Goal: Task Accomplishment & Management: Use online tool/utility

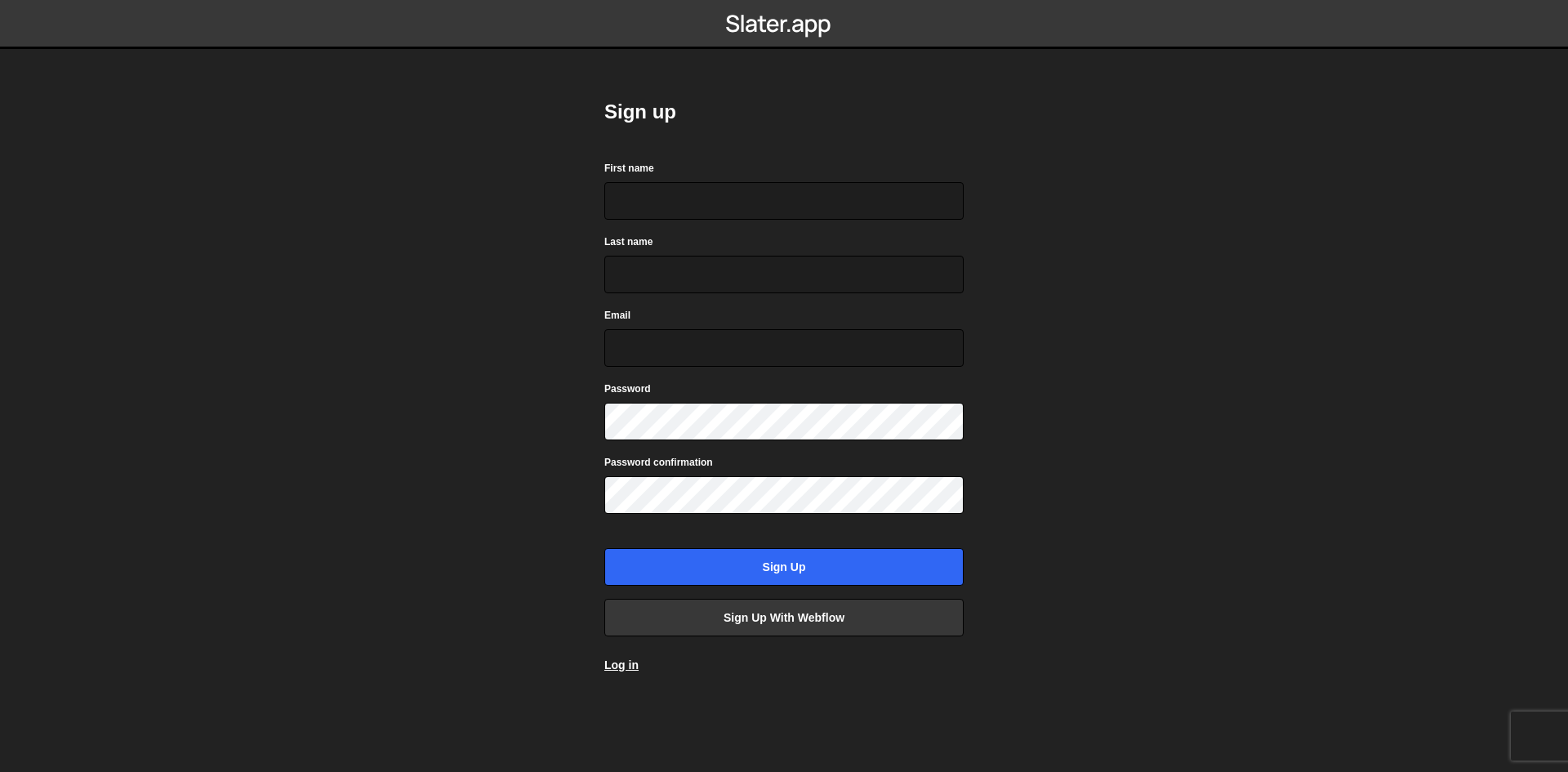
click at [629, 676] on div "Sign up First name Last name Email Password Password confirmation Sign up Sign …" at bounding box center [784, 386] width 359 height 623
click at [617, 659] on link "Log in" at bounding box center [622, 665] width 35 height 13
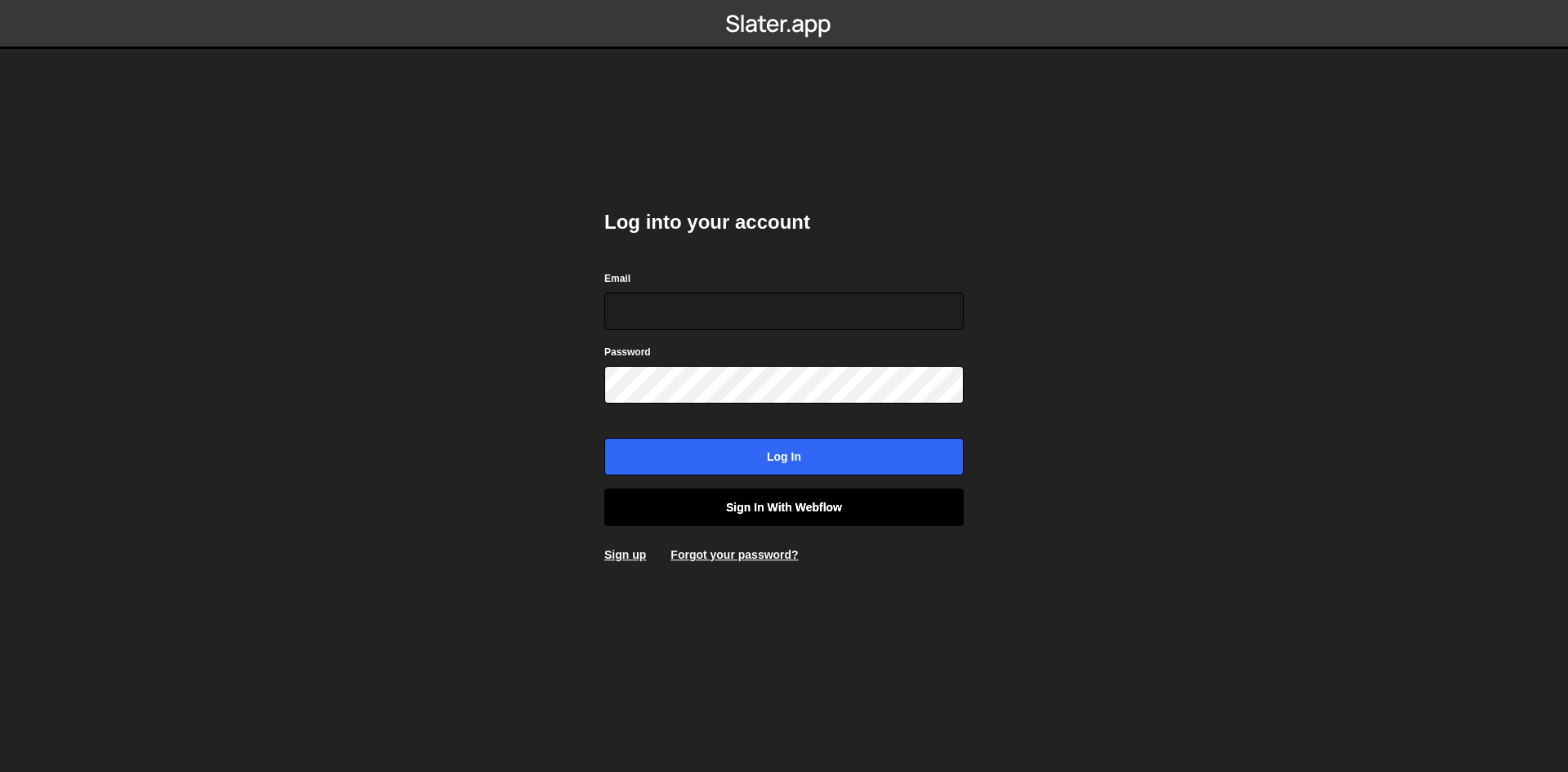
click at [722, 512] on link "Sign in with Webflow" at bounding box center [784, 507] width 359 height 37
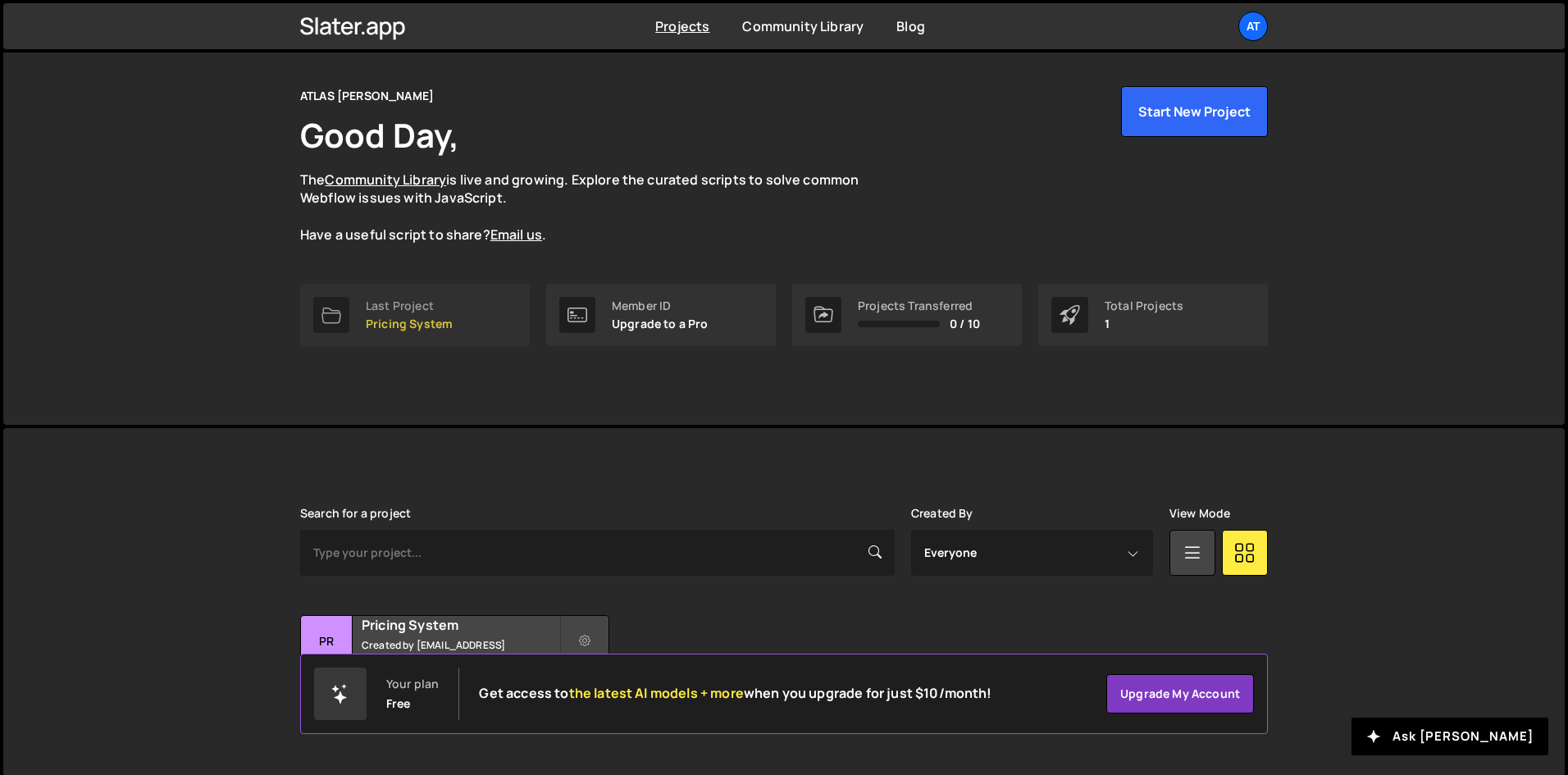
scroll to position [70, 0]
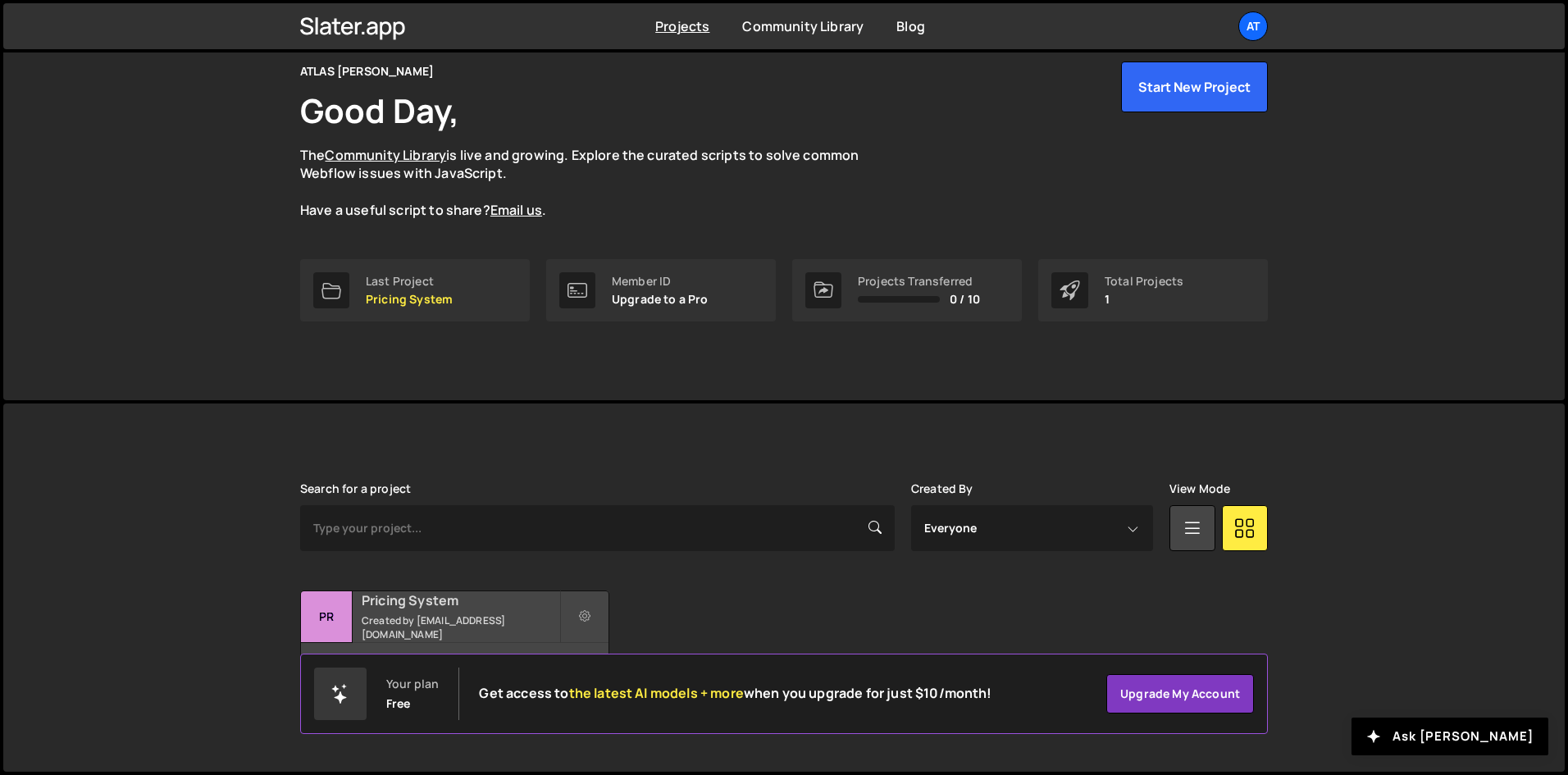
click at [440, 593] on div "Pricing System Created by [EMAIL_ADDRESS][DOMAIN_NAME]" at bounding box center [454, 617] width 308 height 51
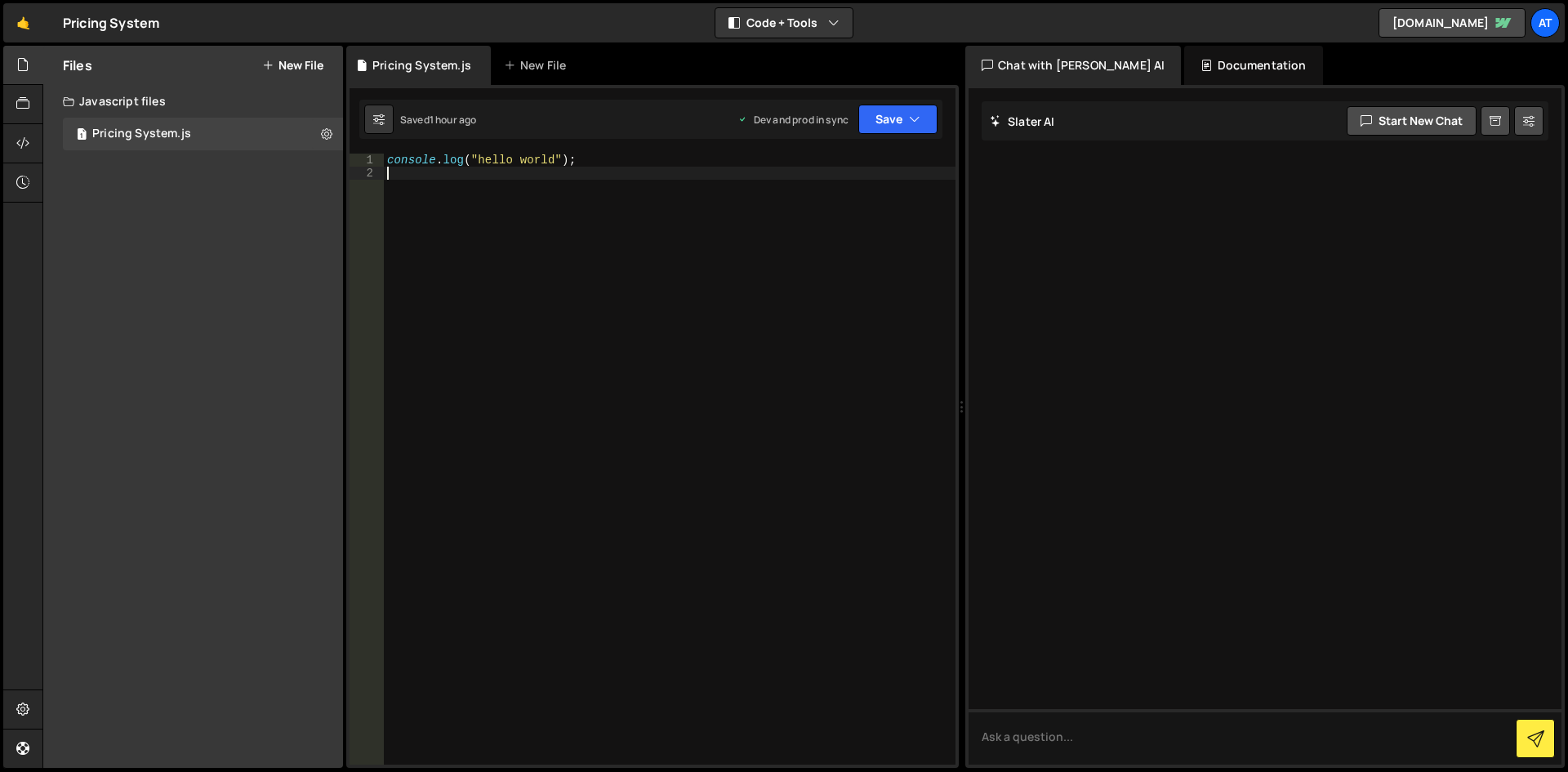
click at [549, 344] on div "console . log ( "hello world" ) ;" at bounding box center [670, 472] width 572 height 637
click at [318, 129] on button at bounding box center [327, 134] width 29 height 29
type input "Pricing System"
radio input "true"
checkbox input "true"
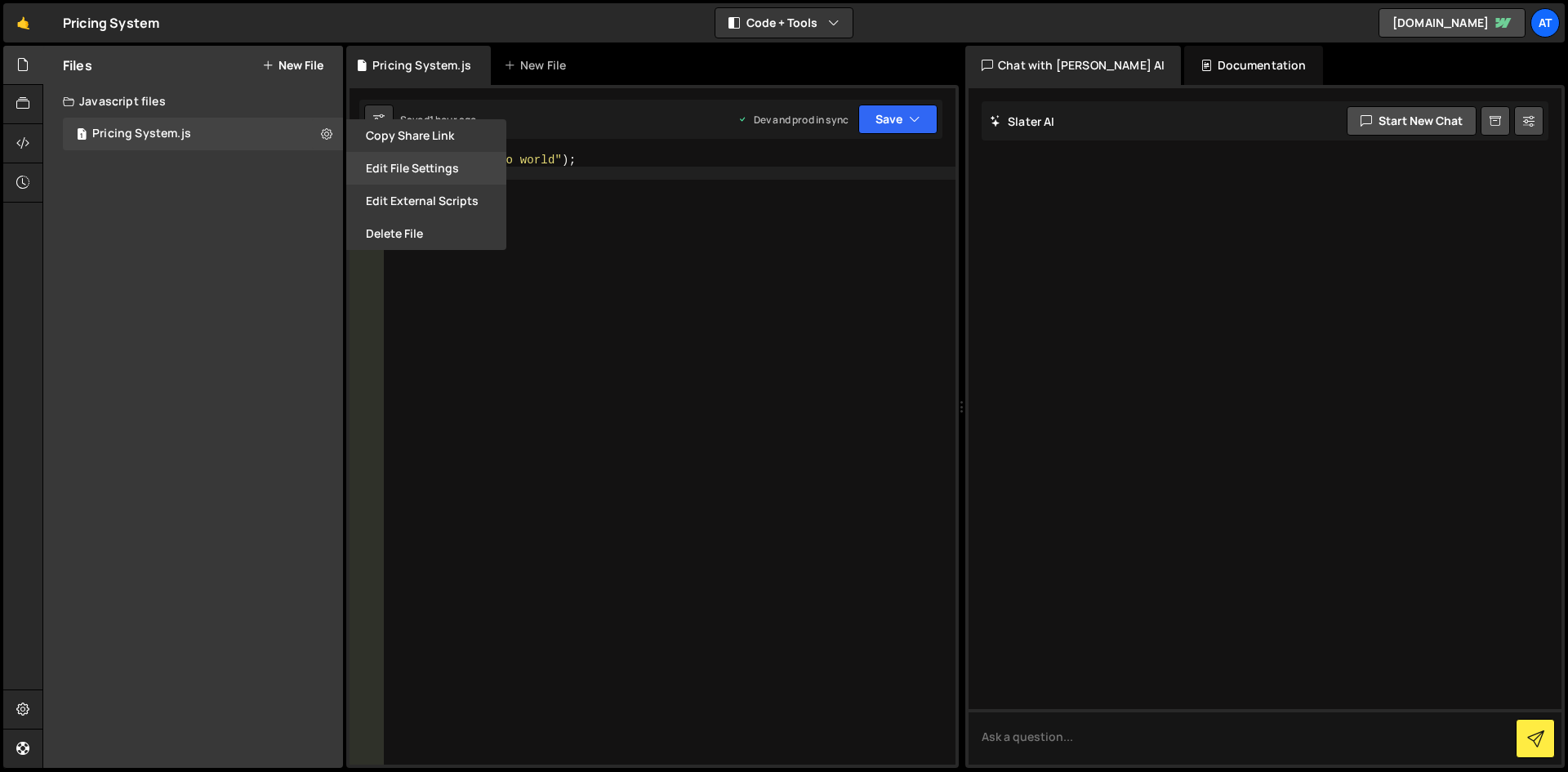
click at [438, 163] on button "Edit File Settings" at bounding box center [426, 169] width 160 height 33
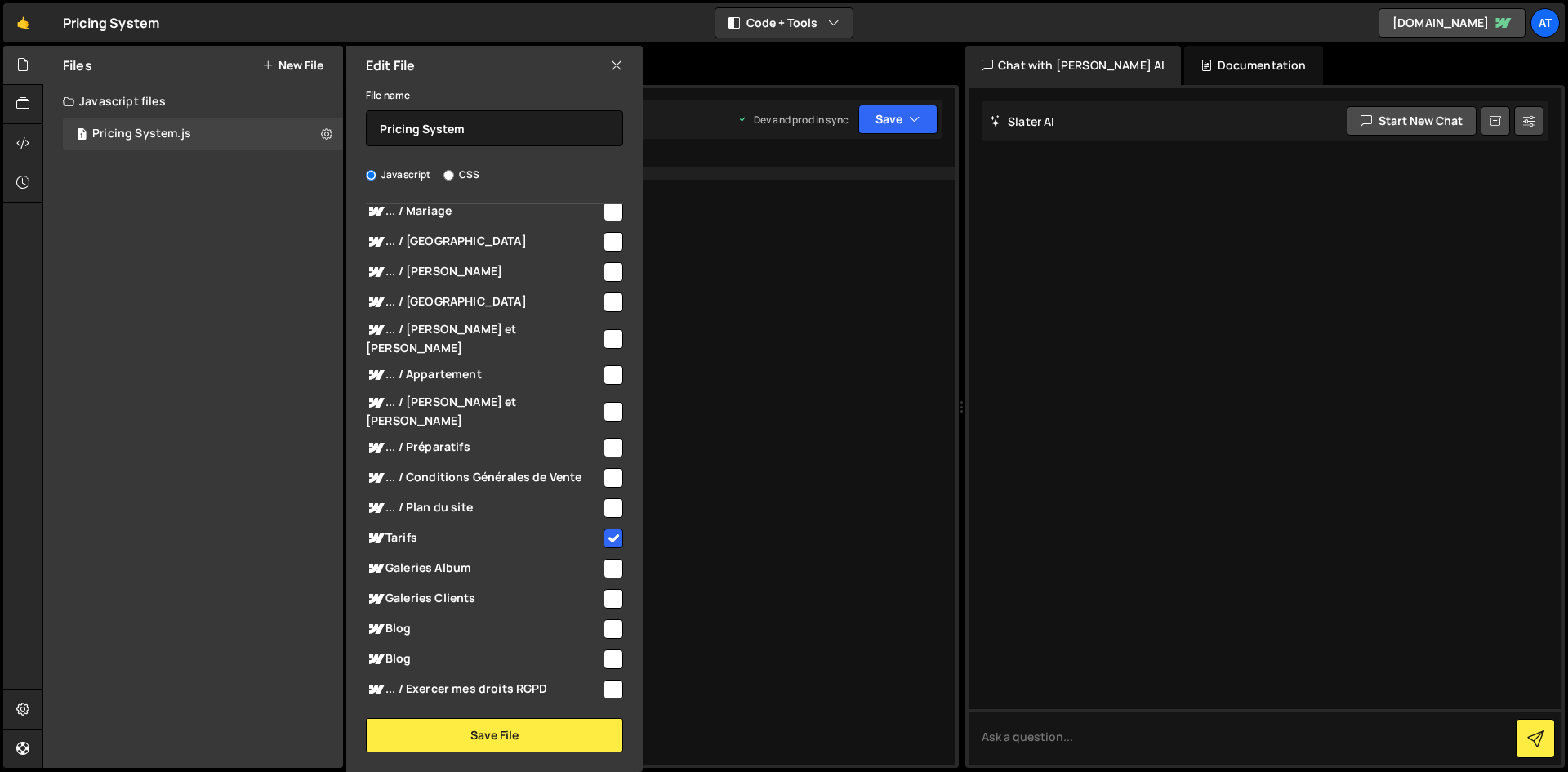
scroll to position [164, 0]
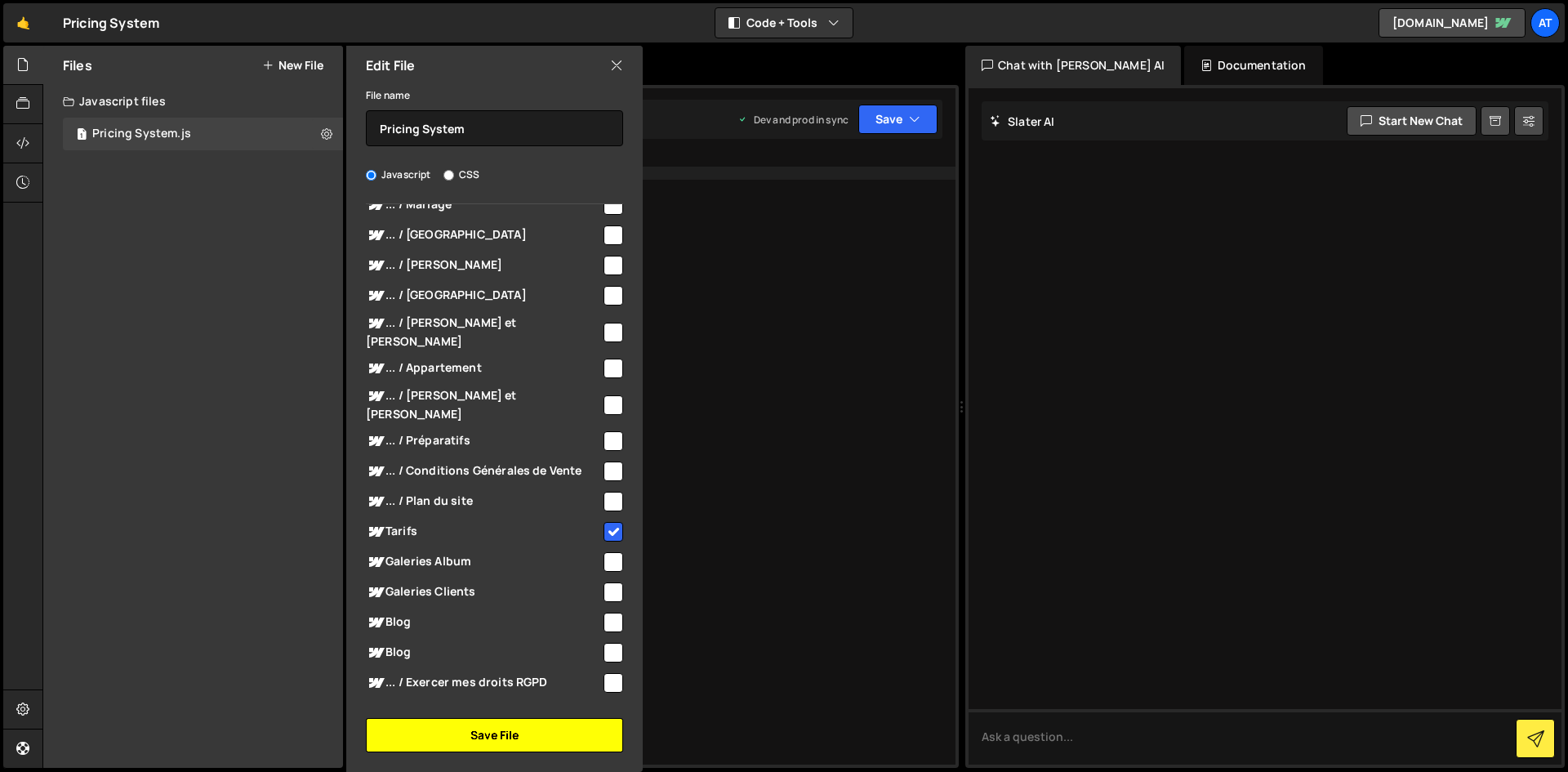
click at [471, 722] on button "Save File" at bounding box center [494, 736] width 257 height 35
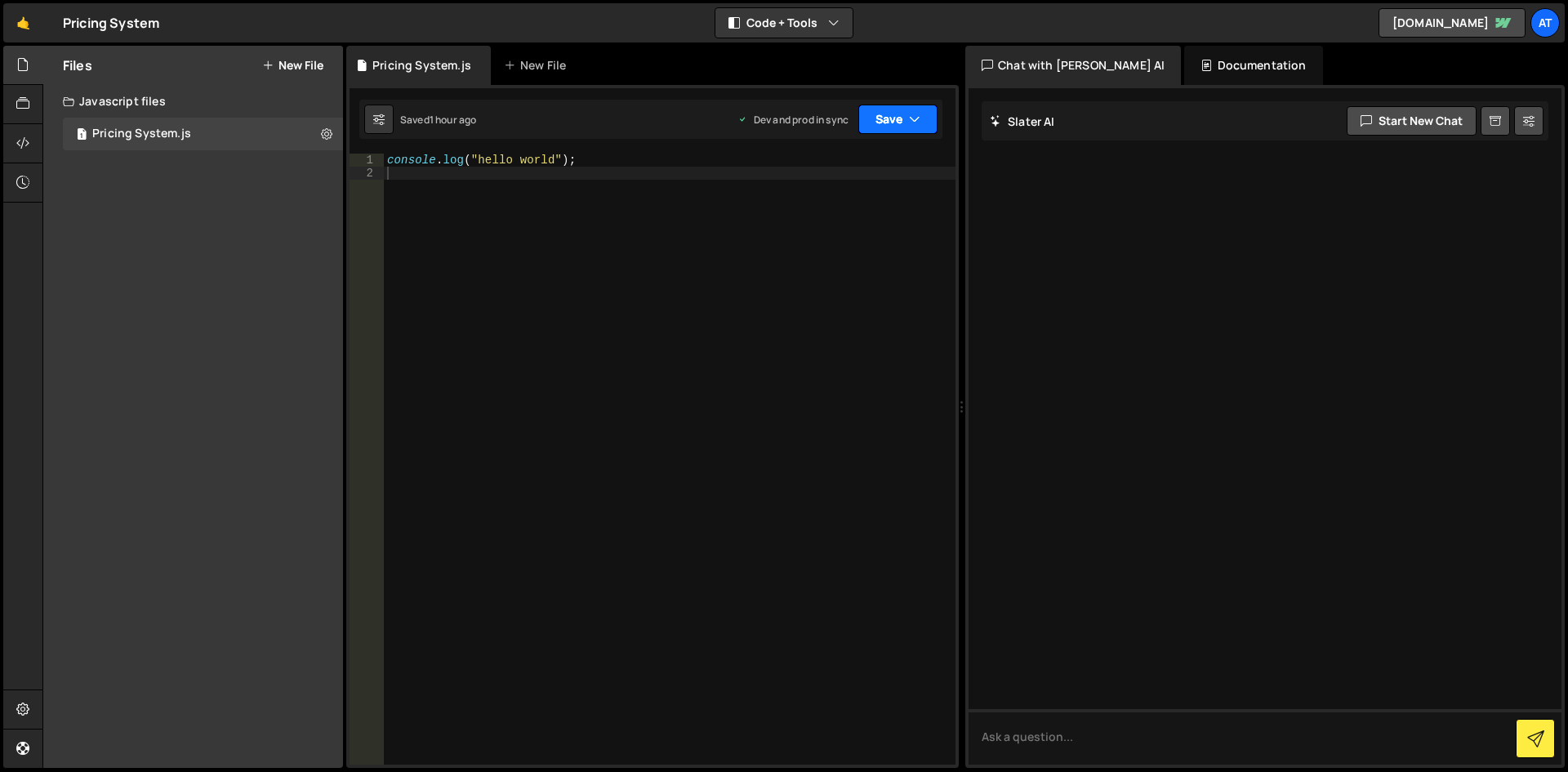
click at [876, 131] on button "Save" at bounding box center [898, 119] width 80 height 29
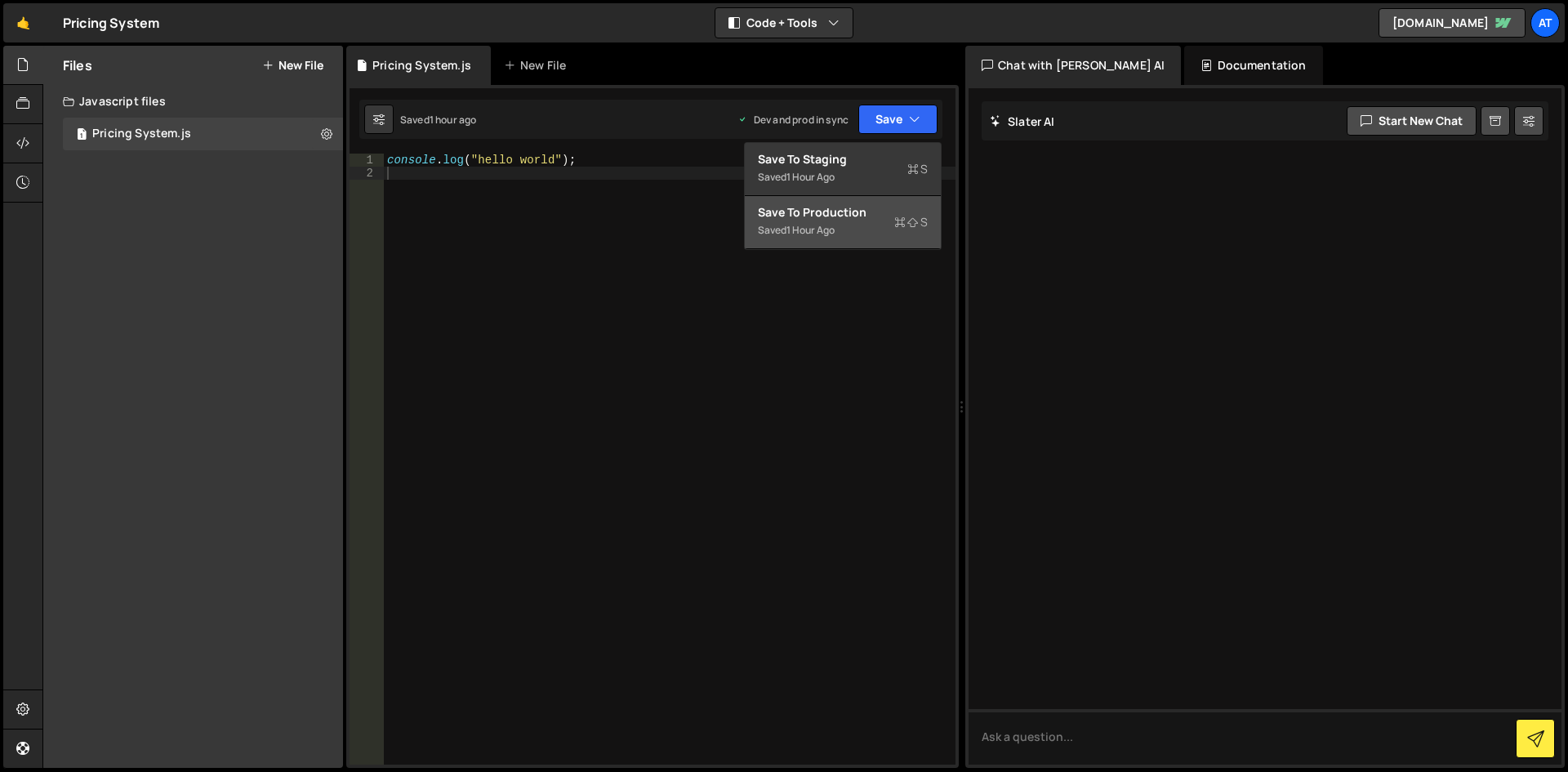
click at [858, 224] on div "Saved 1 hour ago" at bounding box center [843, 230] width 170 height 20
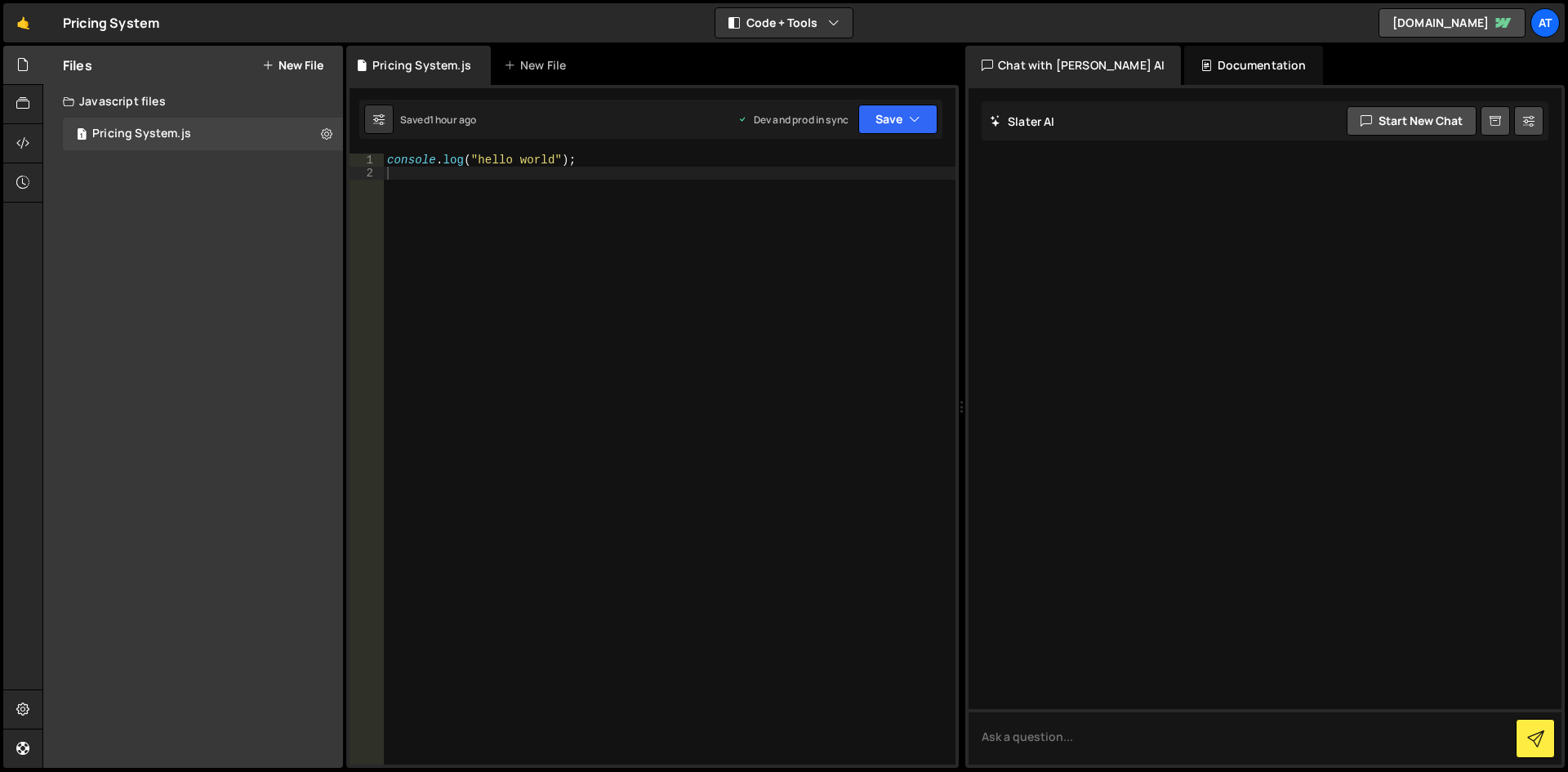
click at [286, 62] on button "New File" at bounding box center [292, 65] width 61 height 13
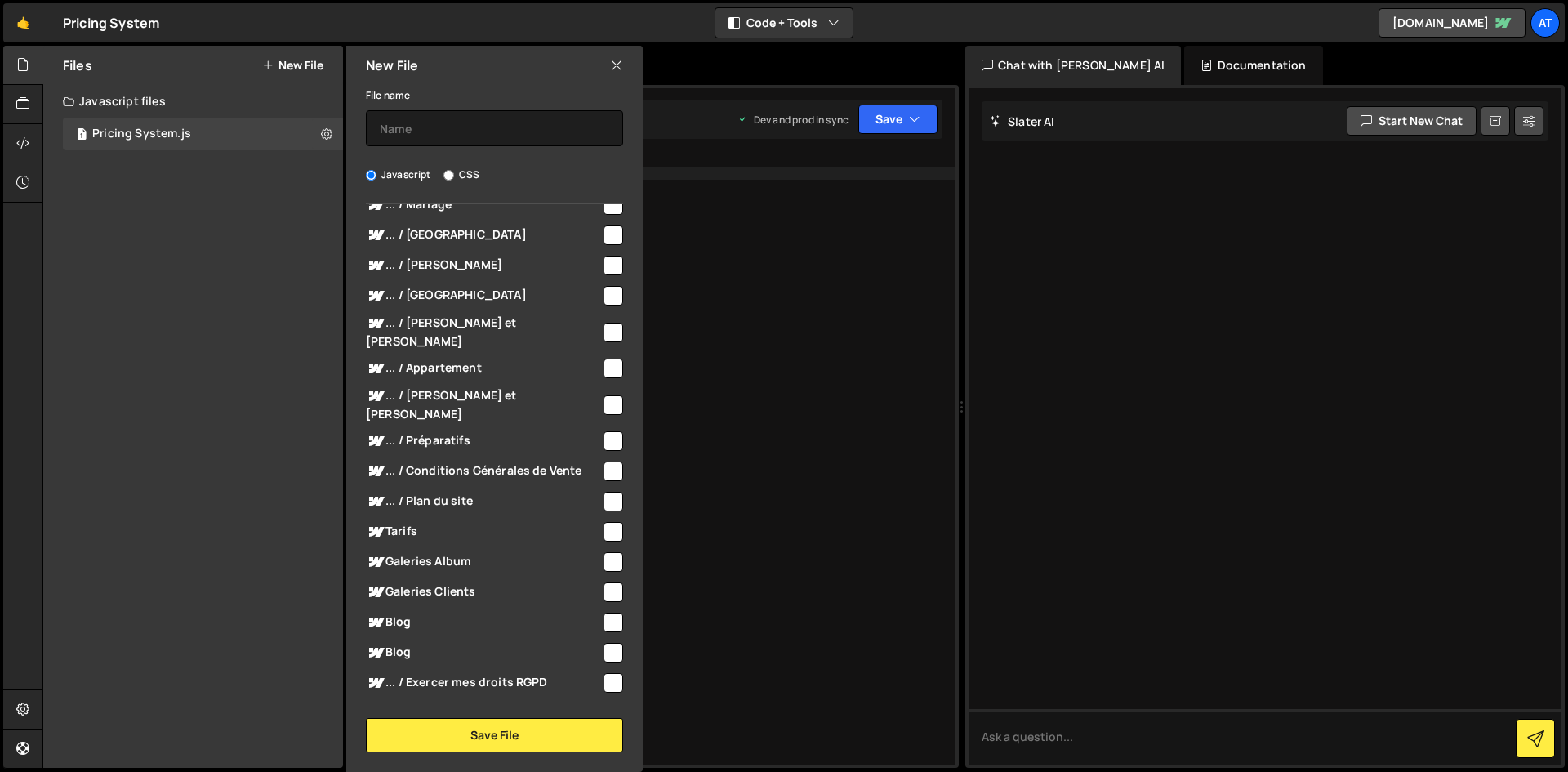
click at [620, 66] on icon at bounding box center [616, 65] width 13 height 18
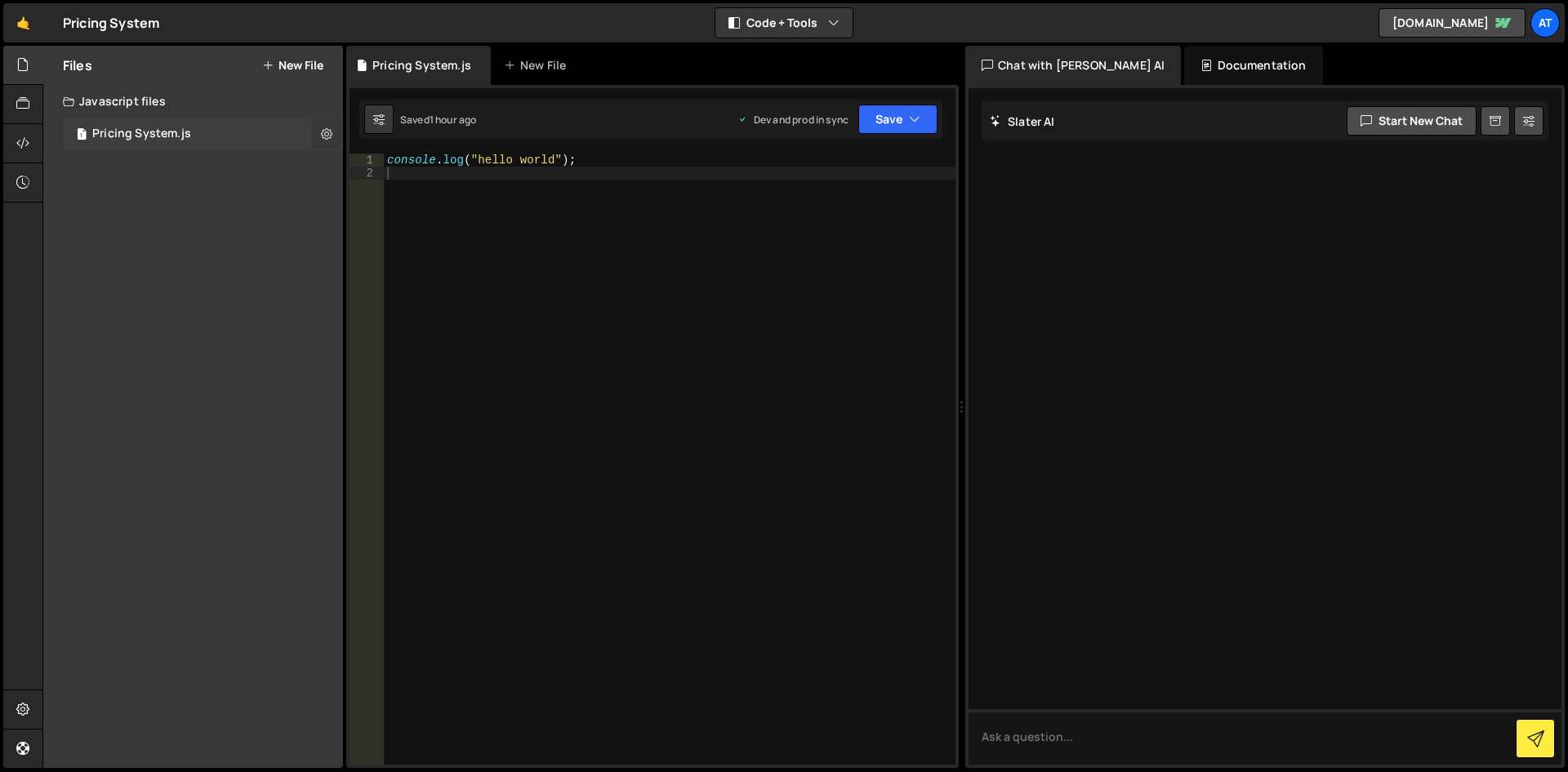
click at [333, 138] on button at bounding box center [327, 134] width 29 height 29
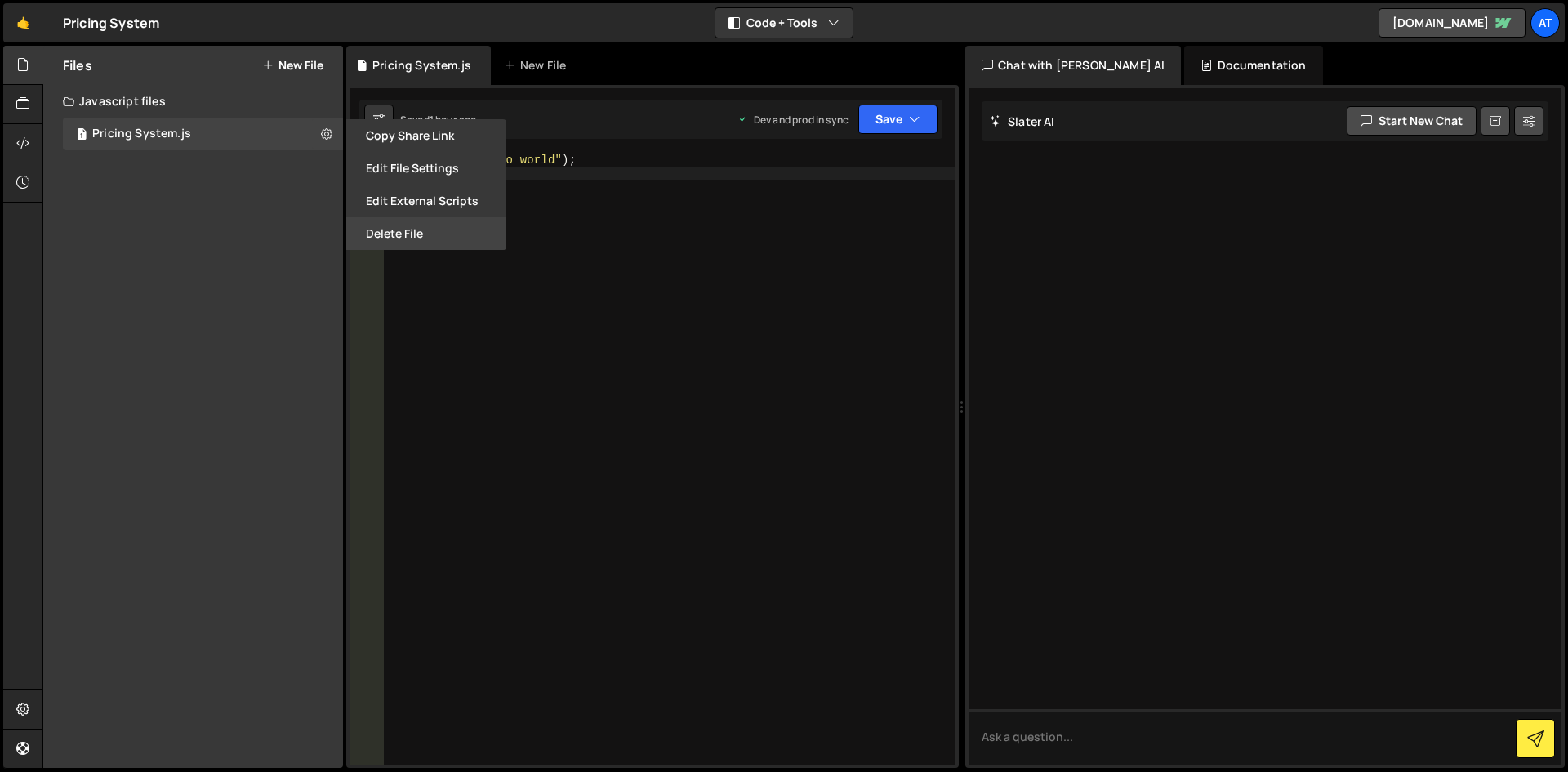
click at [414, 225] on button "Delete File" at bounding box center [426, 234] width 160 height 33
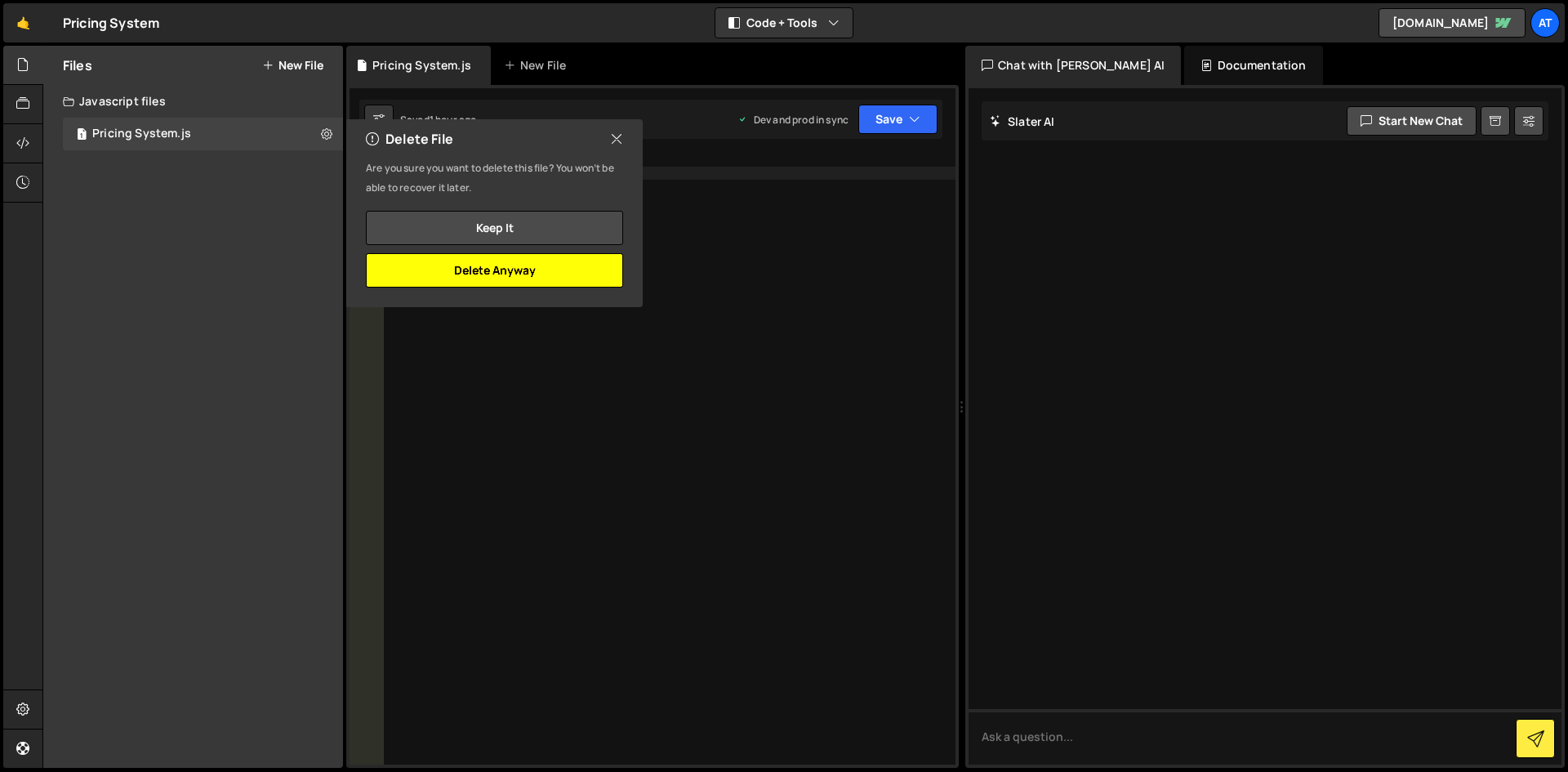
click at [517, 277] on button "Delete Anyway" at bounding box center [494, 271] width 257 height 35
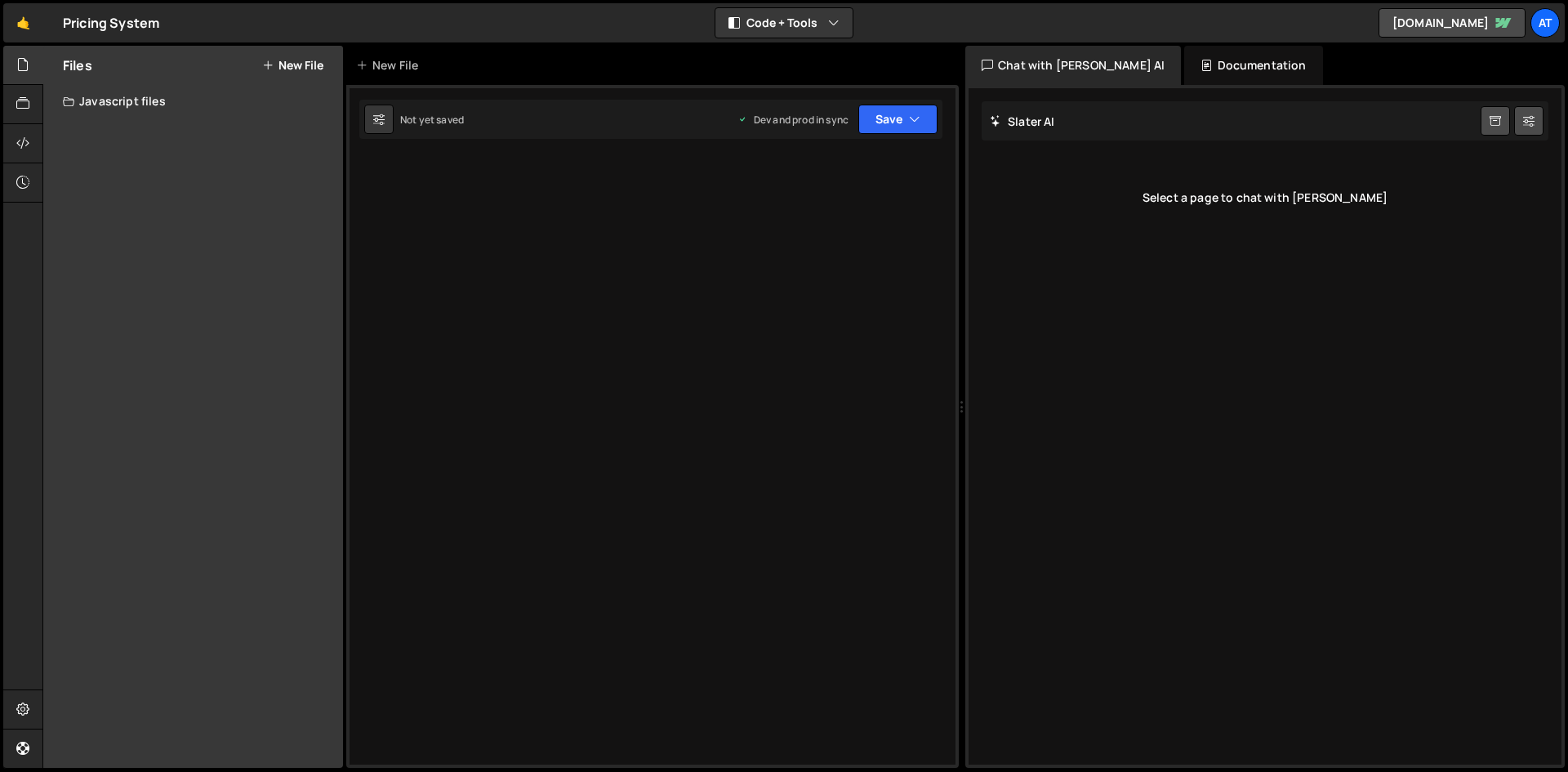
click at [138, 92] on div "Javascript files" at bounding box center [193, 101] width 299 height 33
click at [125, 98] on div "Javascript files" at bounding box center [193, 101] width 299 height 33
click at [140, 126] on div "Files New File Javascript files CSS files Copy share link Edit File Settings Ed…" at bounding box center [193, 407] width 299 height 722
click at [26, 126] on div at bounding box center [23, 143] width 40 height 39
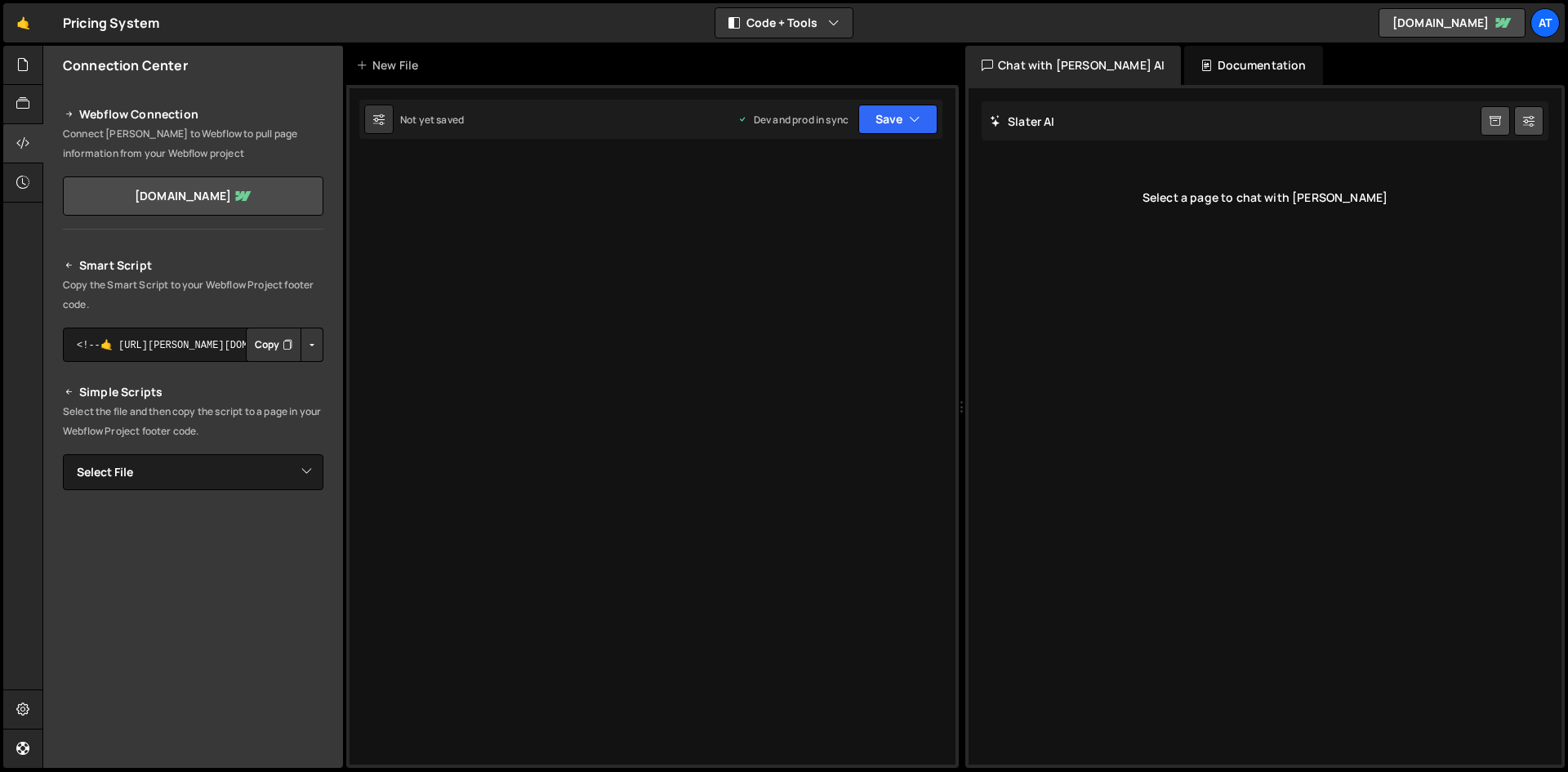
click at [262, 343] on button "Copy" at bounding box center [273, 345] width 55 height 35
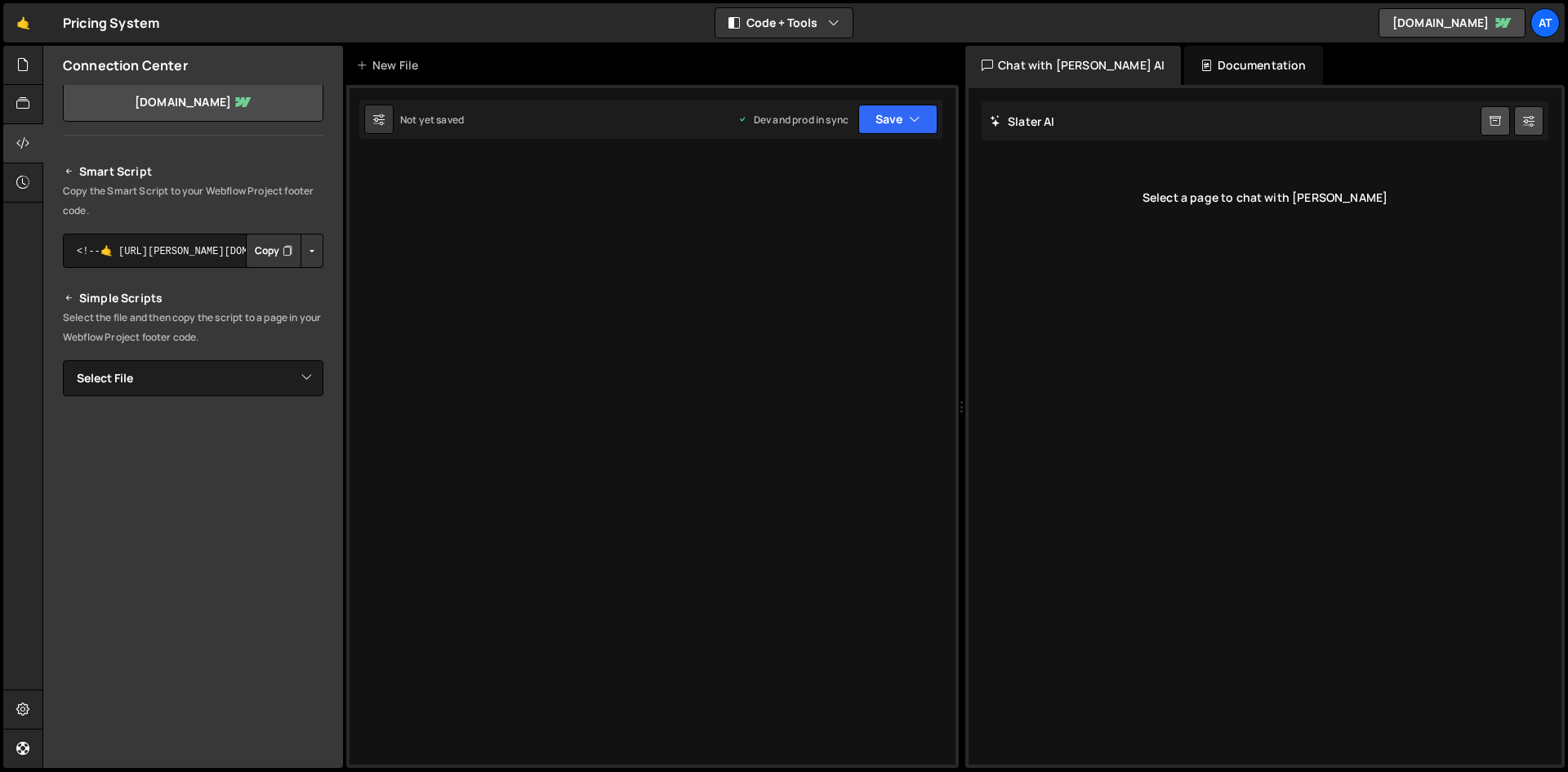
scroll to position [95, 0]
click at [11, 102] on div at bounding box center [23, 104] width 40 height 39
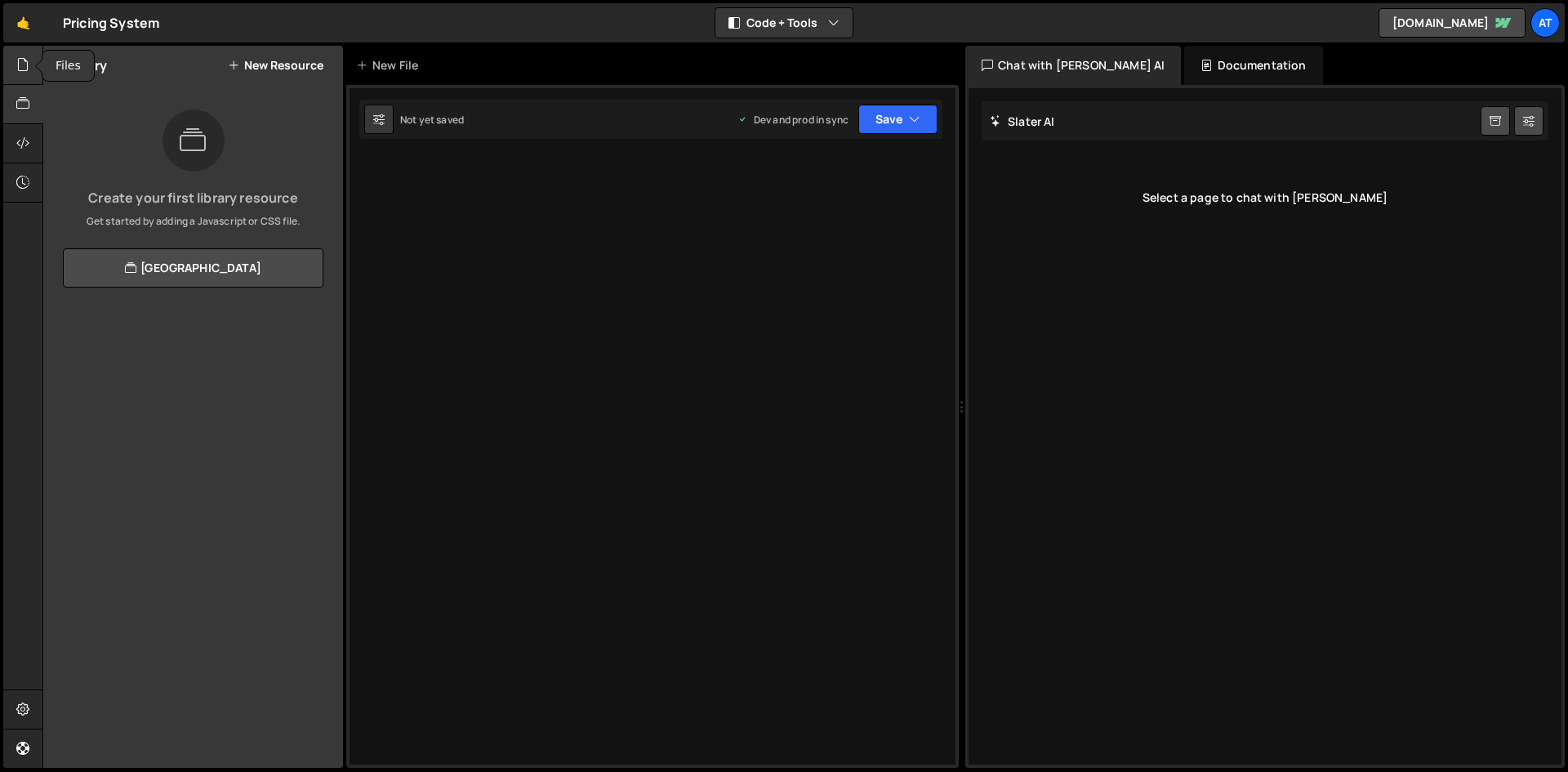
click at [15, 76] on div at bounding box center [23, 65] width 40 height 39
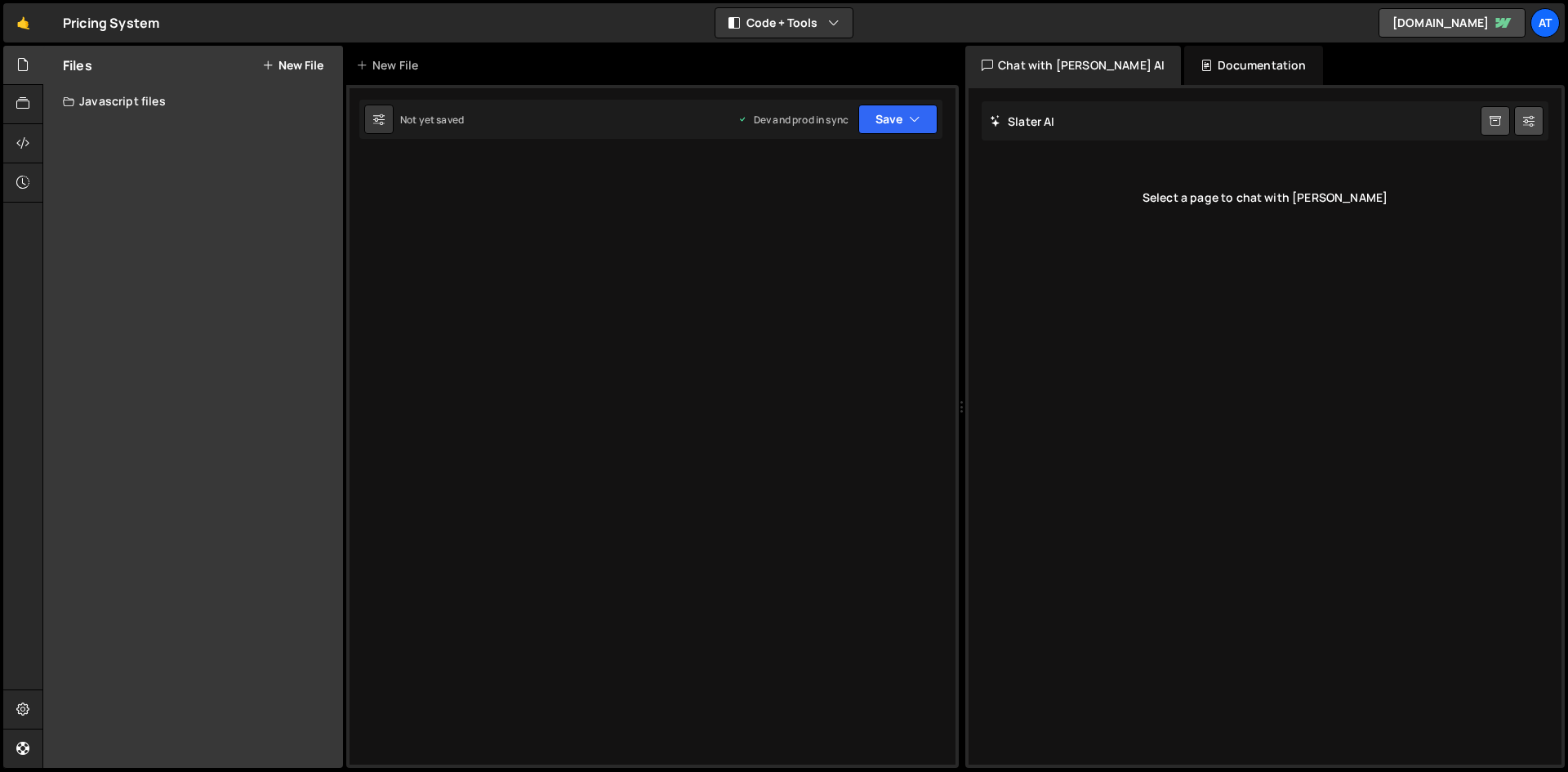
click at [198, 109] on div "Javascript files" at bounding box center [193, 101] width 299 height 33
click at [286, 66] on button "New File" at bounding box center [292, 65] width 61 height 13
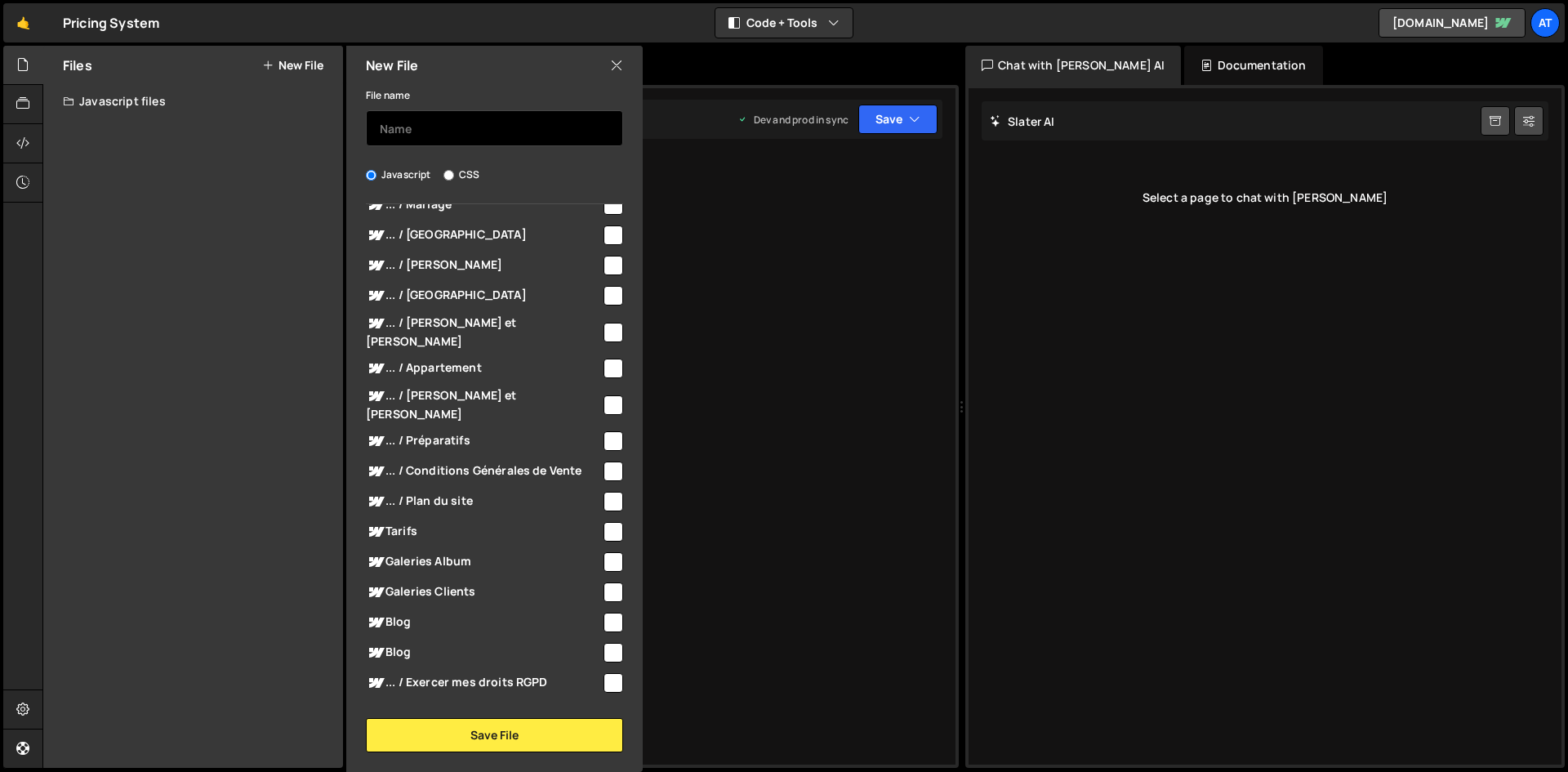
click at [419, 121] on input "text" at bounding box center [494, 128] width 257 height 36
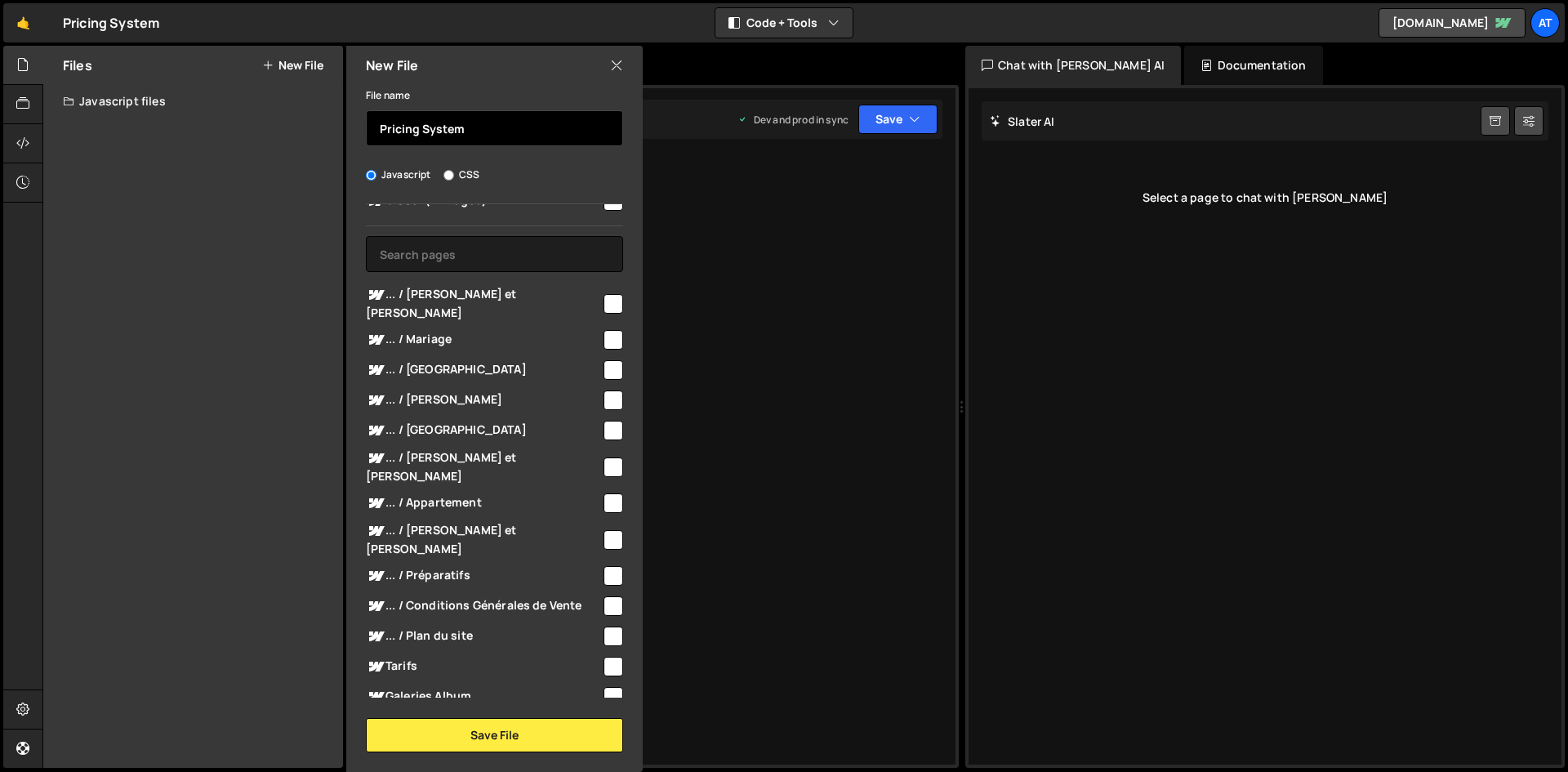
scroll to position [0, 0]
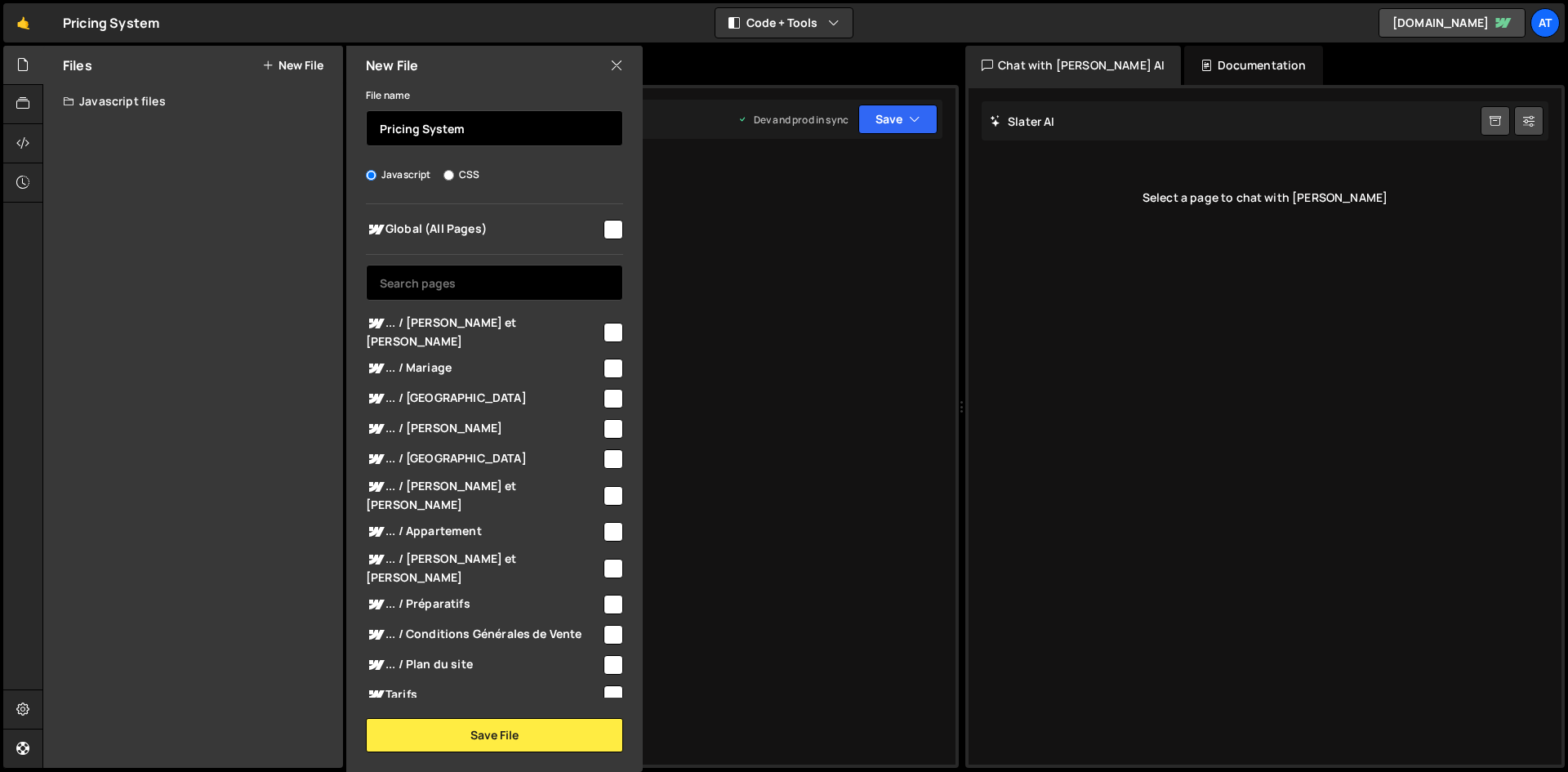
type input "Pricing System"
drag, startPoint x: 445, startPoint y: 273, endPoint x: 429, endPoint y: 280, distance: 17.5
click at [440, 273] on input "text" at bounding box center [494, 283] width 257 height 36
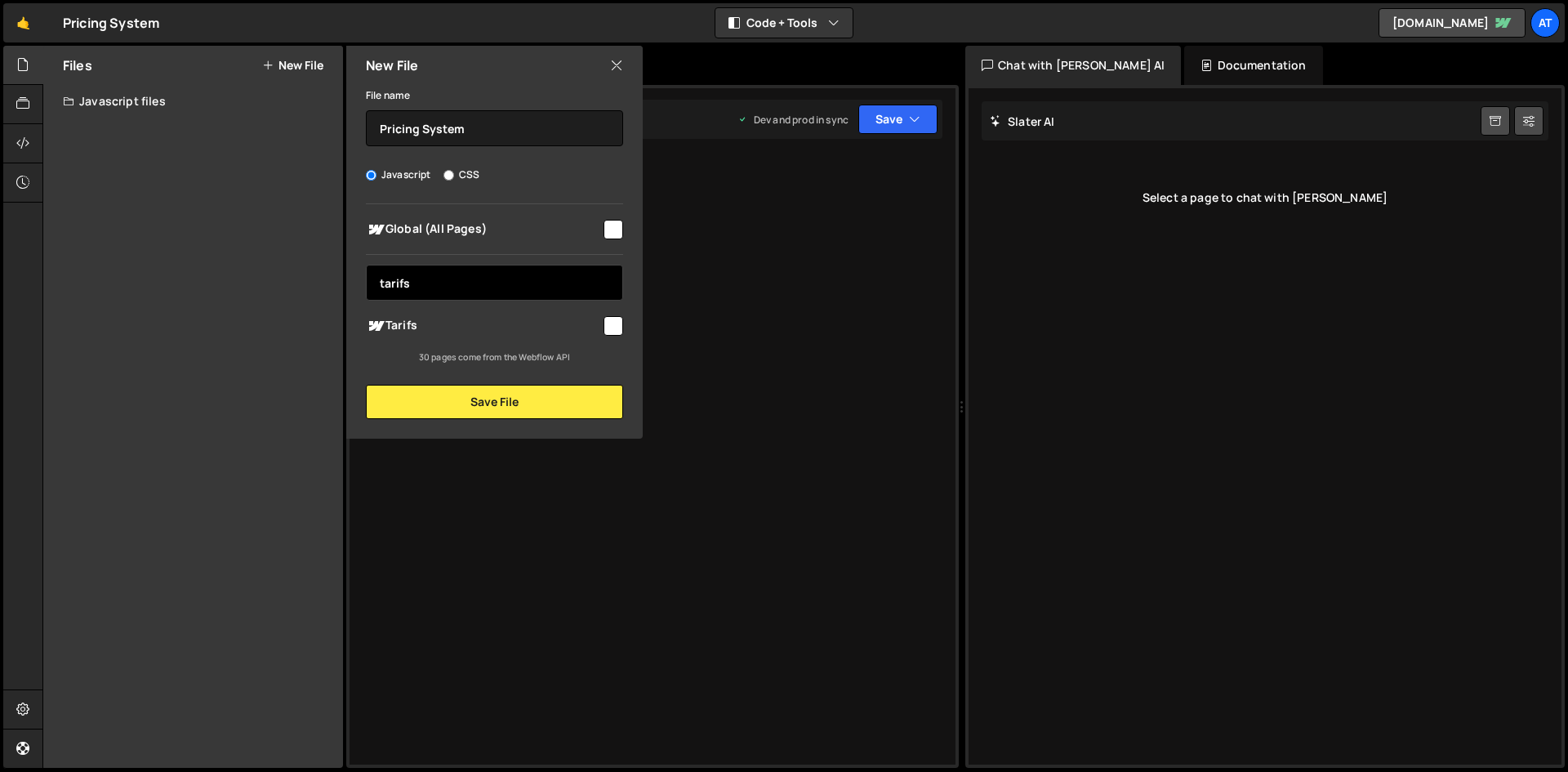
type input "tarifs"
click at [398, 326] on span "Tarifs" at bounding box center [484, 325] width 235 height 20
checkbox input "true"
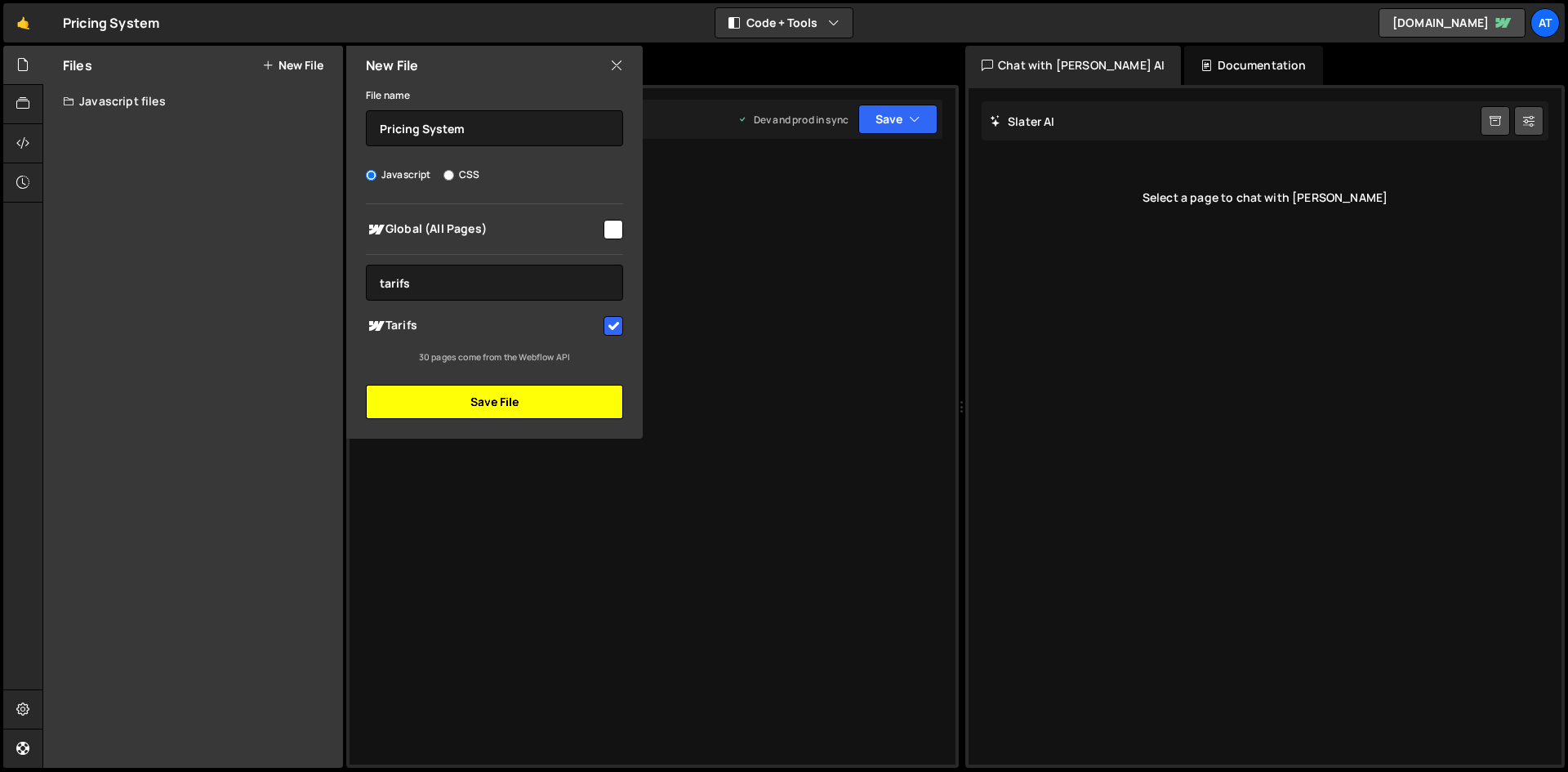
click at [478, 397] on button "Save File" at bounding box center [494, 402] width 257 height 35
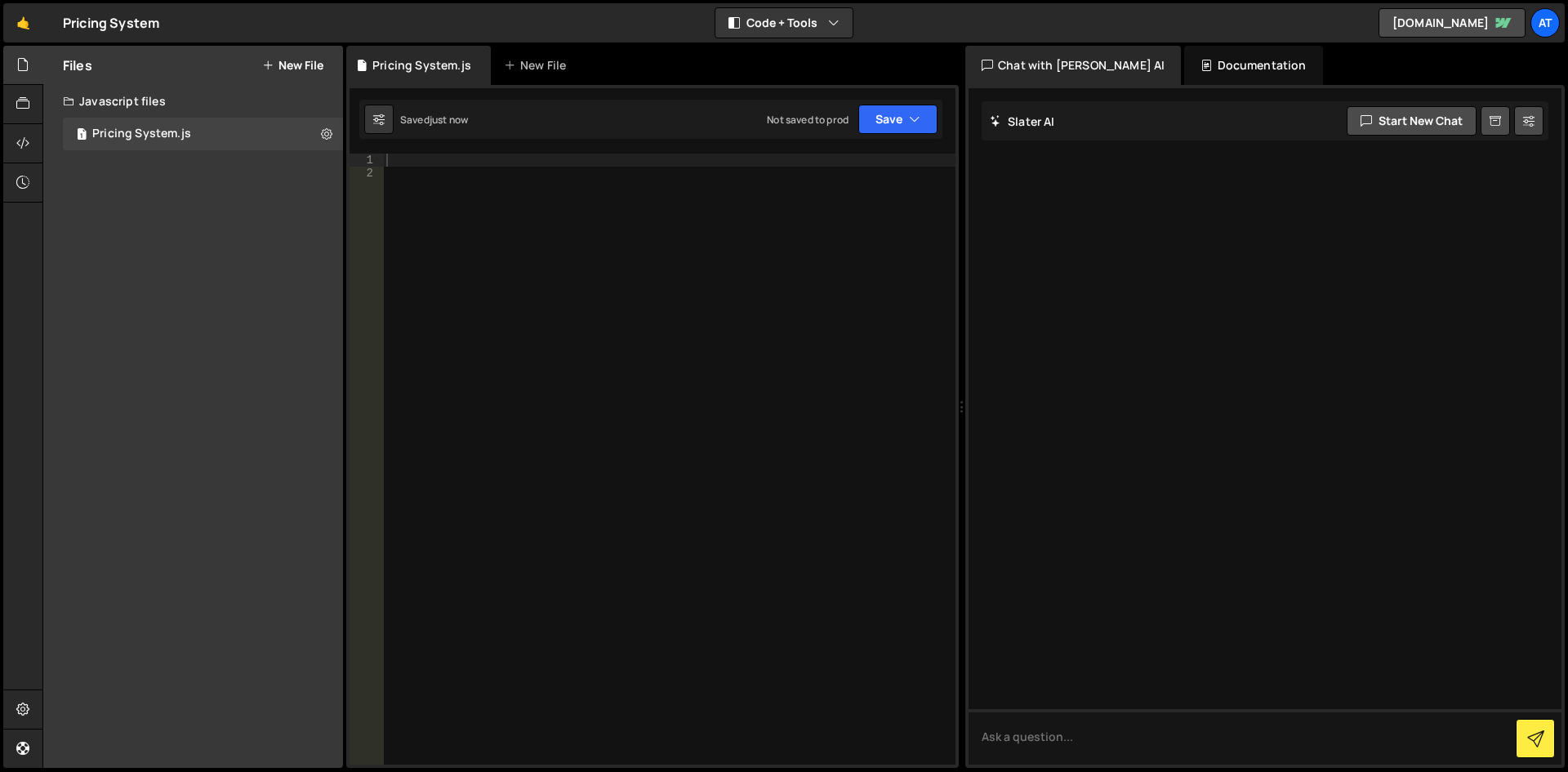
click at [464, 226] on div at bounding box center [670, 472] width 573 height 637
click at [237, 126] on div "1 Pricing System.js 0" at bounding box center [203, 134] width 280 height 33
click at [543, 180] on div "Type cmd + s to save your Javascript file." at bounding box center [670, 472] width 573 height 637
click at [320, 127] on button at bounding box center [327, 134] width 29 height 29
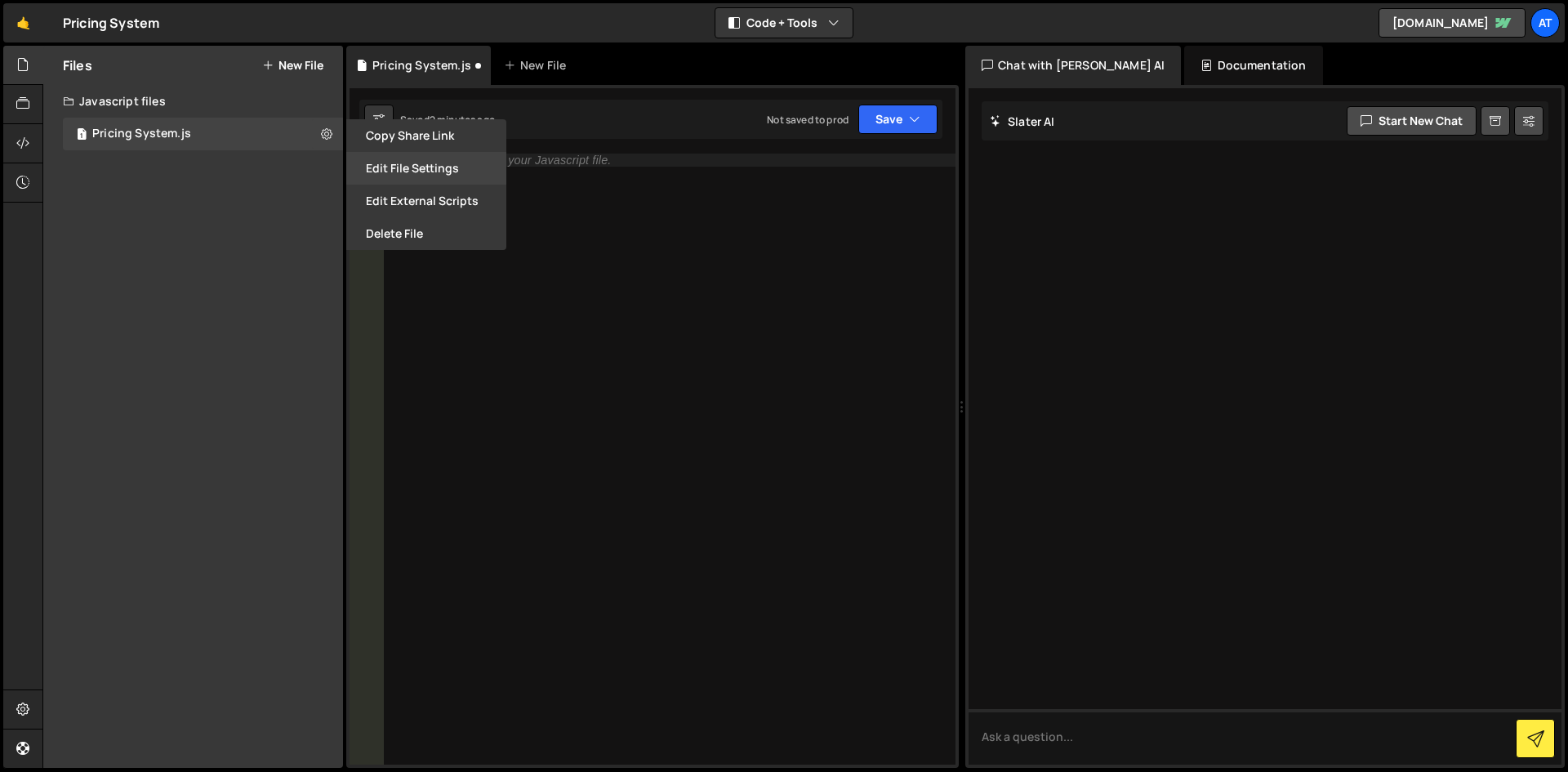
click at [422, 168] on button "Edit File Settings" at bounding box center [426, 169] width 160 height 33
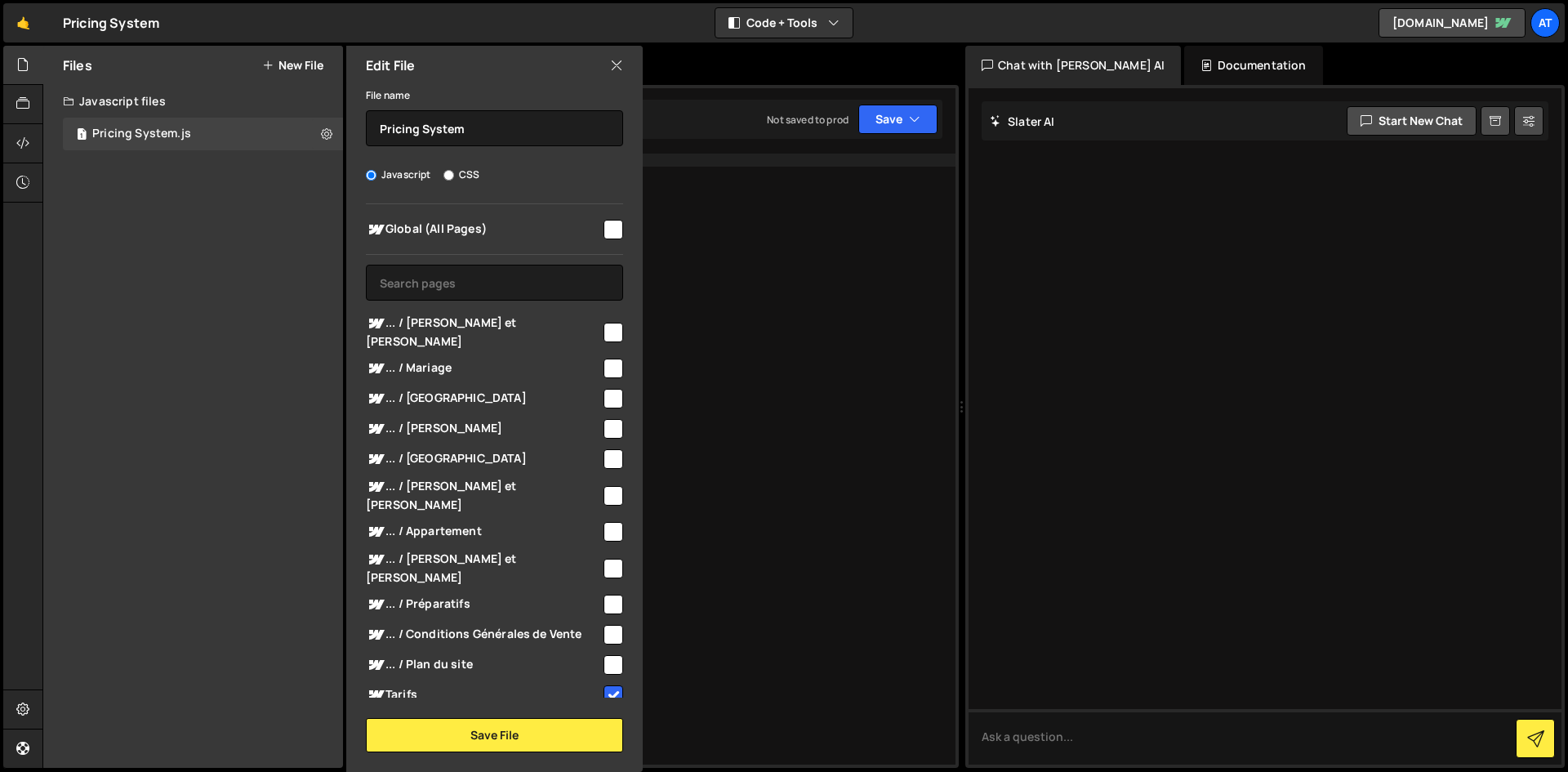
click at [617, 70] on icon at bounding box center [616, 65] width 13 height 18
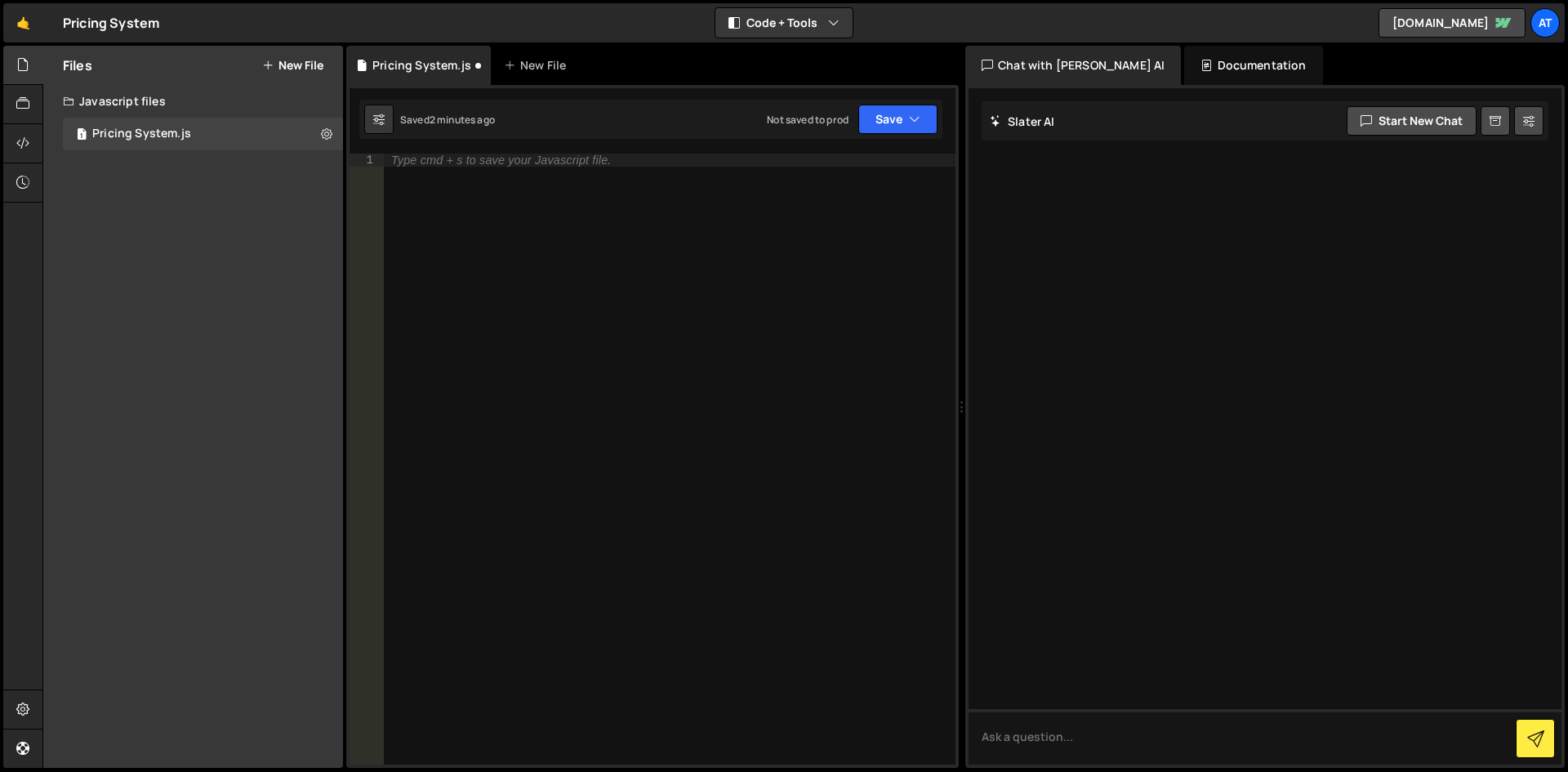
click at [540, 276] on div "Type cmd + s to save your Javascript file." at bounding box center [670, 472] width 573 height 637
type textarea "alert("Hello World!");")"
click at [894, 120] on button "Save" at bounding box center [898, 119] width 80 height 29
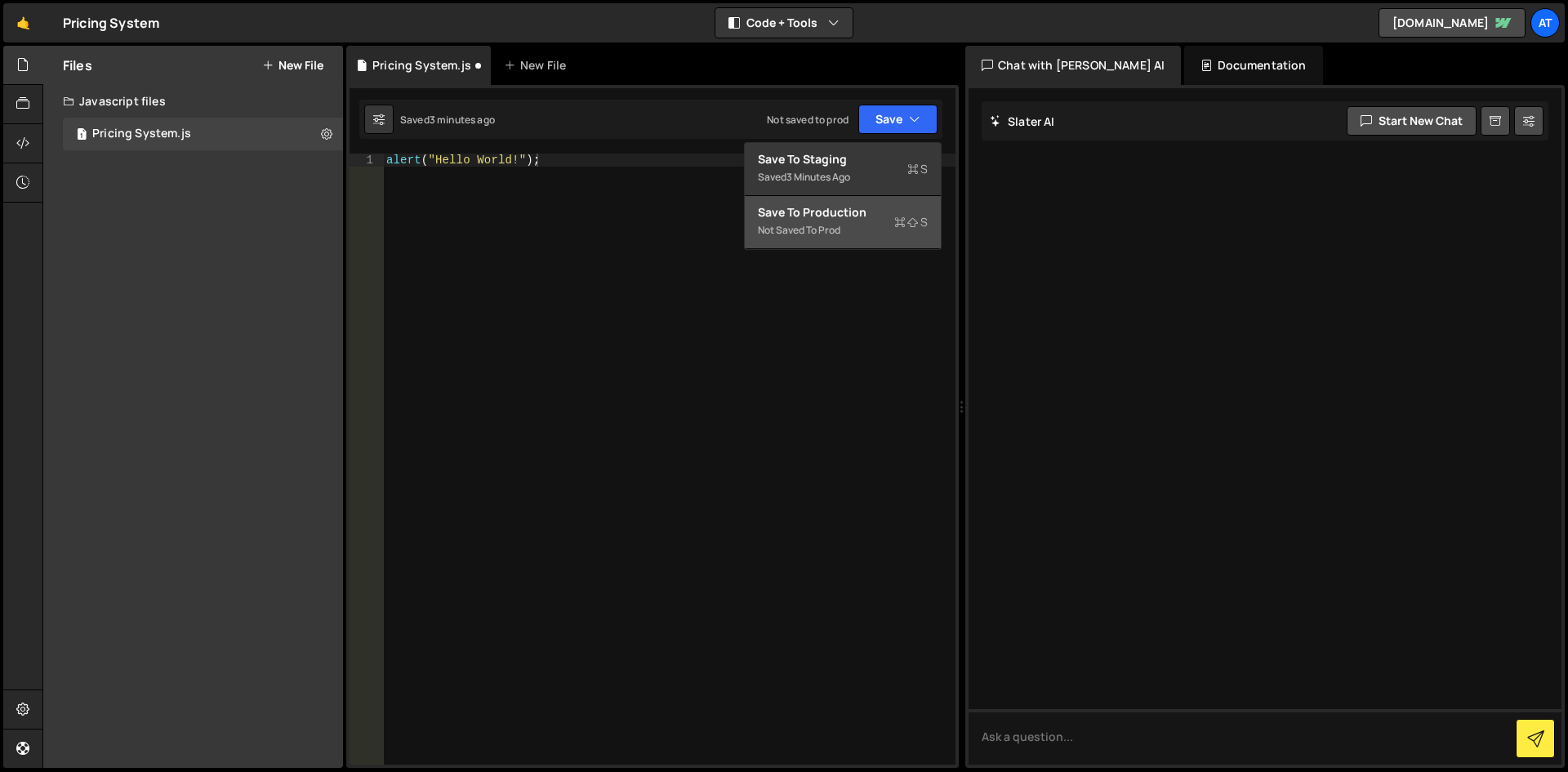
click at [858, 222] on div "Not saved to prod" at bounding box center [843, 230] width 170 height 20
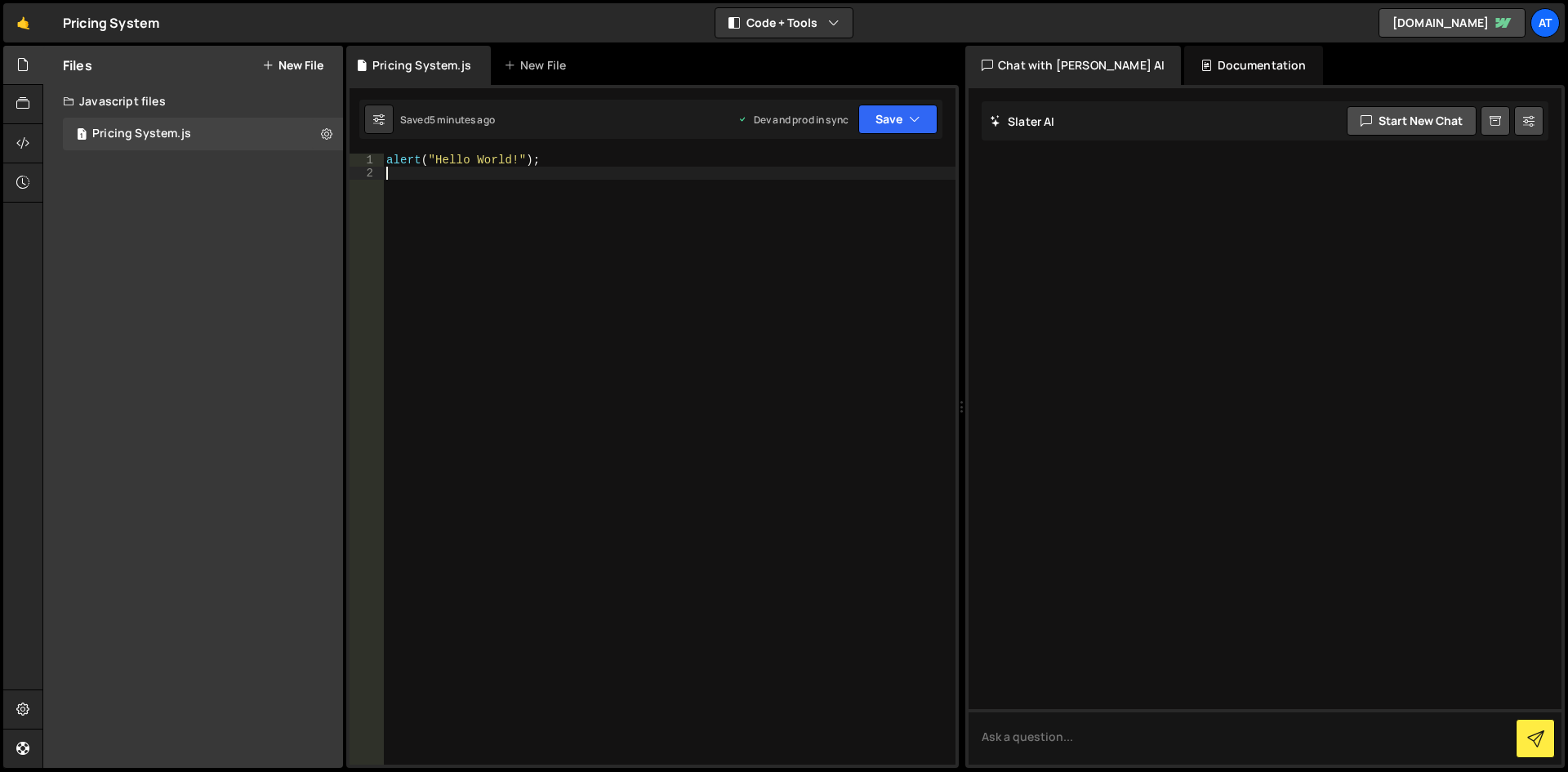
click at [491, 263] on div "alert ( "Hello World!" ) ;" at bounding box center [670, 472] width 573 height 637
type textarea "alert("Hello World!");"
type textarea "const form = document"
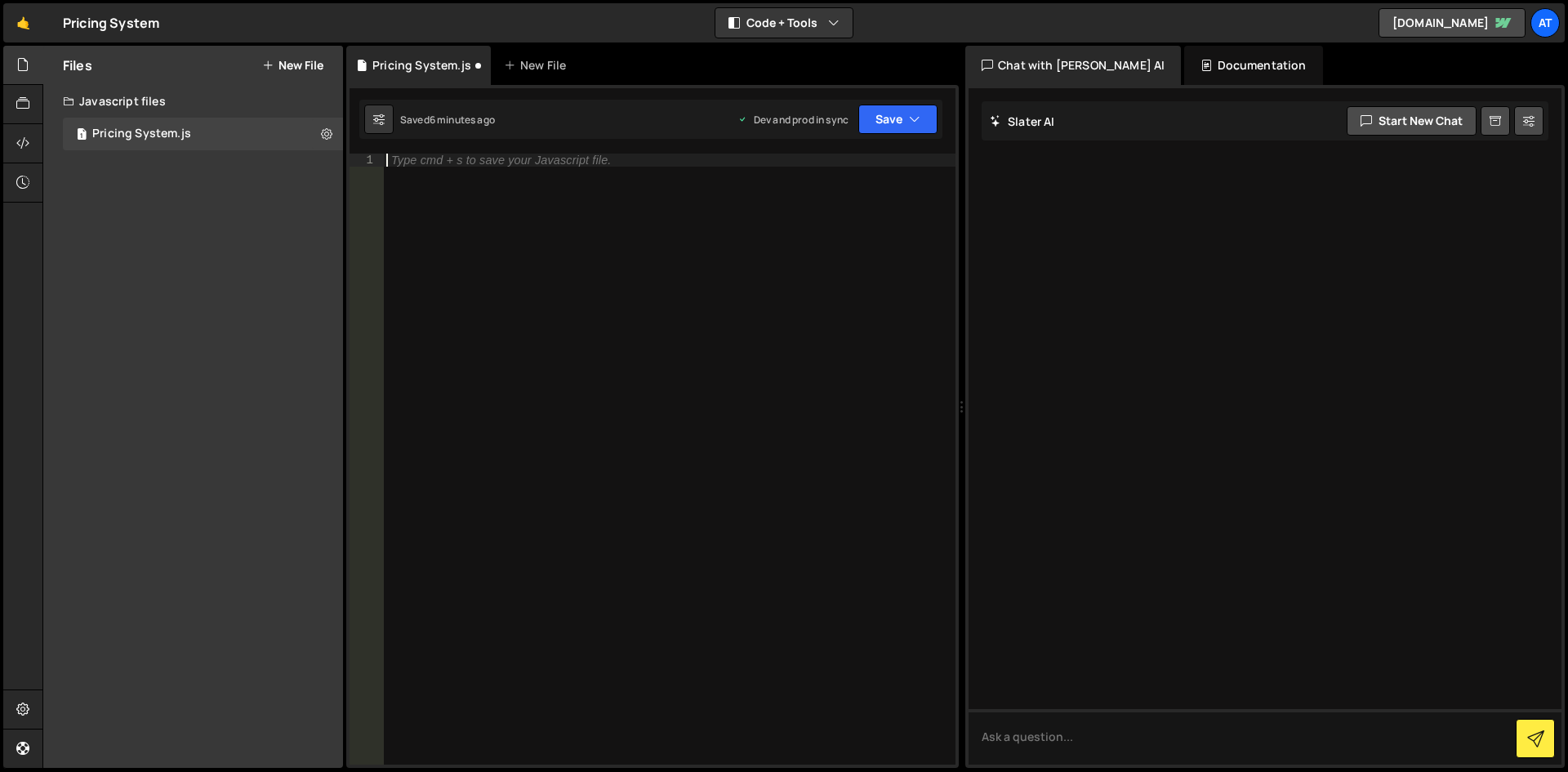
scroll to position [0, 0]
click at [578, 249] on div "Type cmd + s to save your Javascript file." at bounding box center [670, 472] width 573 height 637
click at [559, 313] on div "Type cmd + s to save your Javascript file." at bounding box center [670, 472] width 573 height 637
type textarea "// cibler les différents input"
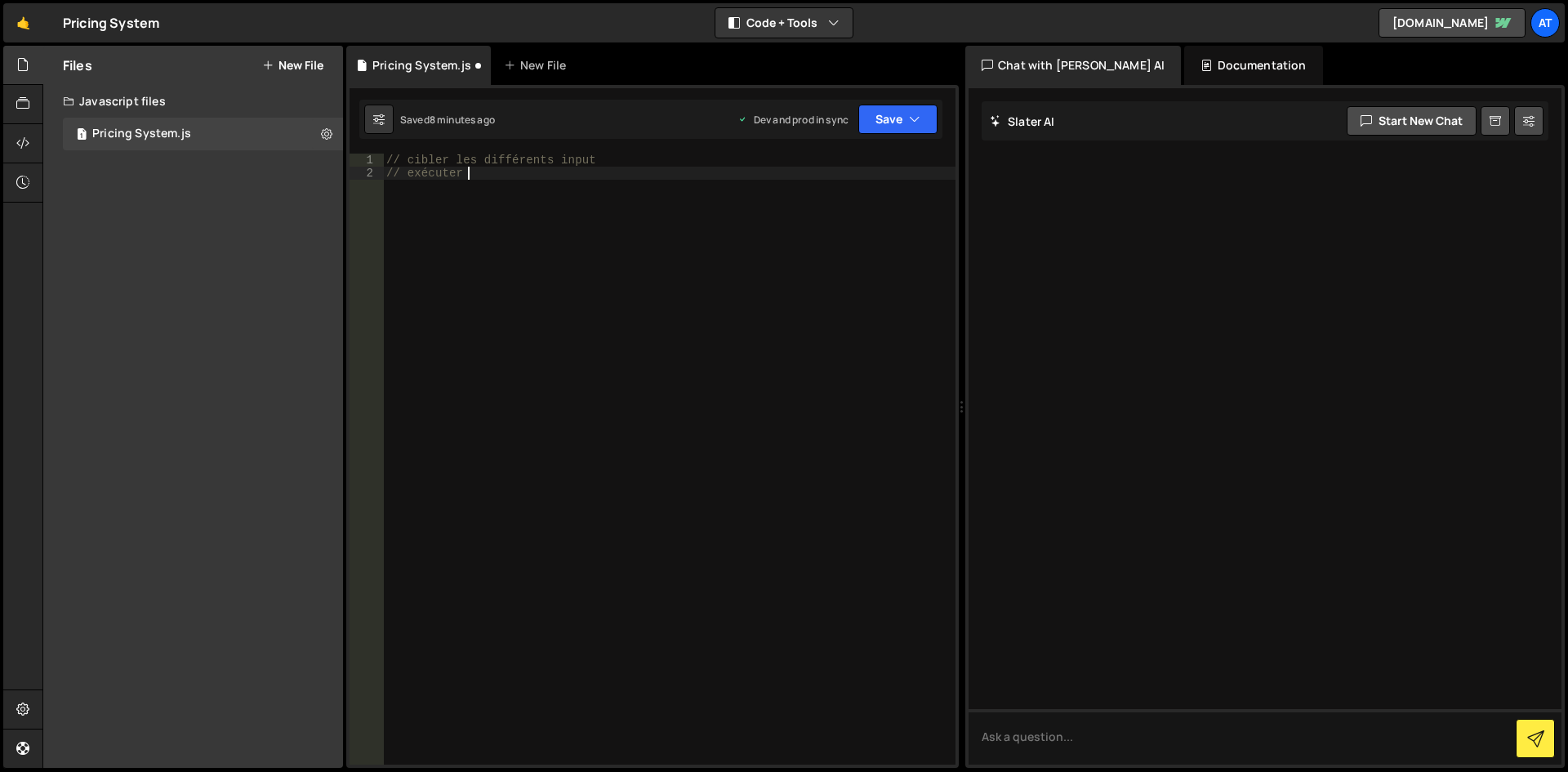
scroll to position [0, 6]
type textarea "// exécuter le code à chaque modification d'un input"
type textarea "// calculer le budget en fonction des valeurs récupérées"
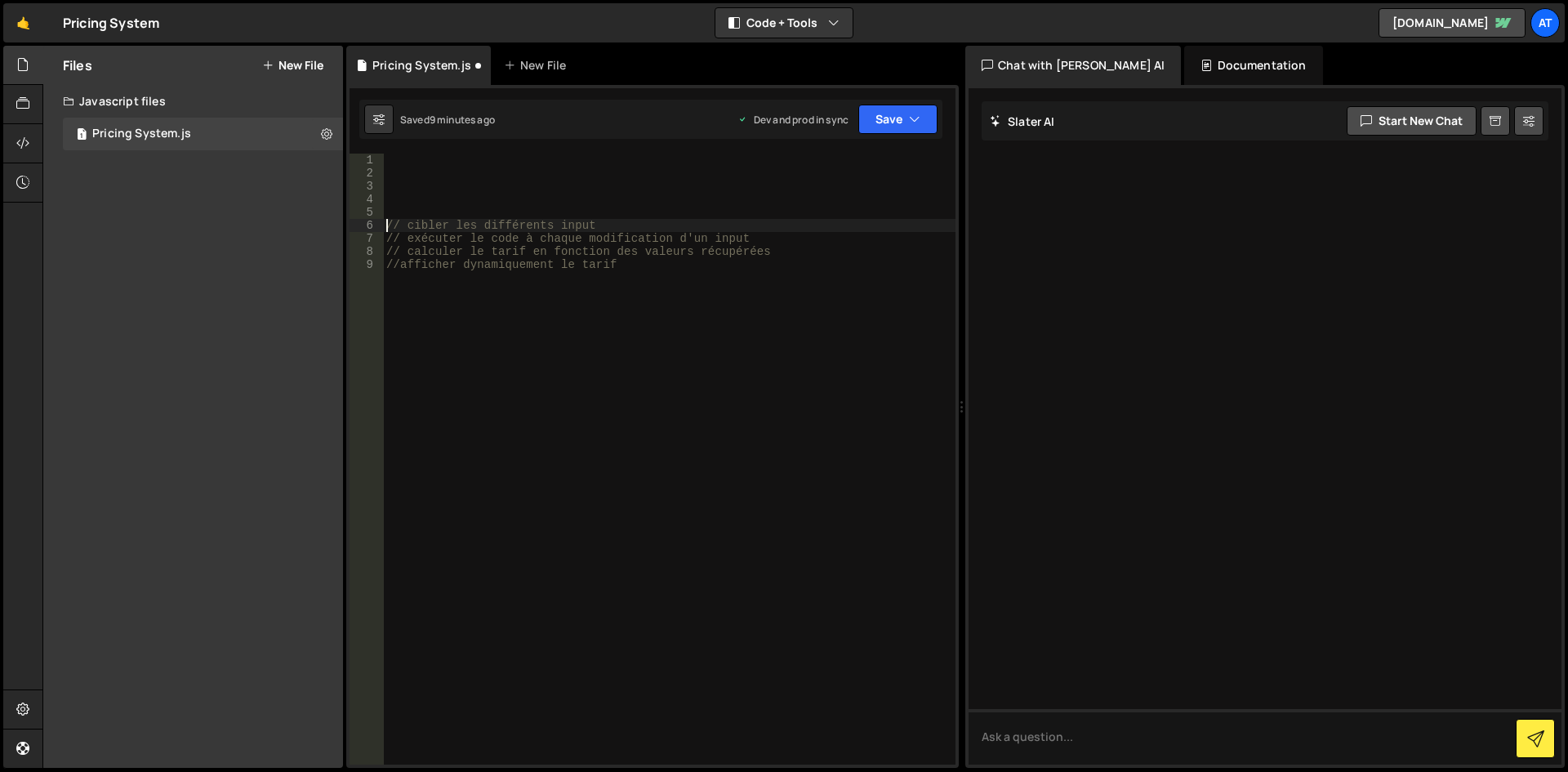
type textarea "// cibler les différents input"
type textarea "// exécuter le code à chaque modification d'un input"
type textarea "// cibler les différents input"
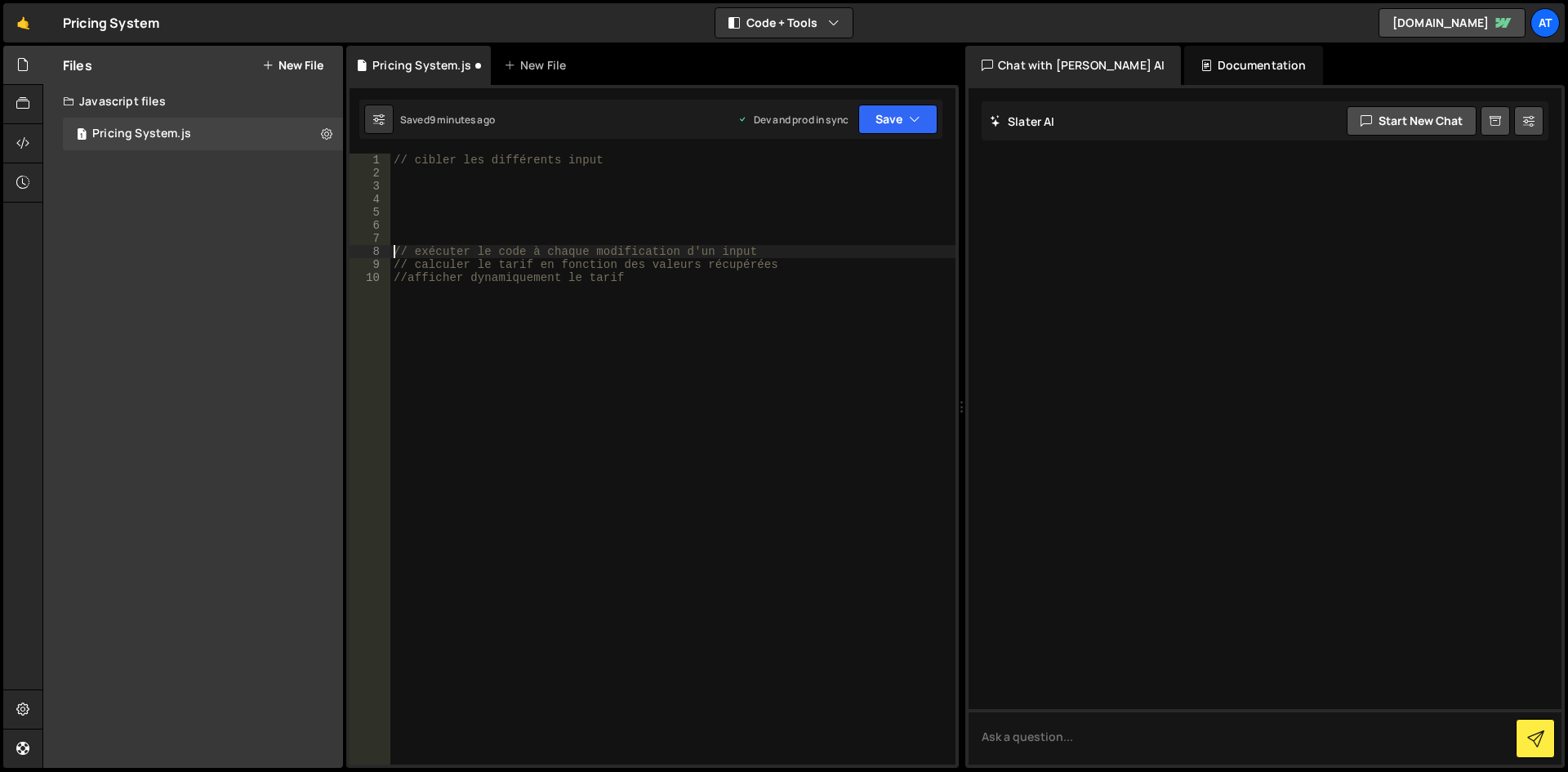
type textarea "// exécuter le code à chaque modification d'un input"
type textarea "let inputEngagement = document.getElementById("seance-engagement");"
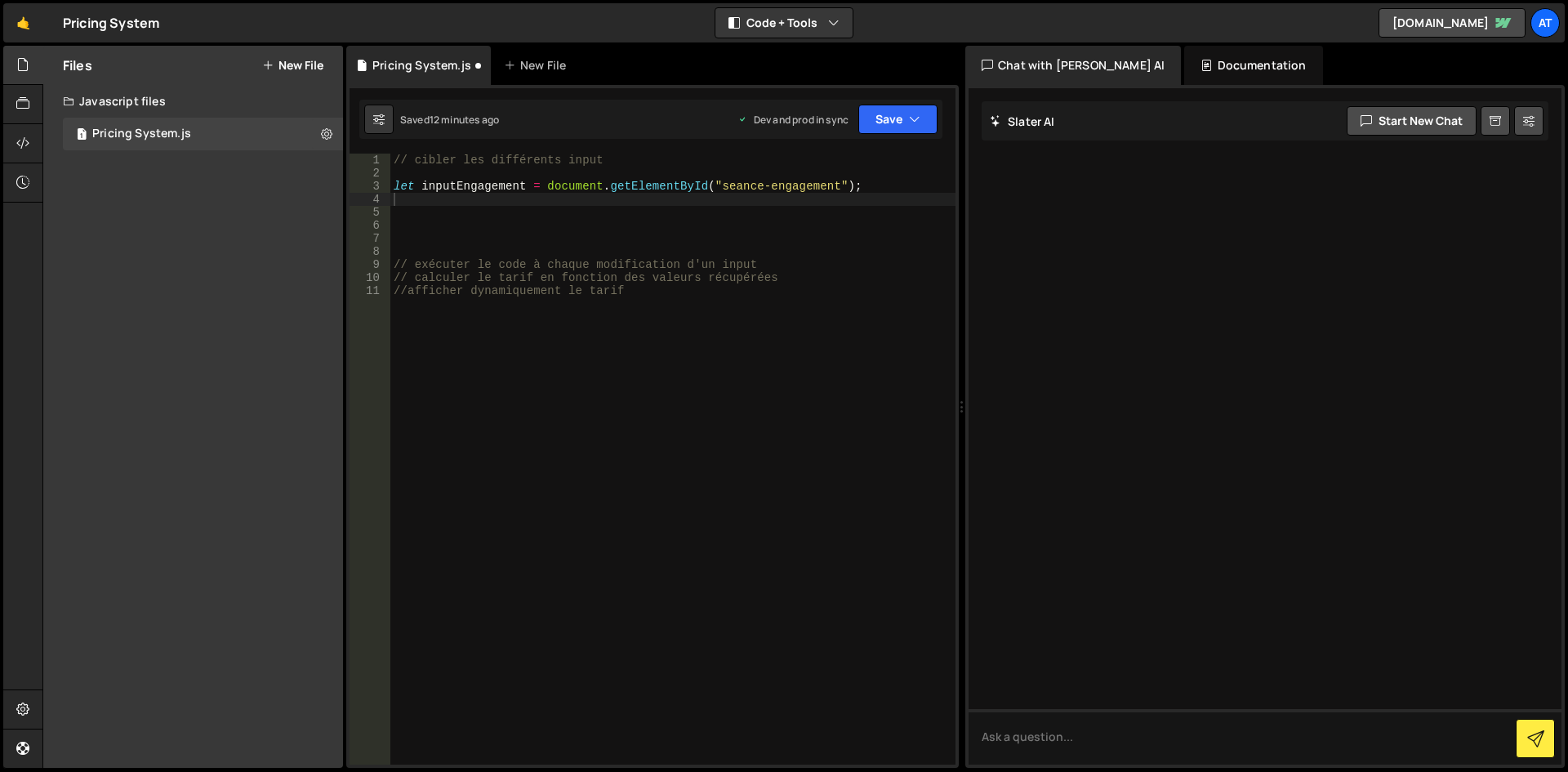
click at [422, 197] on div "// cibler les différents input let inputEngagement = document . getElementById …" at bounding box center [672, 472] width 565 height 637
click at [896, 119] on button "Save" at bounding box center [898, 119] width 80 height 29
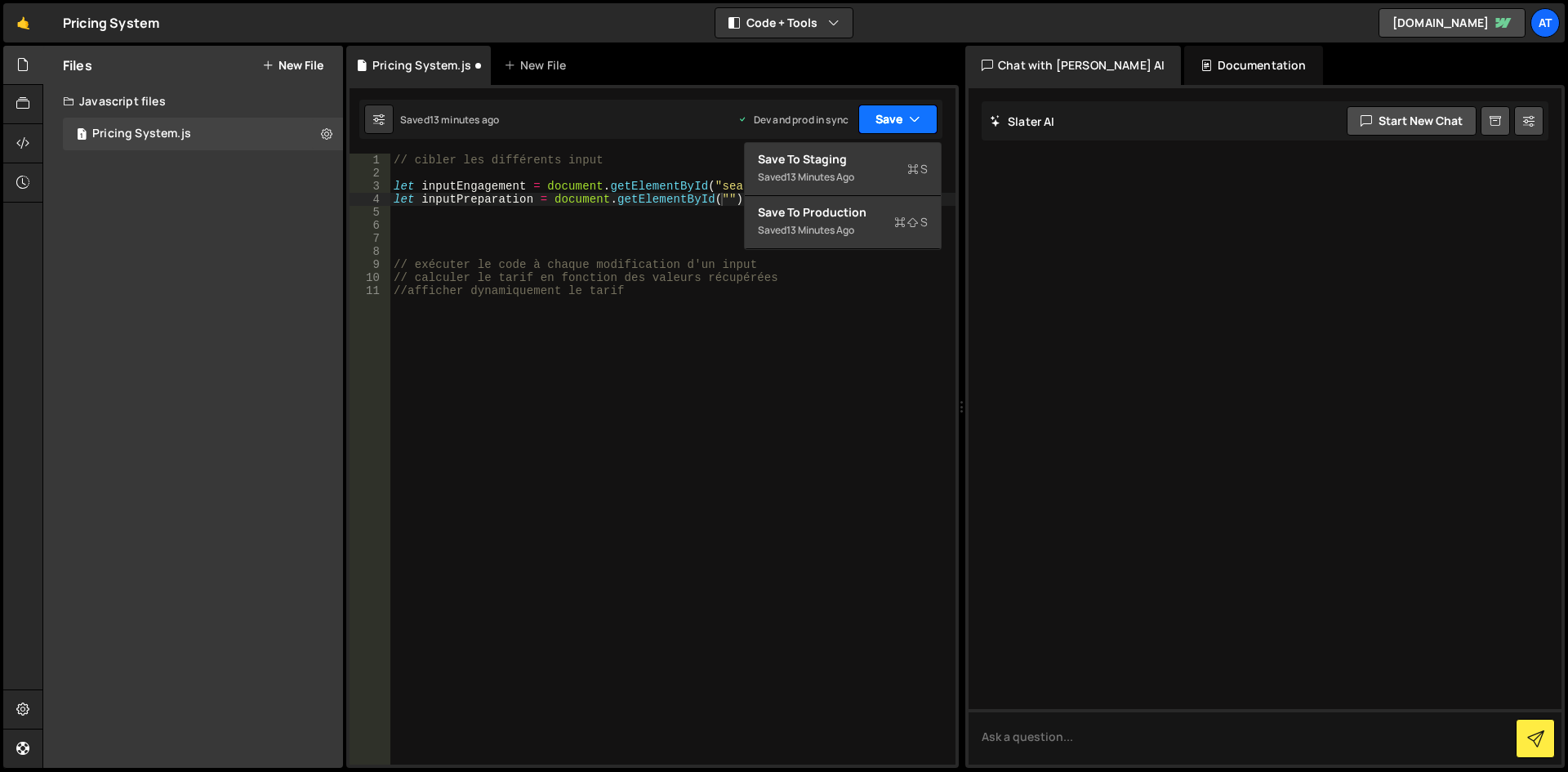
click at [911, 118] on icon "button" at bounding box center [915, 119] width 11 height 16
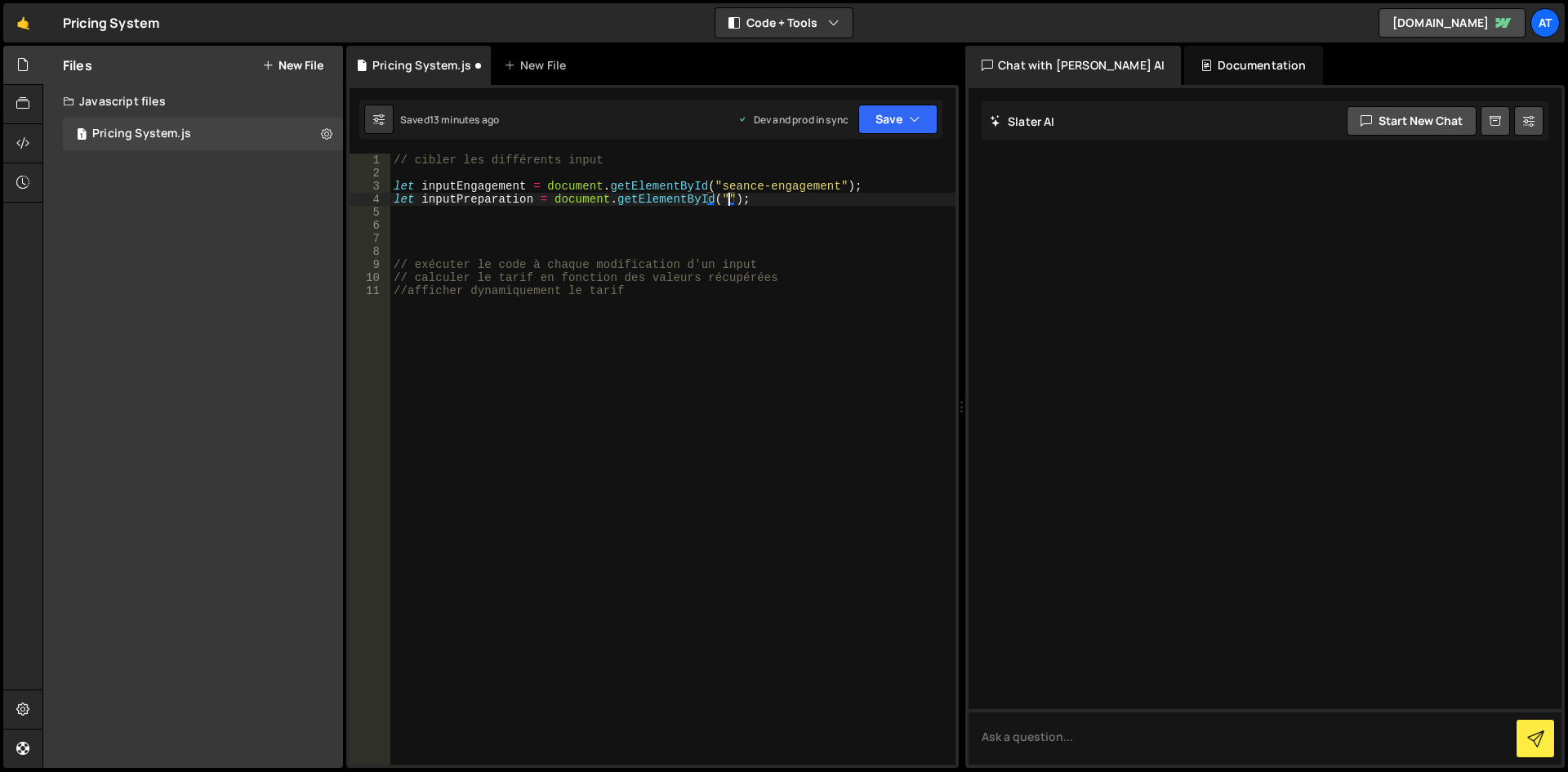
click at [725, 196] on div "// cibler les différents input let inputEngagement = document . getElementById …" at bounding box center [672, 472] width 565 height 637
click at [724, 196] on div "// cibler les différents input let inputEngagement = document . getElementById …" at bounding box center [672, 472] width 565 height 637
type textarea "let inputPreparation = document.getElementById("preparation");"
click at [820, 203] on div "// cibler les différents input let inputEngagement = document . getElementById …" at bounding box center [672, 472] width 565 height 637
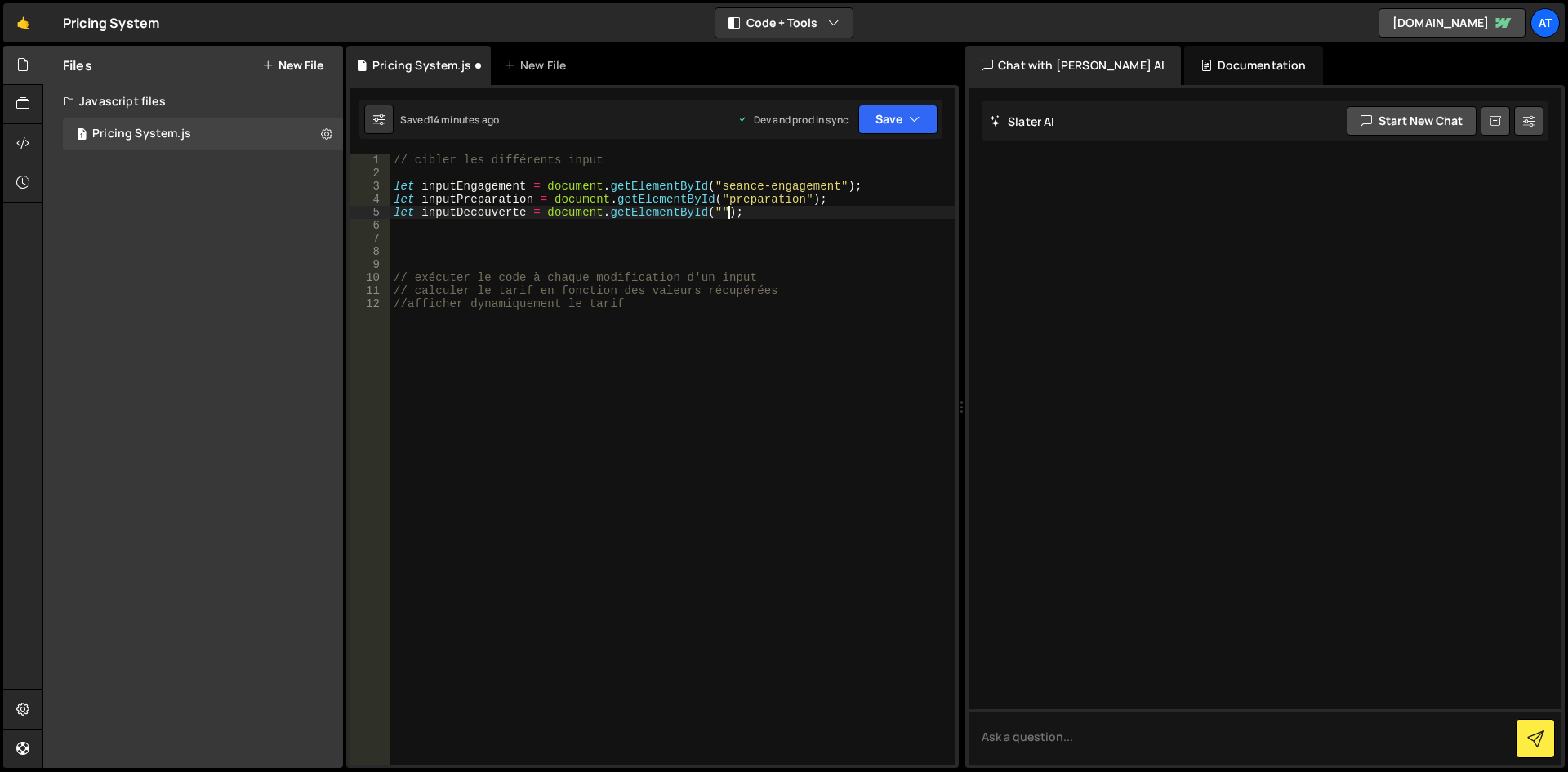
scroll to position [0, 22]
type textarea "let inputDecouverte = document.getElementById("decouverte");"
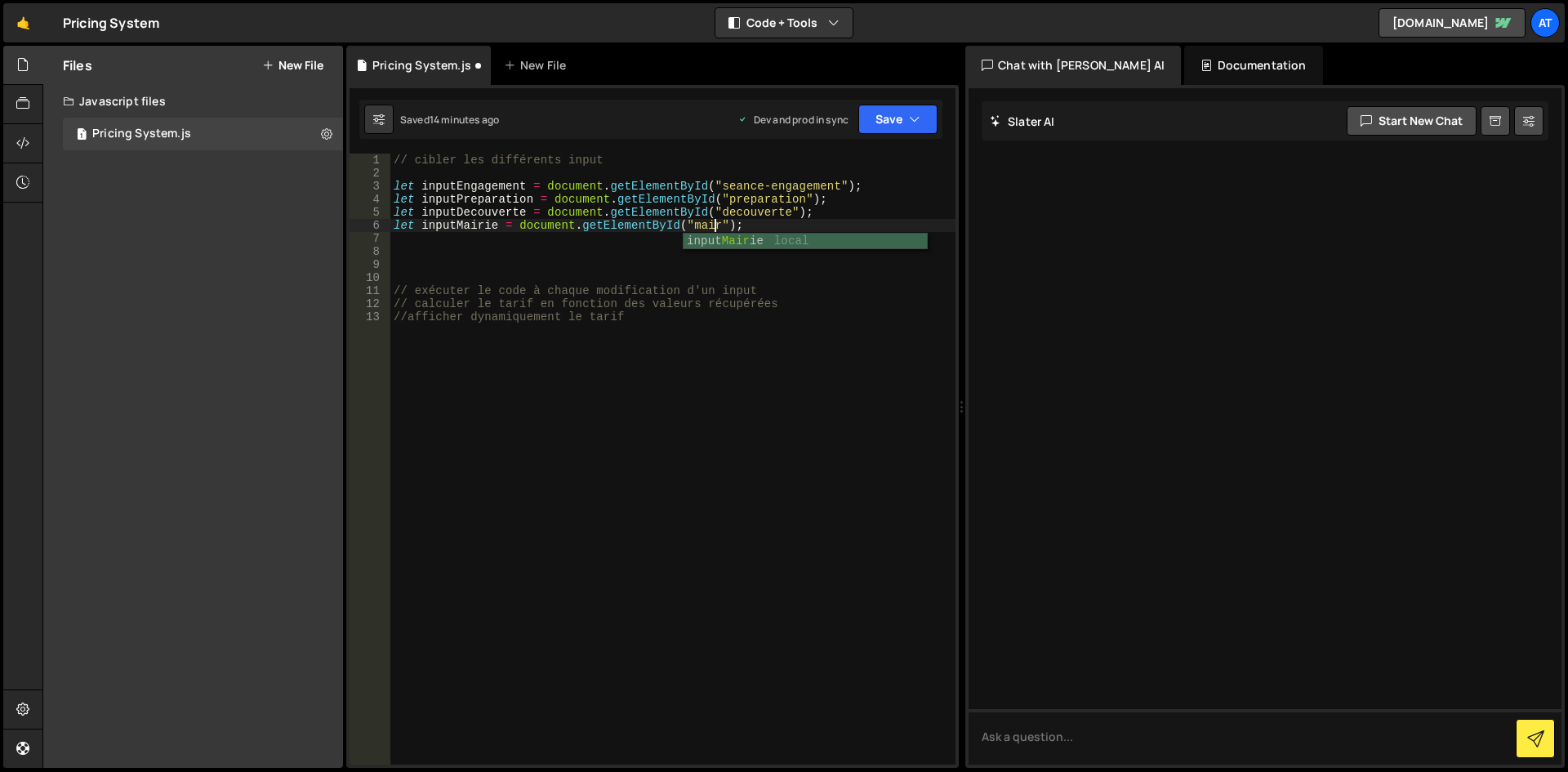
type textarea "let inputMairie = document.getElementById("mairie");"
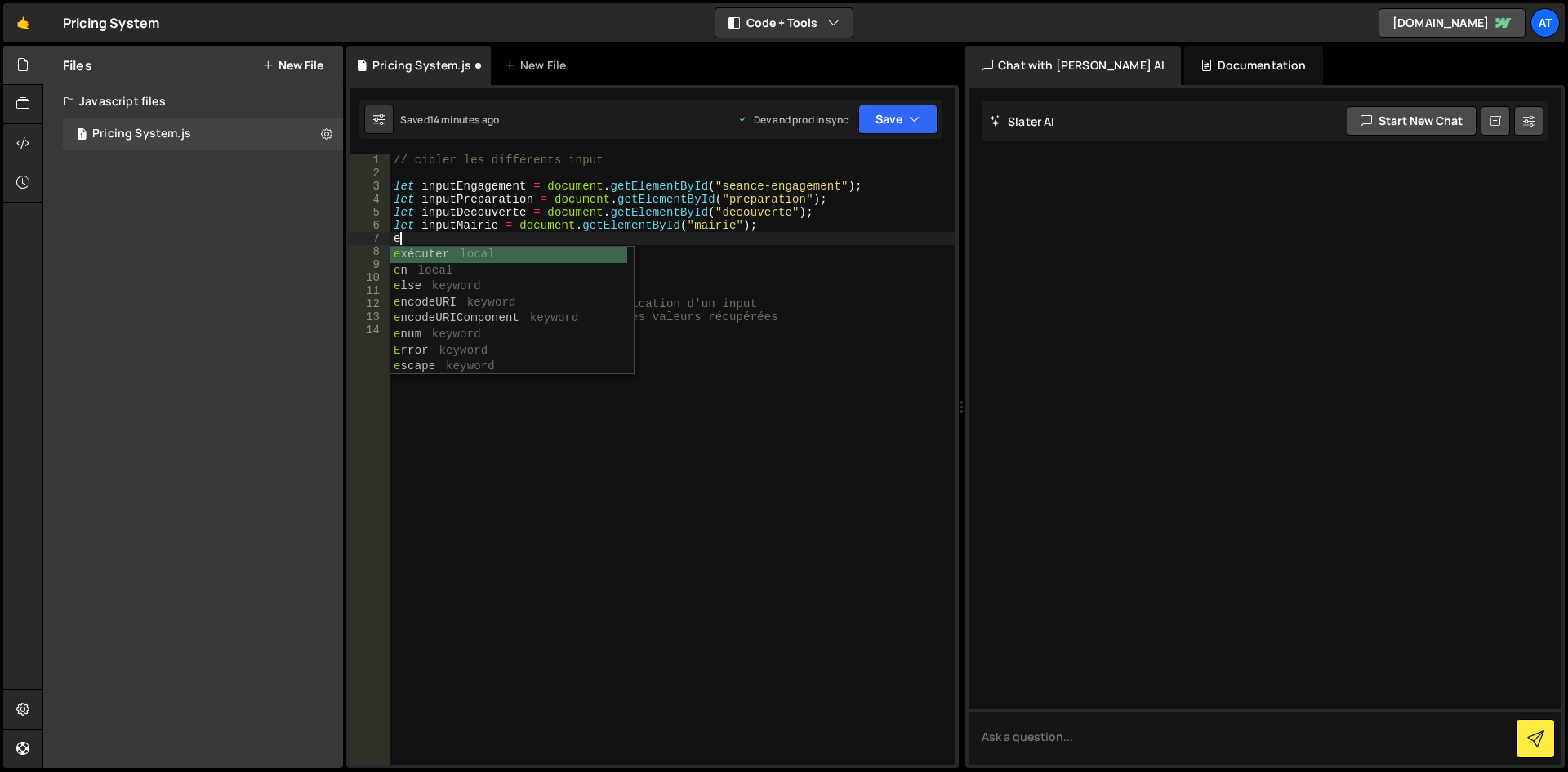
type textarea "e"
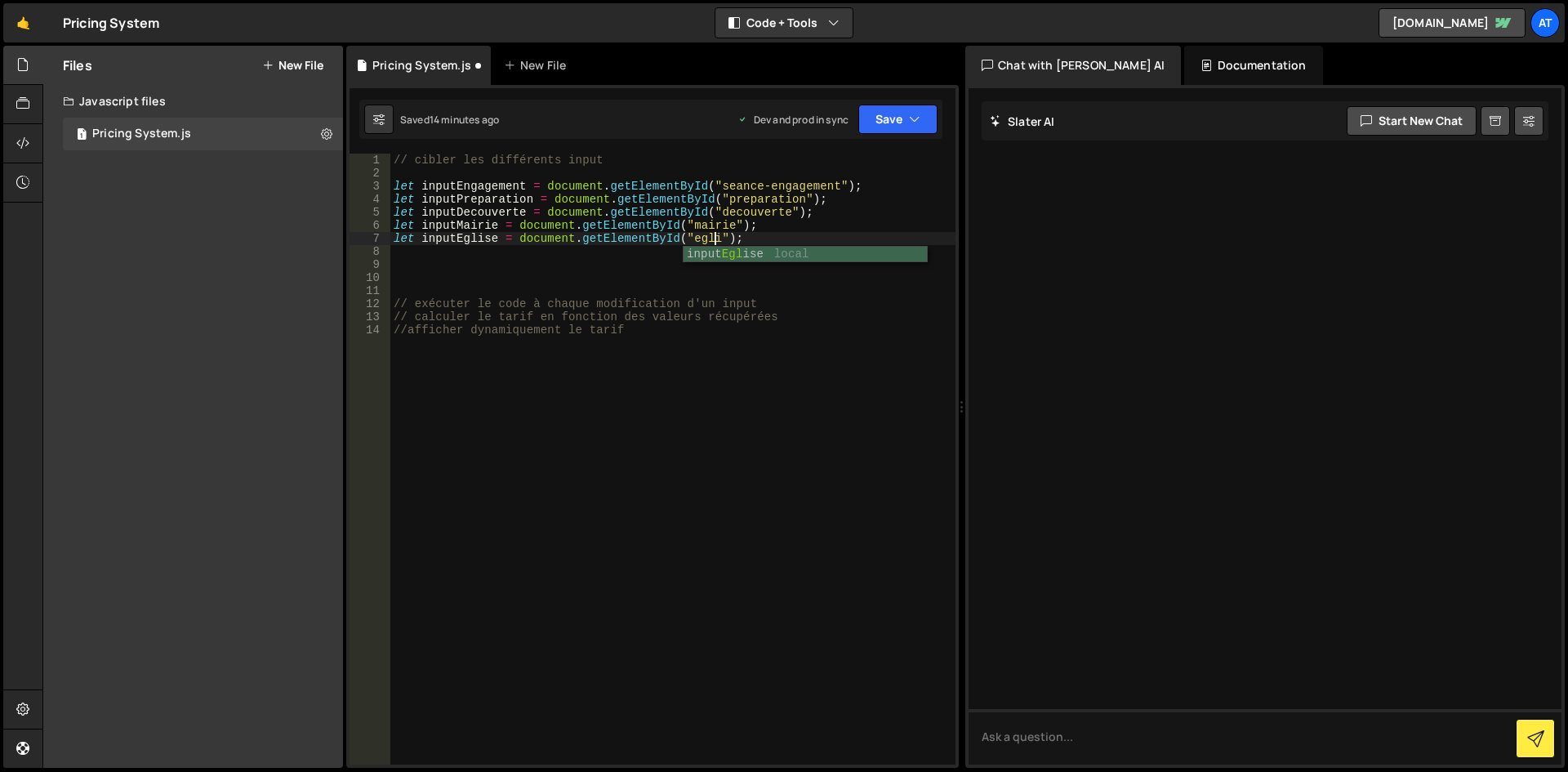
scroll to position [0, 22]
type textarea "let inputEglise = document.getElementById("[DEMOGRAPHIC_DATA]");"
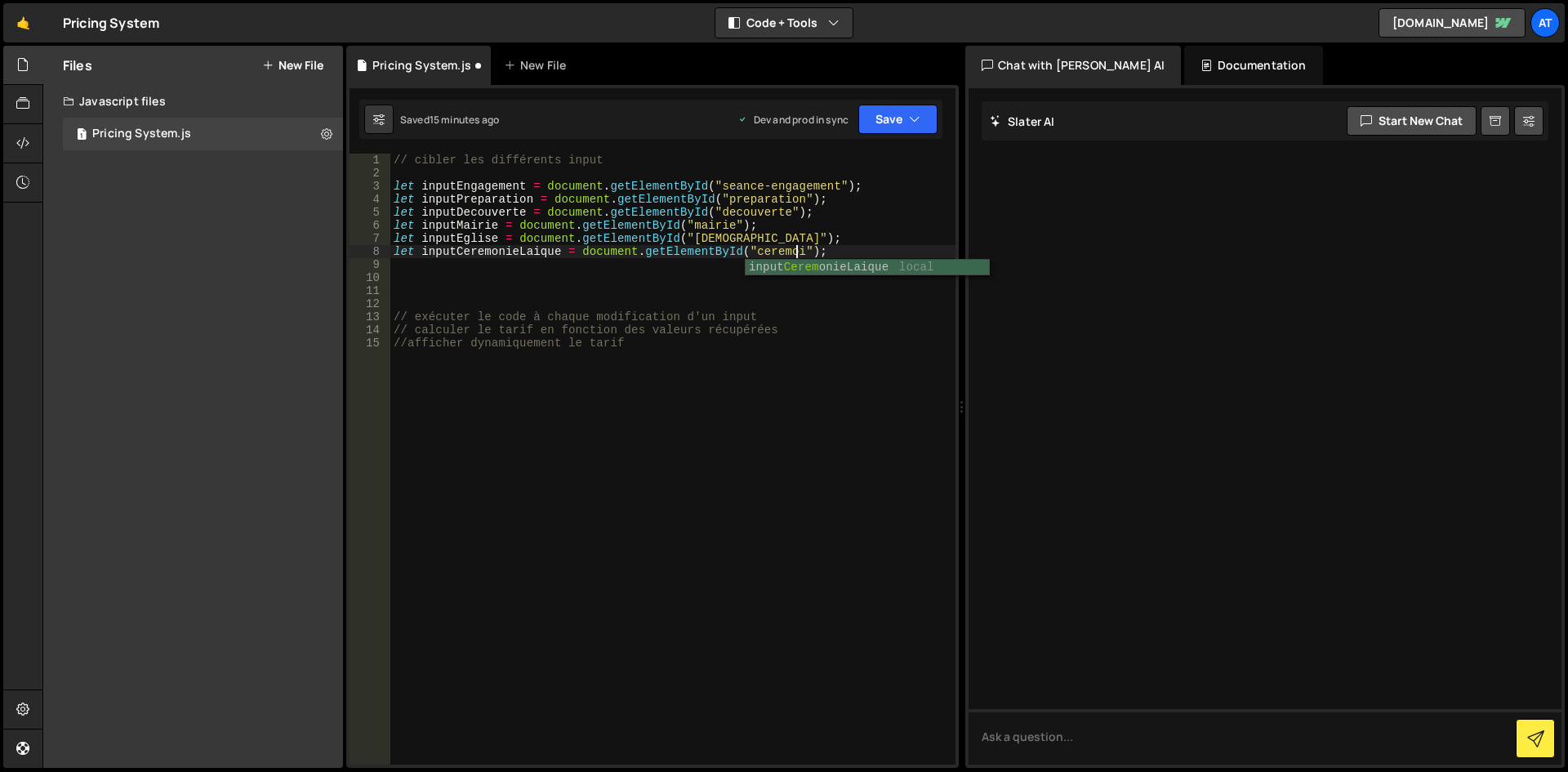
scroll to position [0, 28]
type textarea "let inputCeremonieLaique = document.getElementById("ceremonie-laique");"
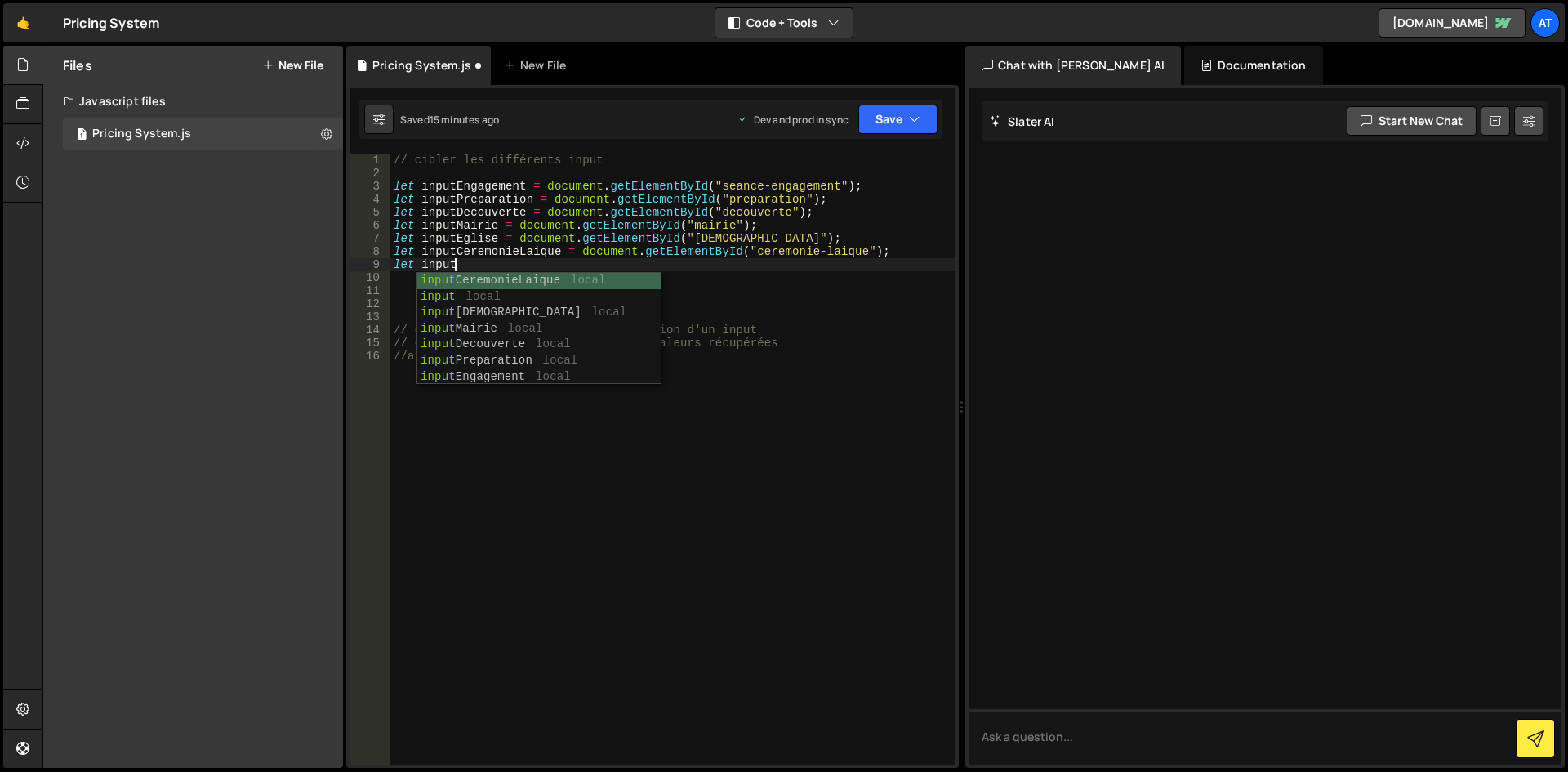
scroll to position [0, 3]
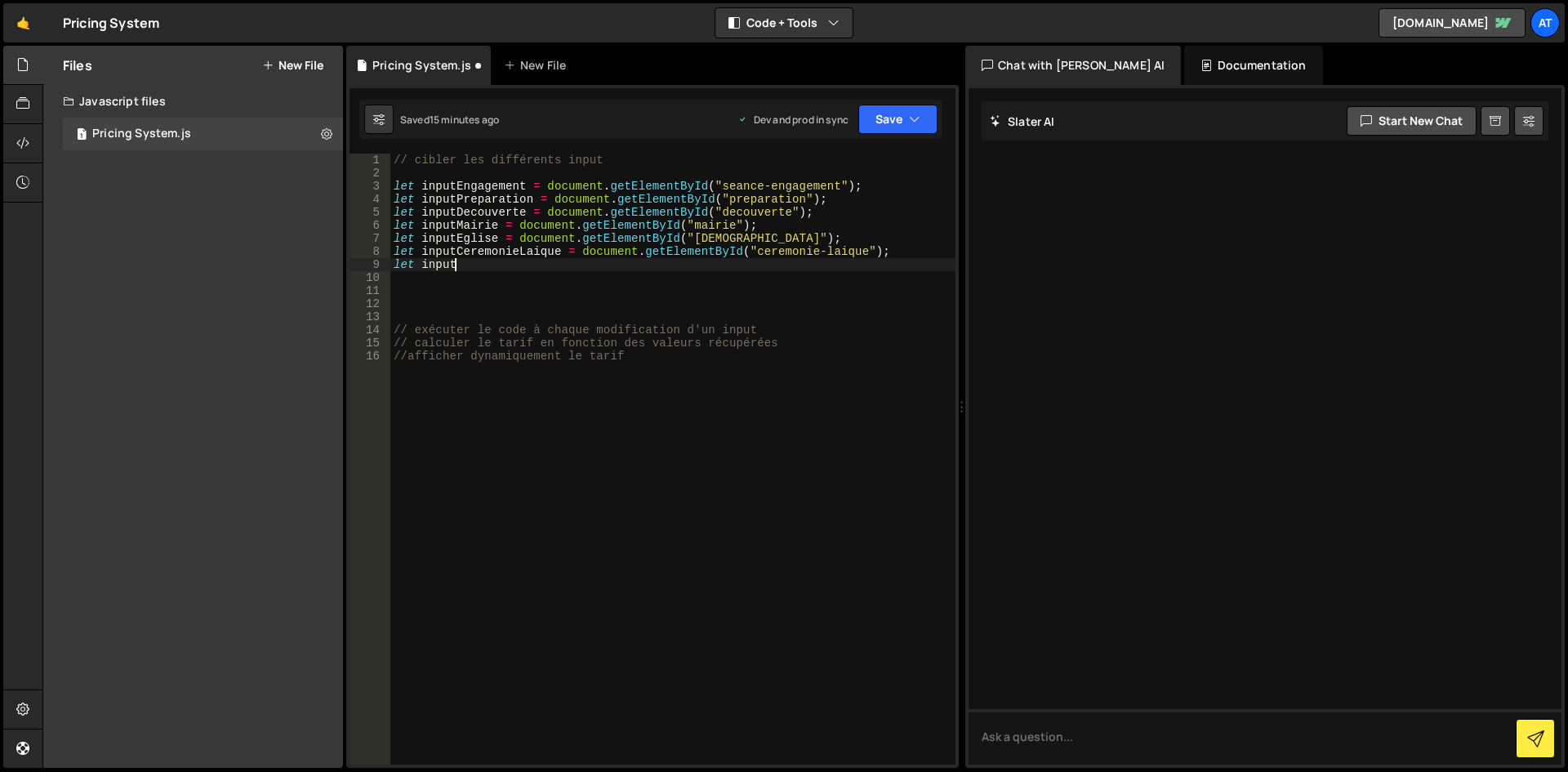
click at [482, 263] on div "// cibler les différents input let inputEngagement = document . getElementById …" at bounding box center [672, 472] width 565 height 637
type textarea "let inputPhotosCouple = document.getElementById("photos-de-couple");"
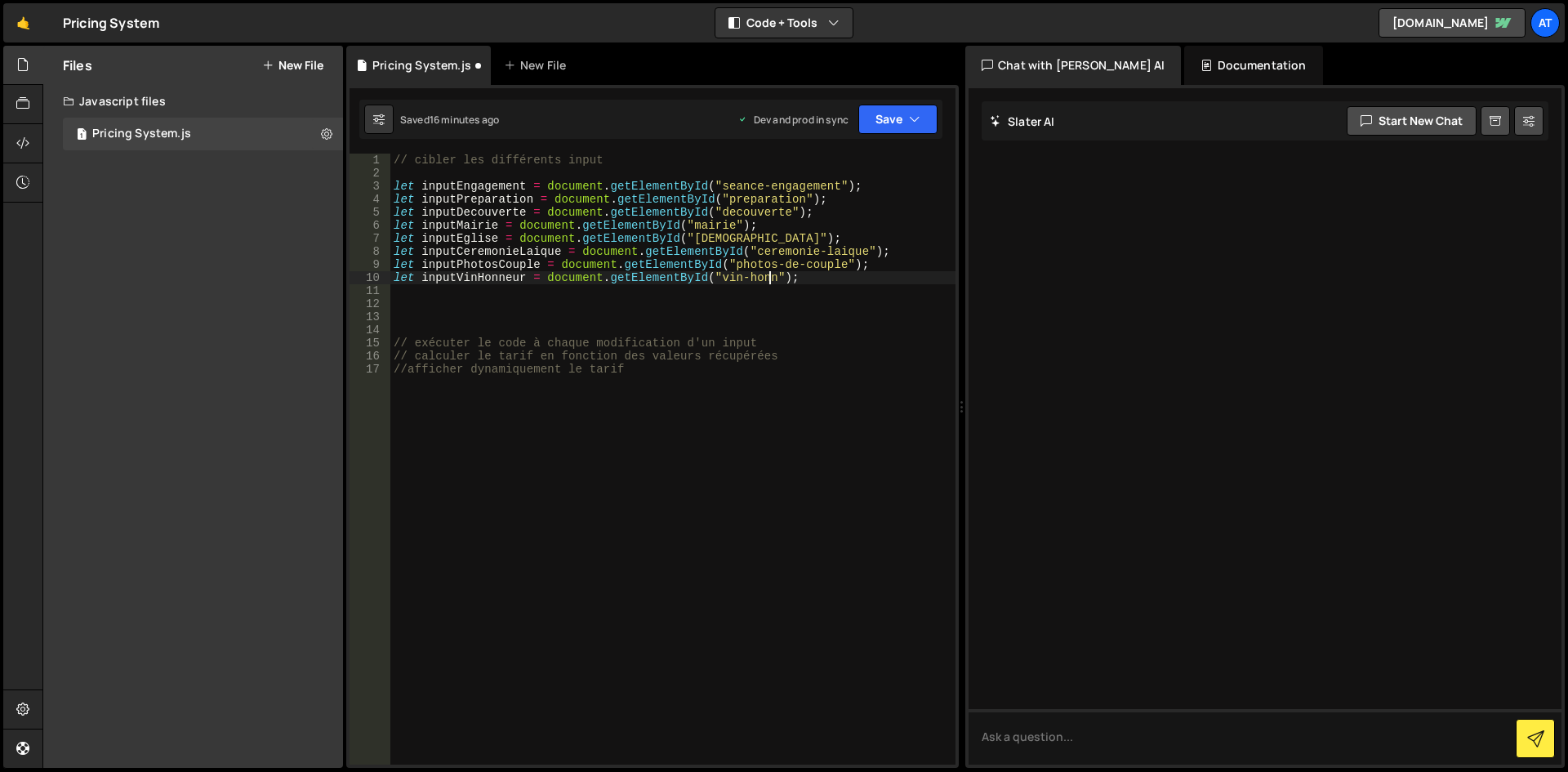
scroll to position [0, 27]
type textarea "let inputVinHonneur = document.getElementById("vin-honneur");"
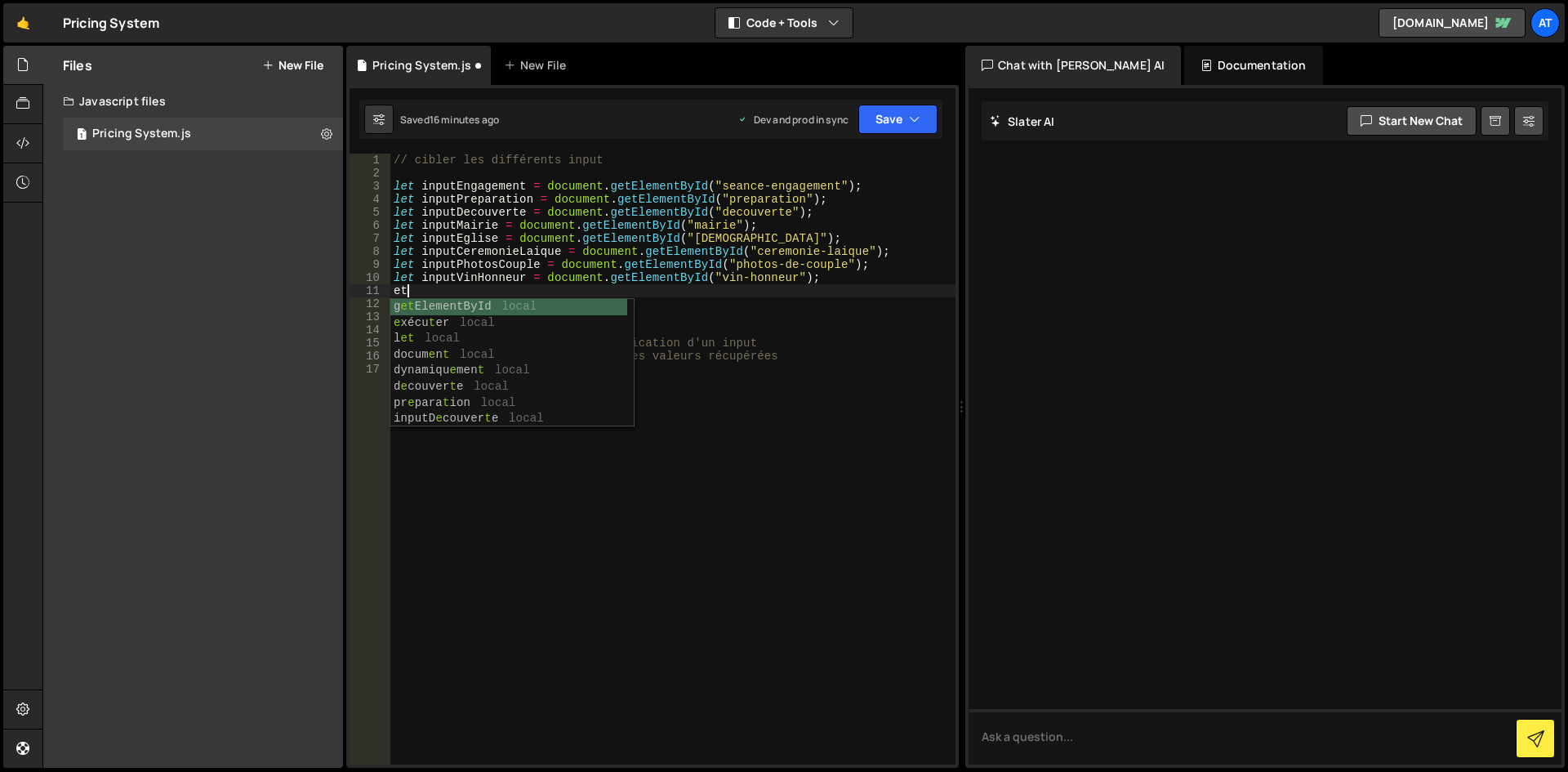
type textarea "e"
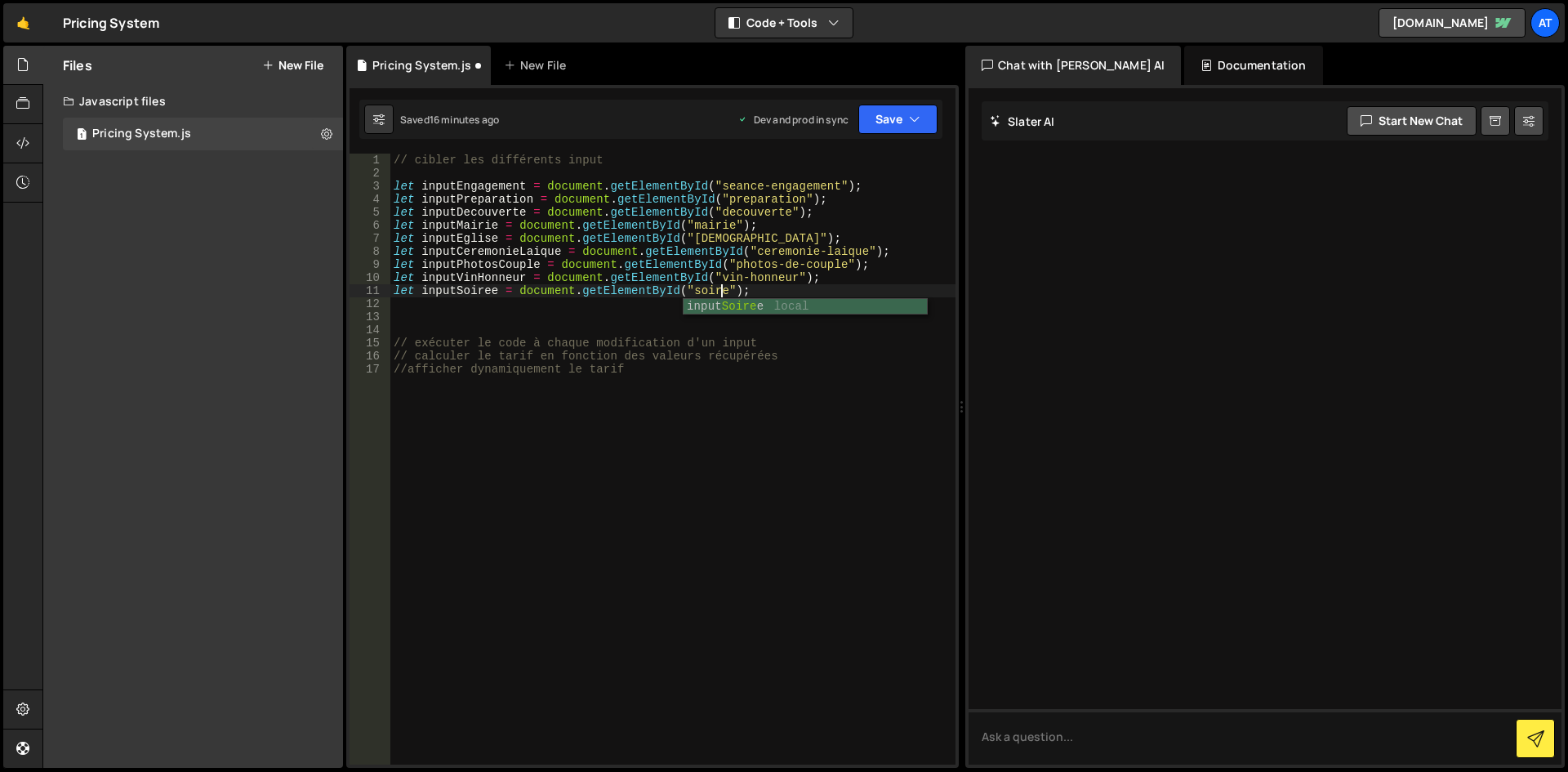
scroll to position [0, 22]
type textarea "let inputSoiree = document.getElementById("soiree");"
click at [436, 301] on div "// cibler les différents input let inputEngagement = document . getElementById …" at bounding box center [672, 472] width 565 height 637
click at [426, 331] on div "// cibler les différents input let inputEngagement = document . getElementById …" at bounding box center [672, 472] width 565 height 637
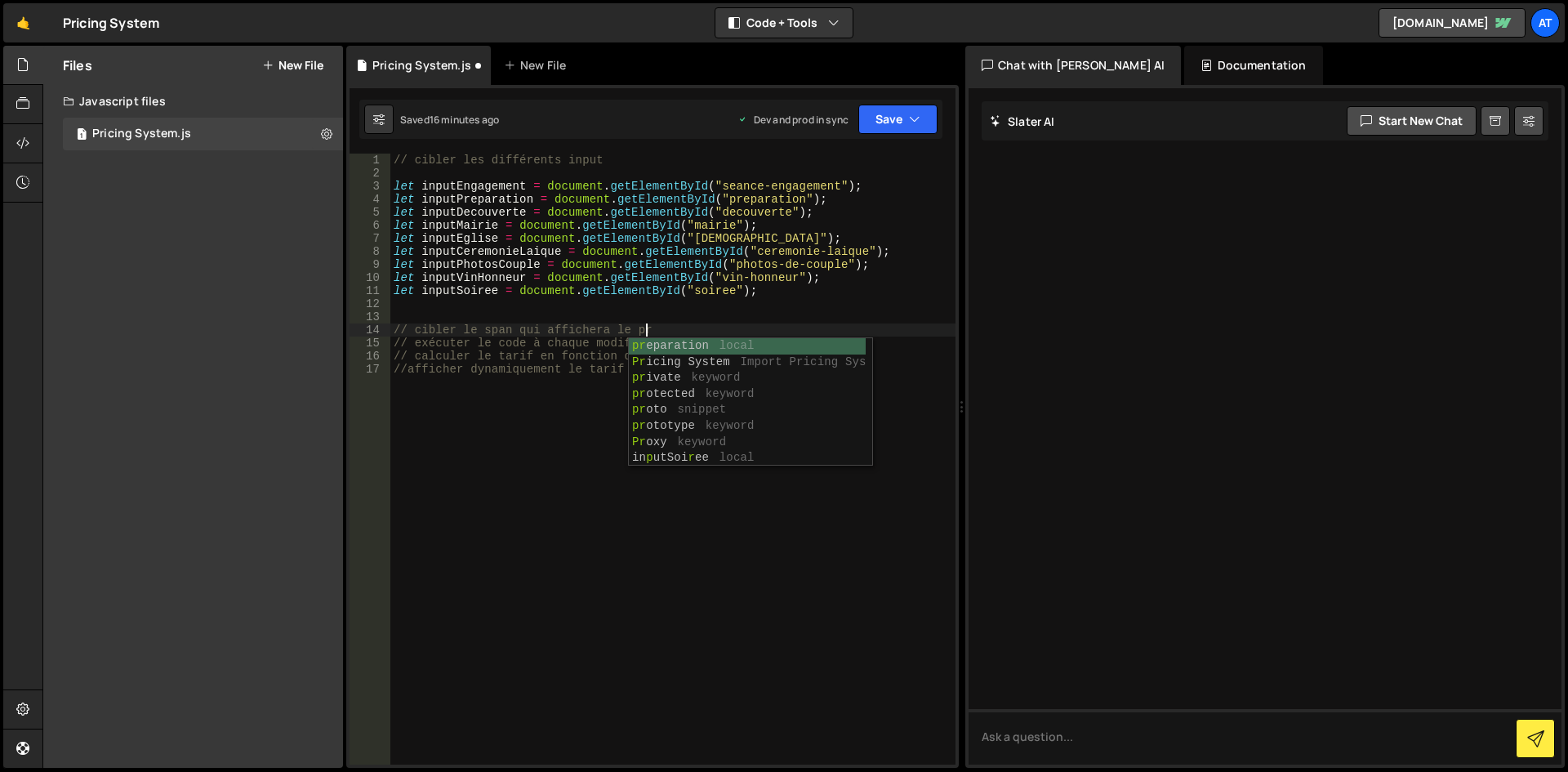
scroll to position [0, 17]
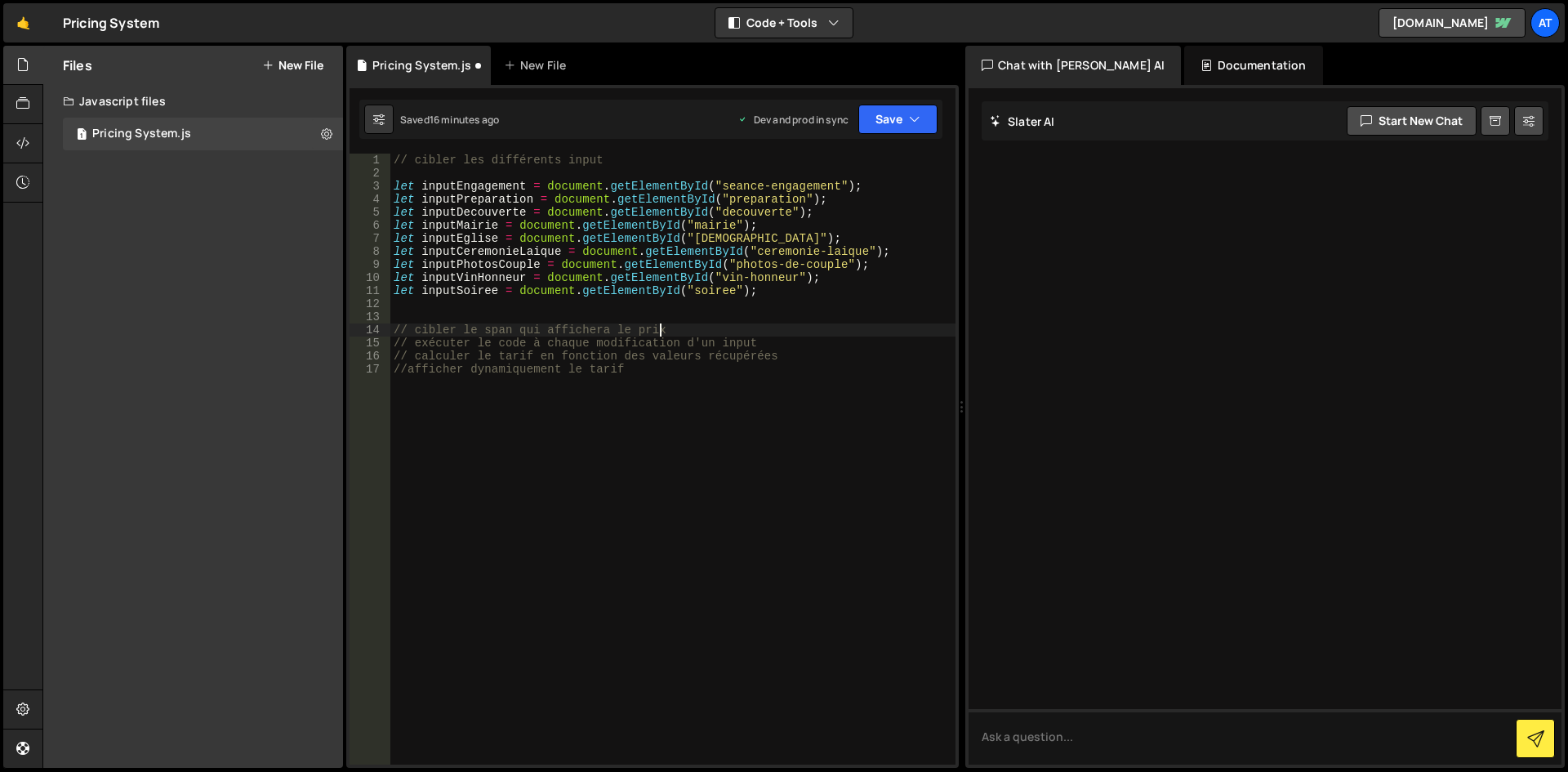
type textarea "// cibler le span qui affichera le prix"
click at [453, 306] on div "// cibler les différents input let inputEngagement = document . getElementById …" at bounding box center [672, 472] width 565 height 637
click at [684, 317] on div "// cibler les différents input let inputEngagement = document . getElementById …" at bounding box center [672, 472] width 565 height 637
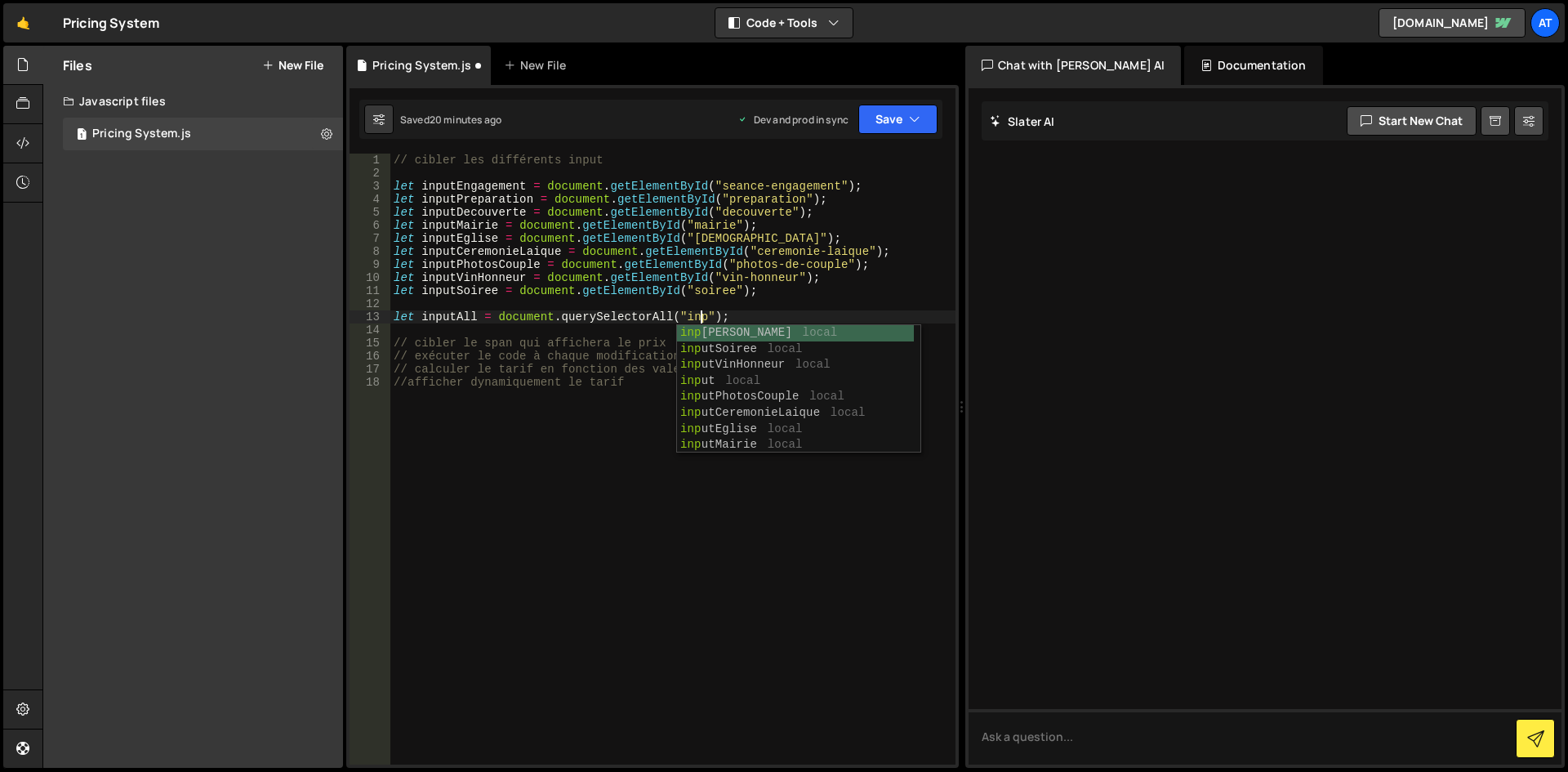
scroll to position [0, 22]
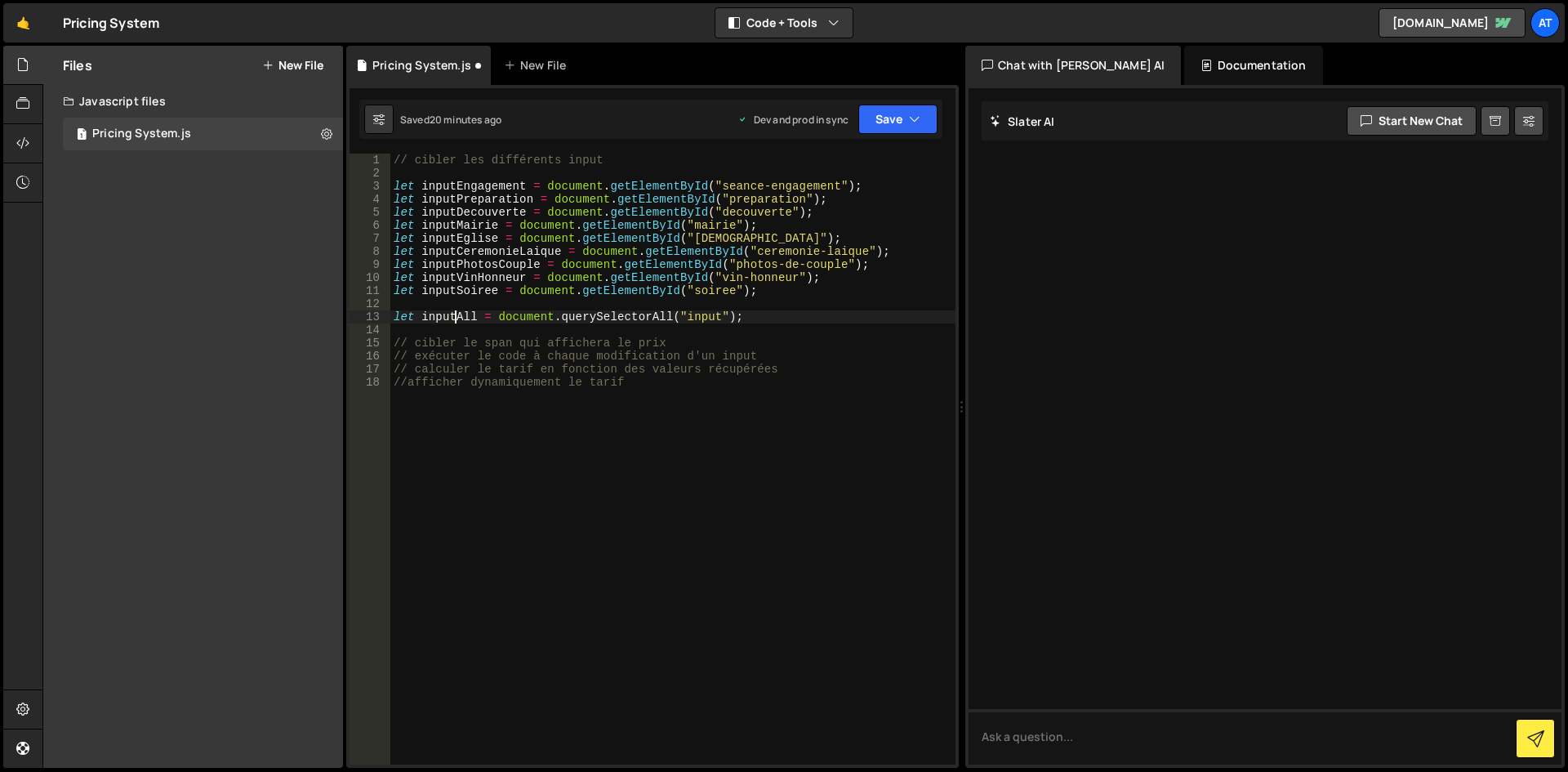
type textarea "let inputsAll = document.querySelectorAll("input");"
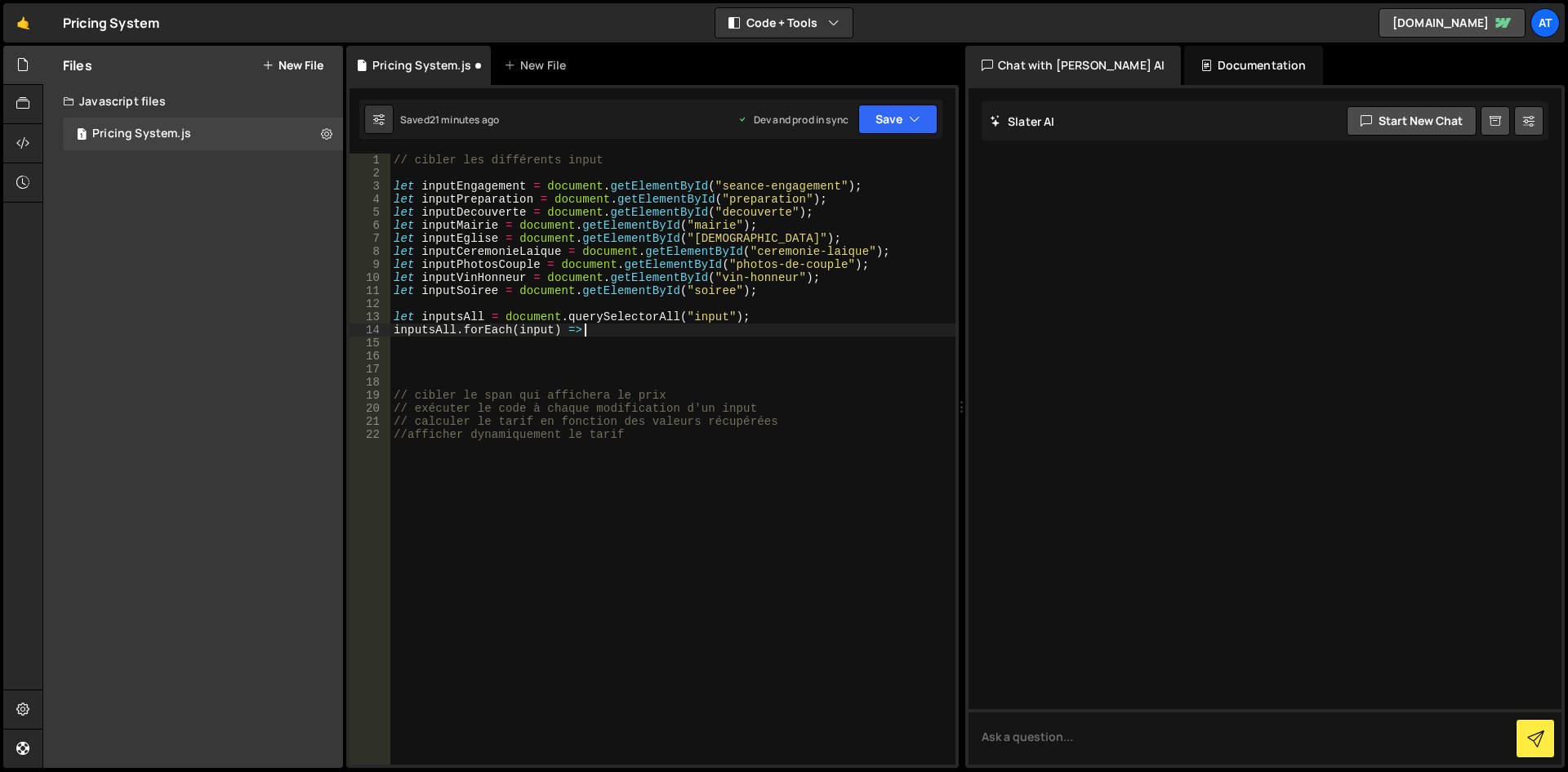
scroll to position [0, 12]
type textarea "inputsAll.forEach(input) => {"
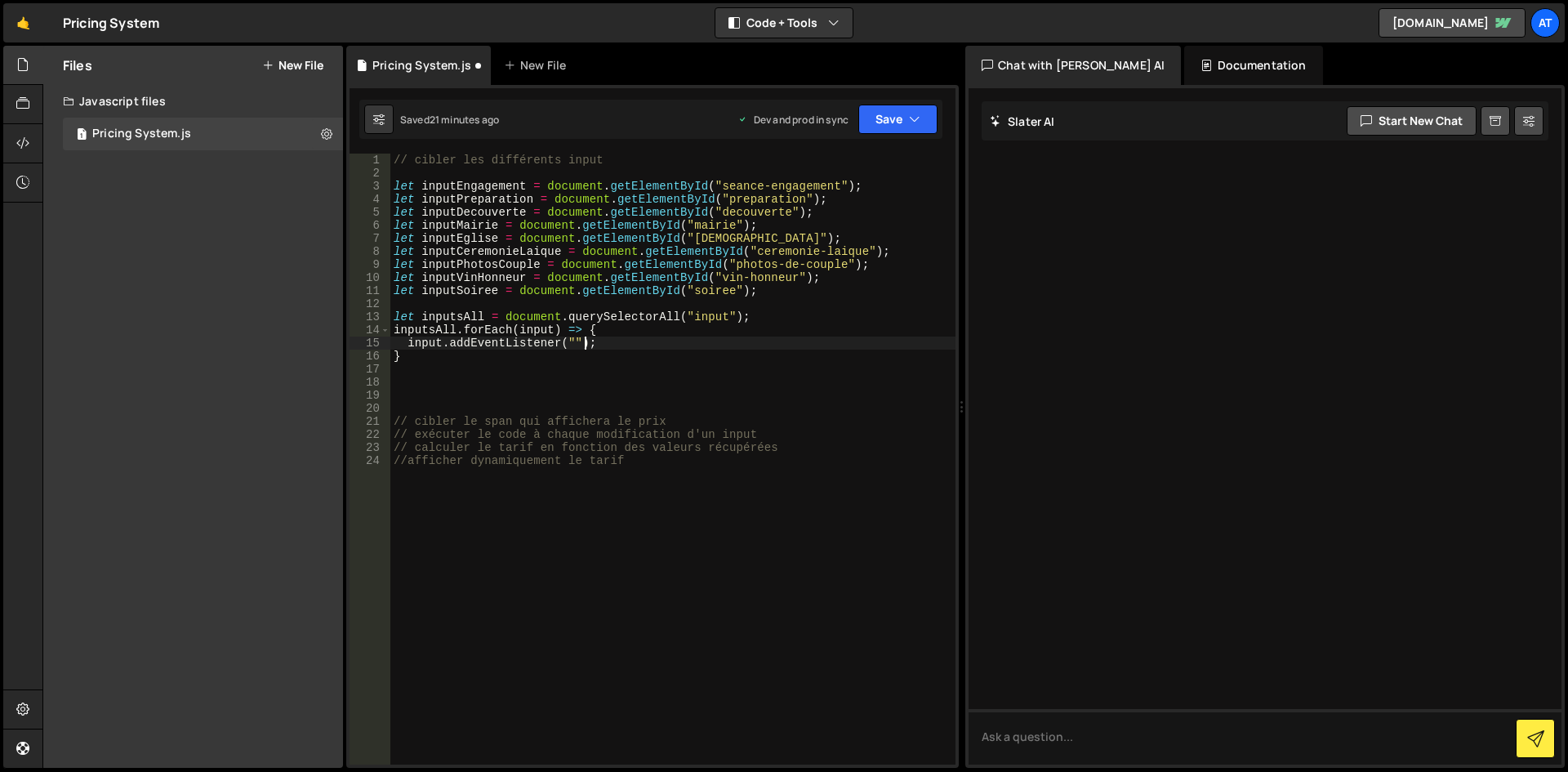
scroll to position [0, 13]
type textarea "inputsAll.forEach(input) => {"
type textarea "f"
type textarea ");"
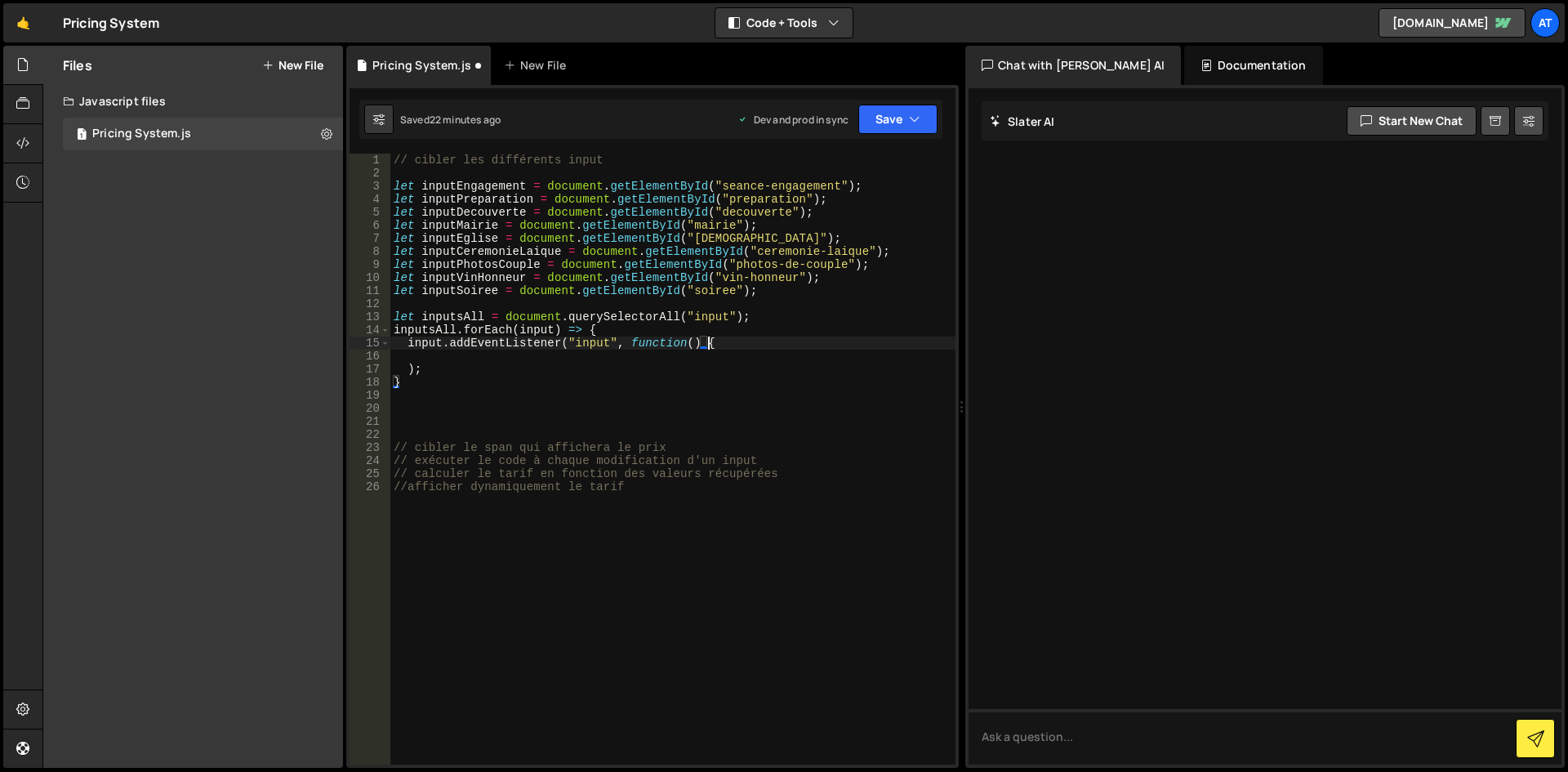
scroll to position [0, 22]
type textarea "input.addEventListener("input", function() {"
type textarea "});"
type textarea "input.addEventListener("input", function() {"
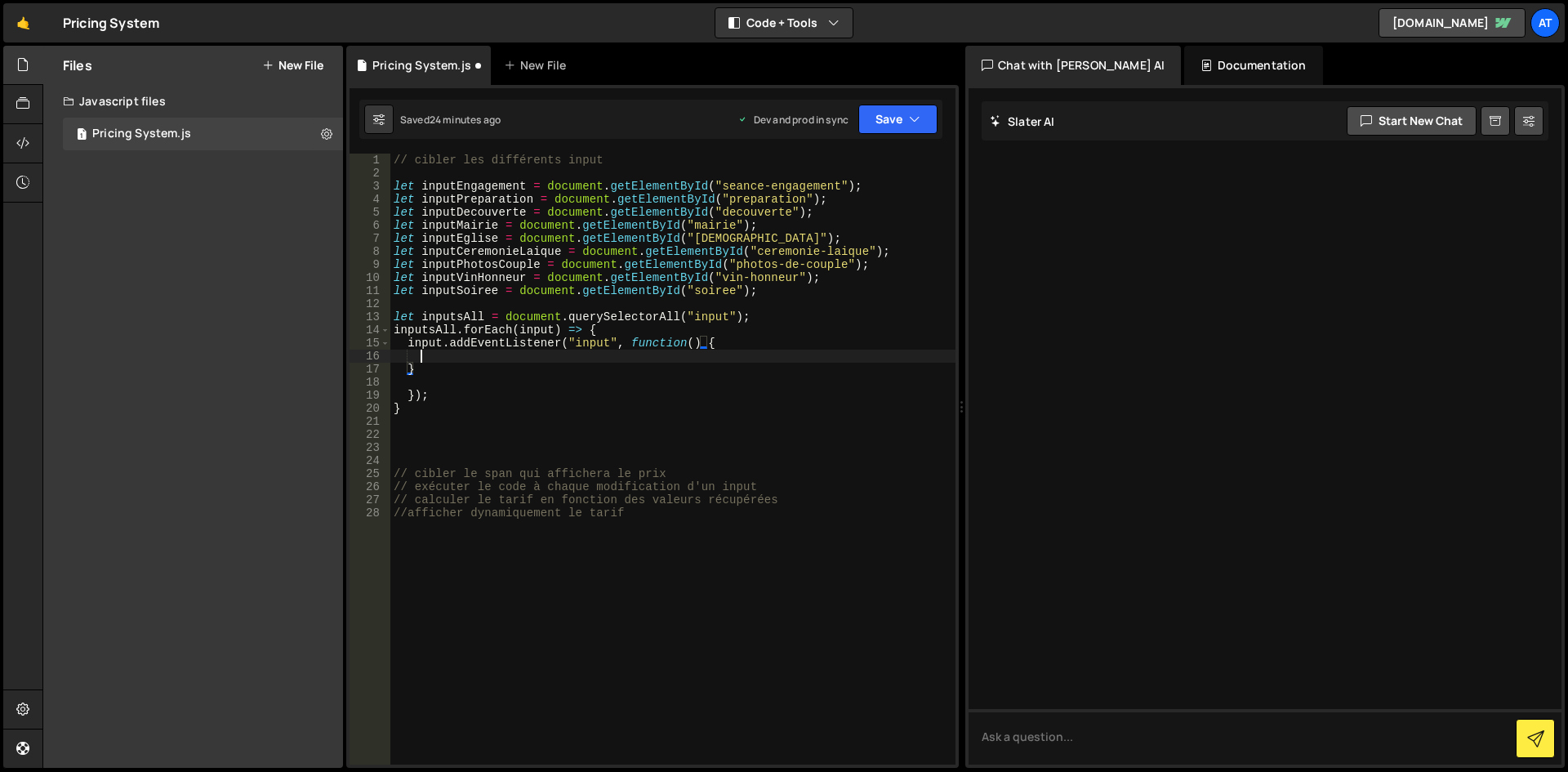
scroll to position [0, 1]
type textarea "}"
type textarea "});"
type textarea "}"
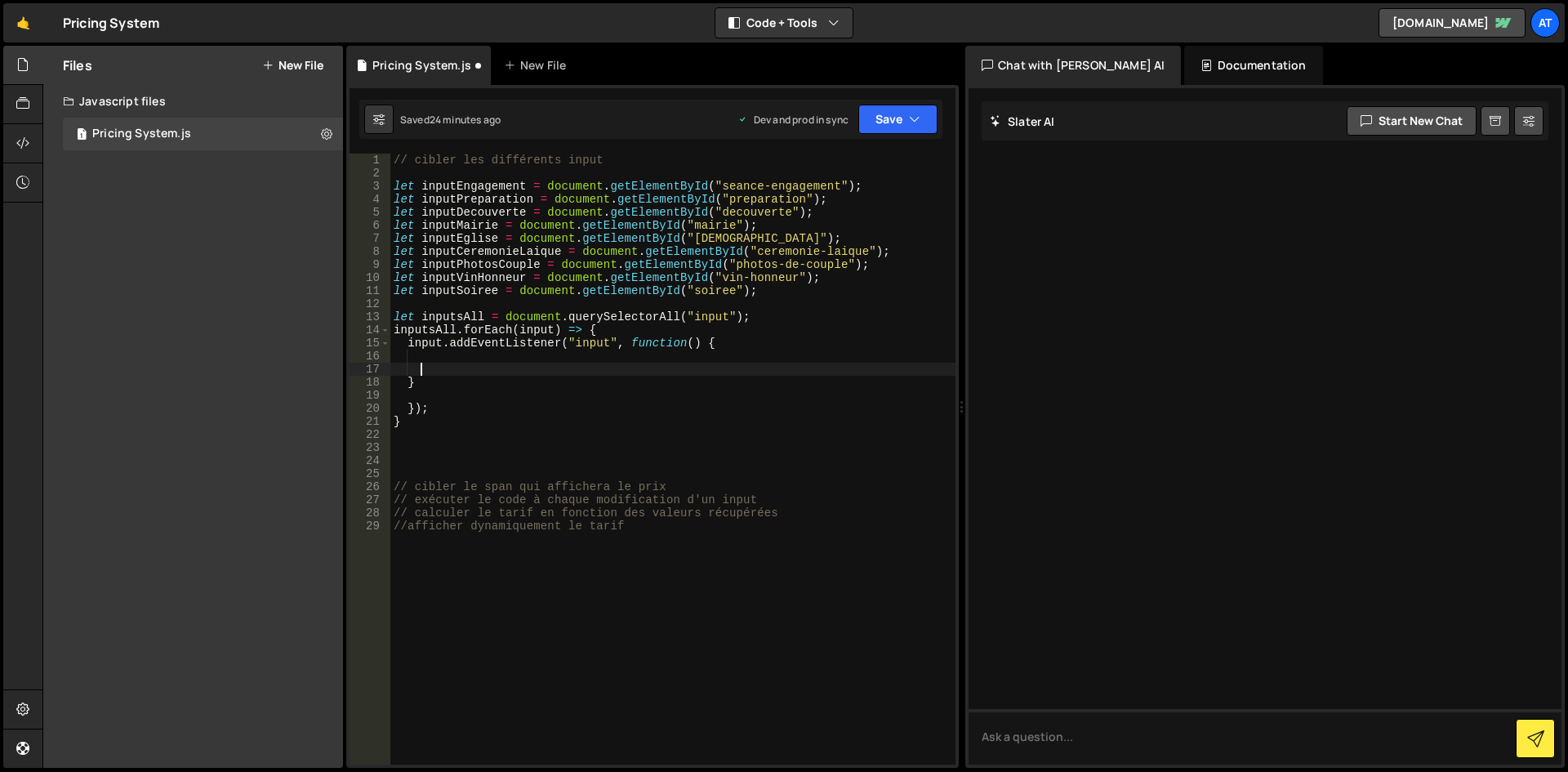
type textarea "}"
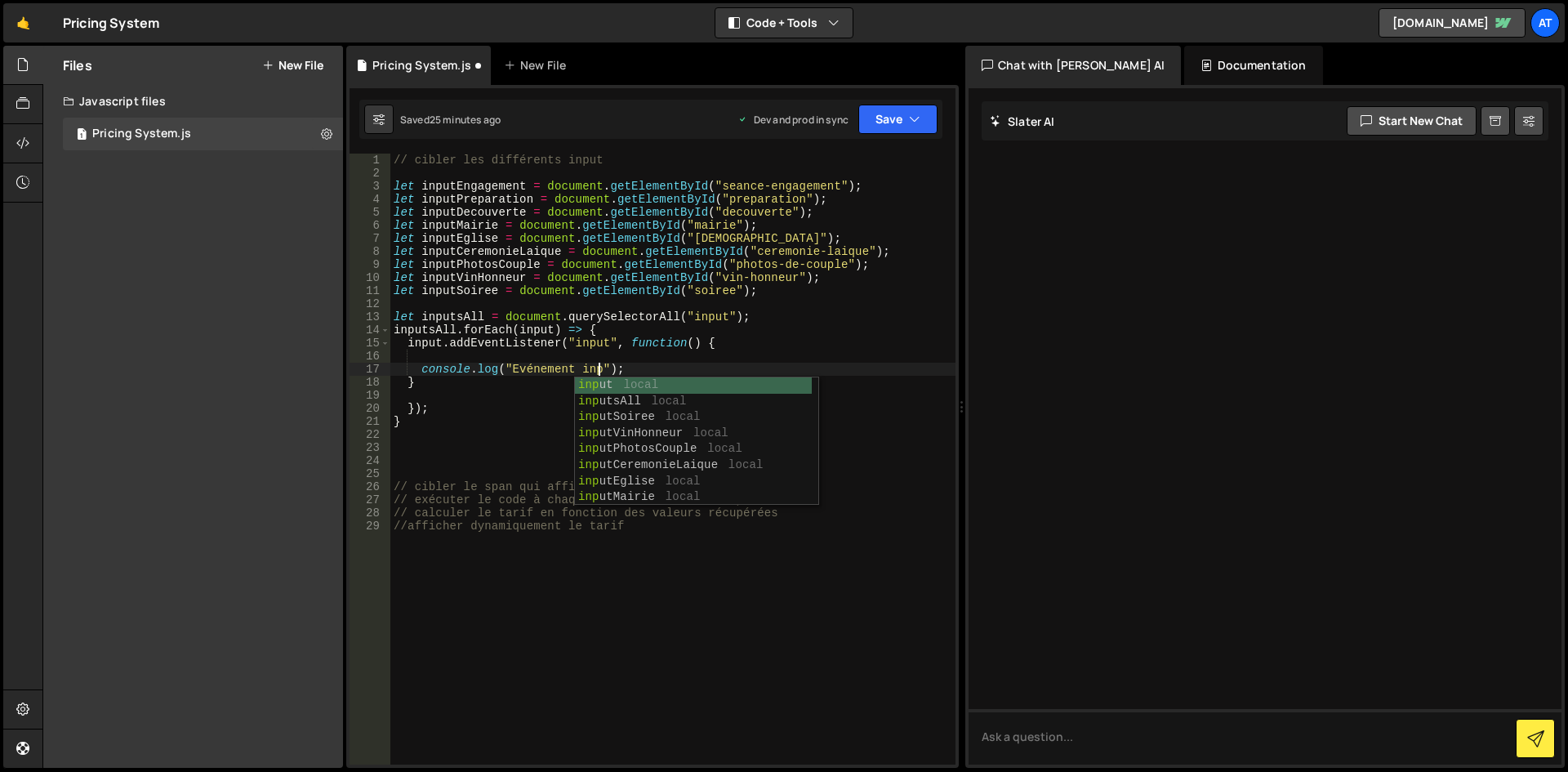
type textarea "console.log("Evénement input");"
click at [468, 401] on div "// cibler les différents input let inputEngagement = document . getElementById …" at bounding box center [672, 472] width 565 height 637
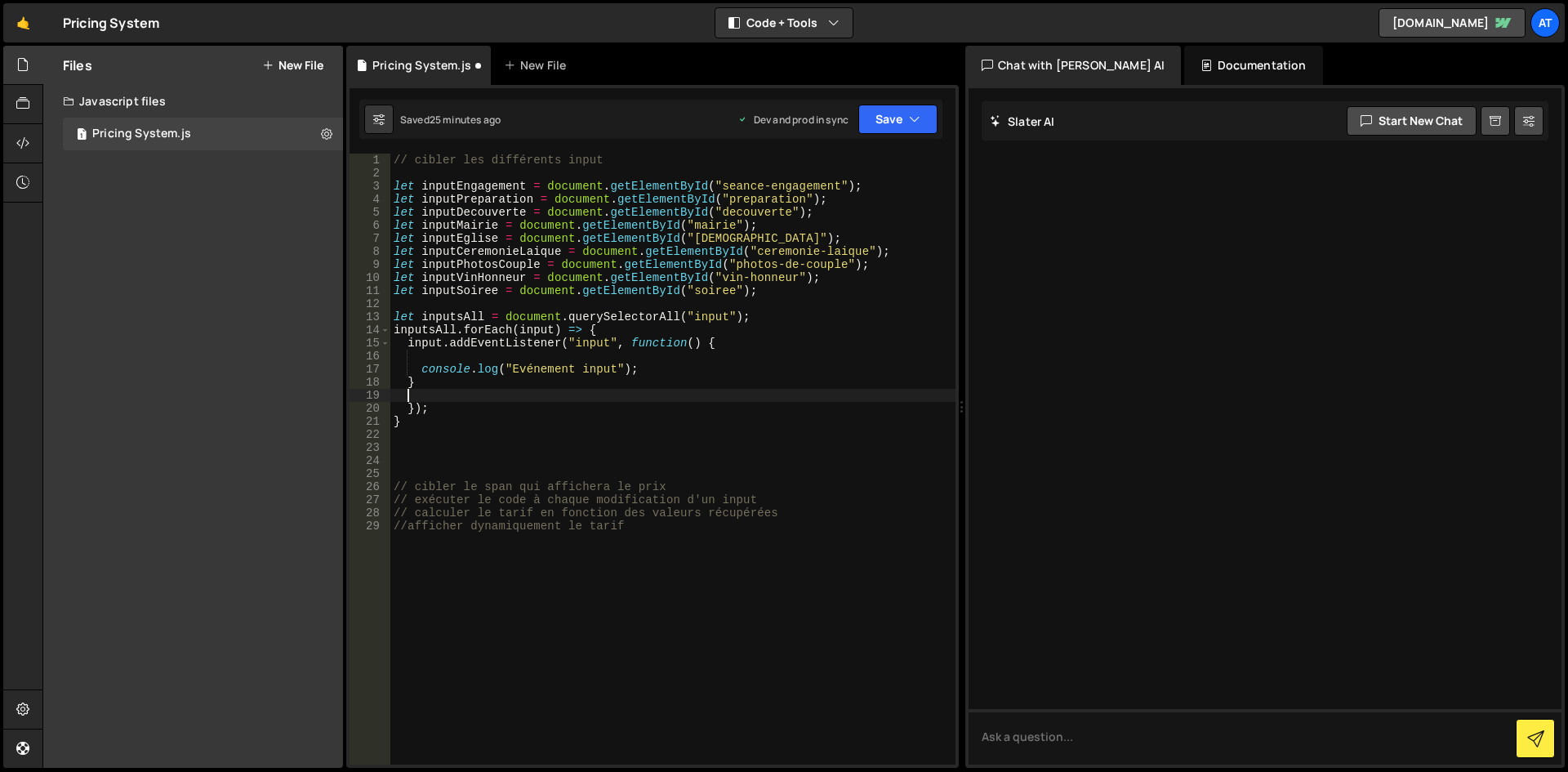
click at [409, 427] on div "// cibler les différents input let inputEngagement = document . getElementById …" at bounding box center [672, 472] width 565 height 637
click at [463, 387] on div "// cibler les différents input let inputEngagement = document . getElementById …" at bounding box center [672, 472] width 565 height 637
click at [18, 66] on icon at bounding box center [22, 64] width 13 height 18
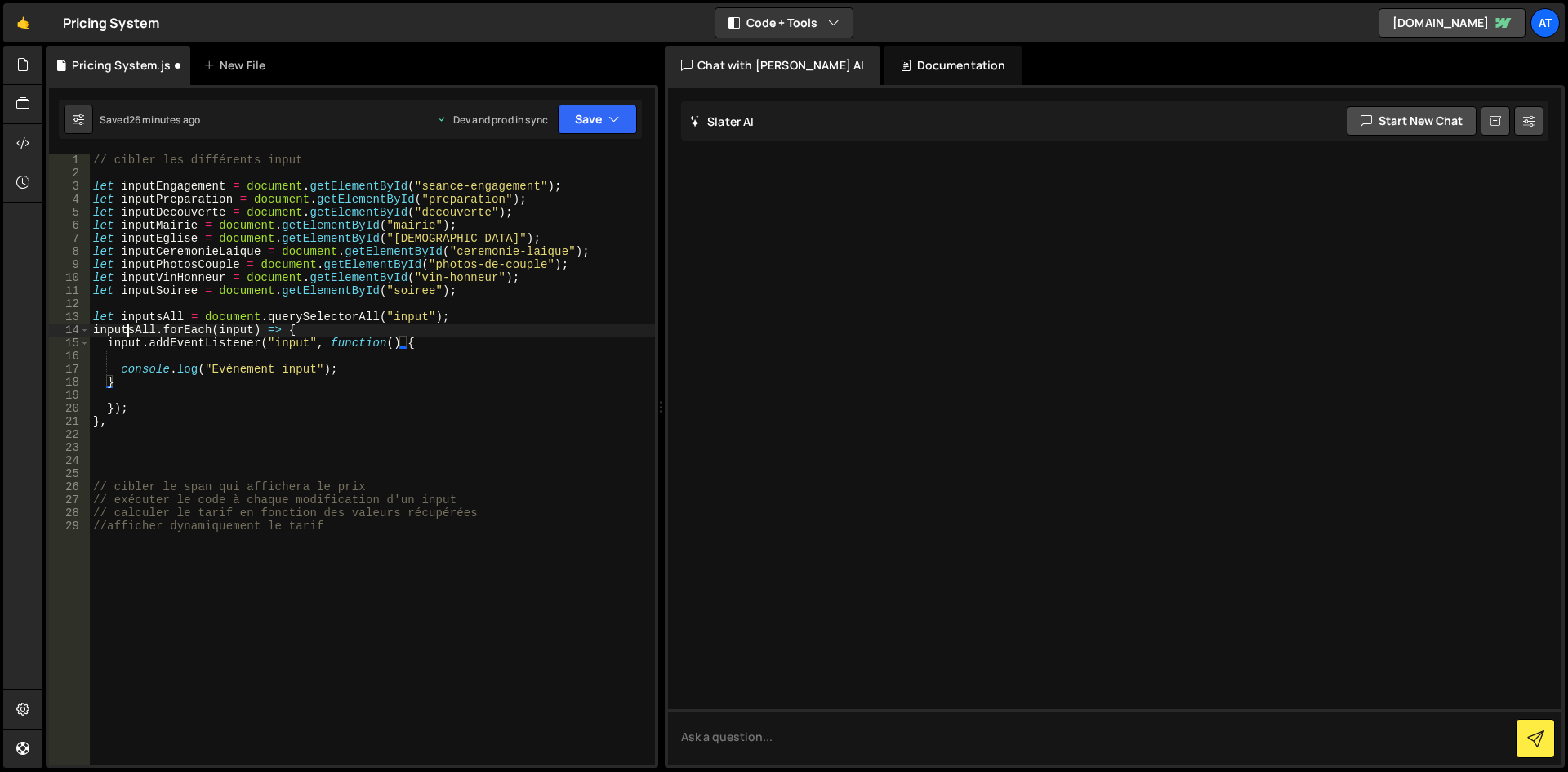
click at [129, 325] on div "// cibler les différents input let inputEngagement = document . getElementById …" at bounding box center [372, 472] width 565 height 637
click at [530, 312] on div "// cibler les différents input let inputEngagement = document . getElementById …" at bounding box center [372, 472] width 565 height 637
type textarea "let inputsAll = document.querySelectorAll("input");"
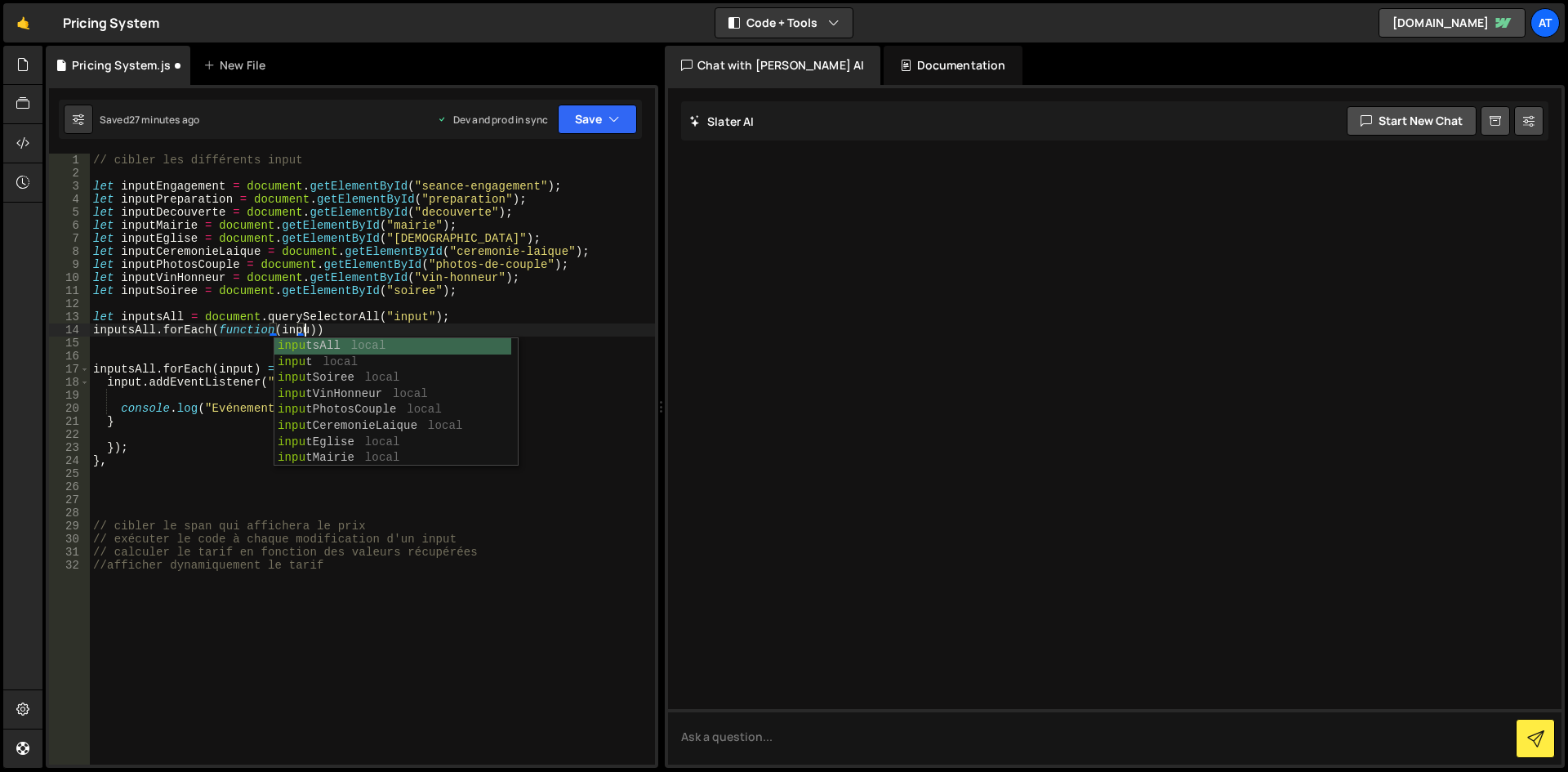
scroll to position [0, 15]
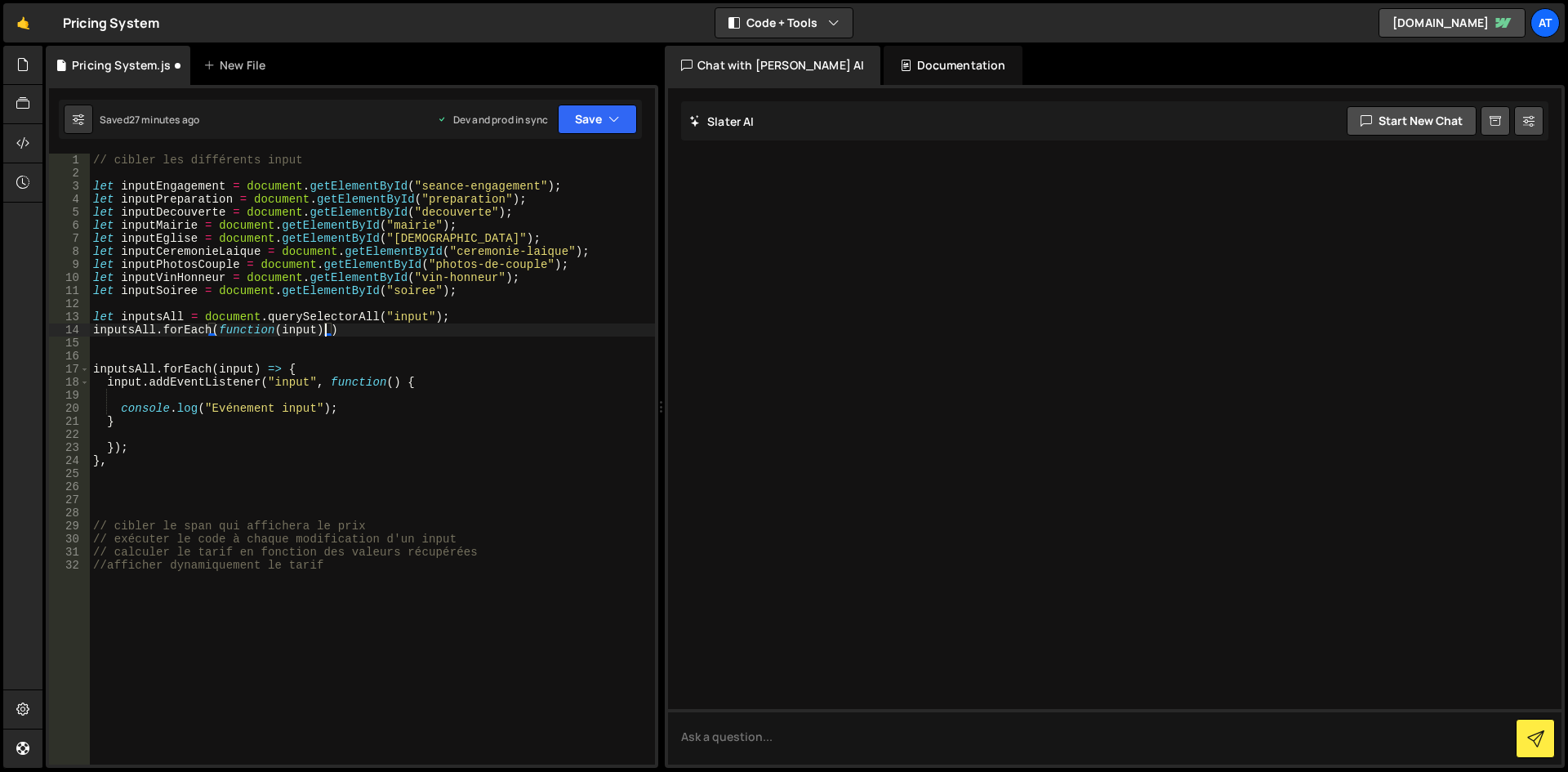
type textarea "inputsAll.forEach(function(input) {)"
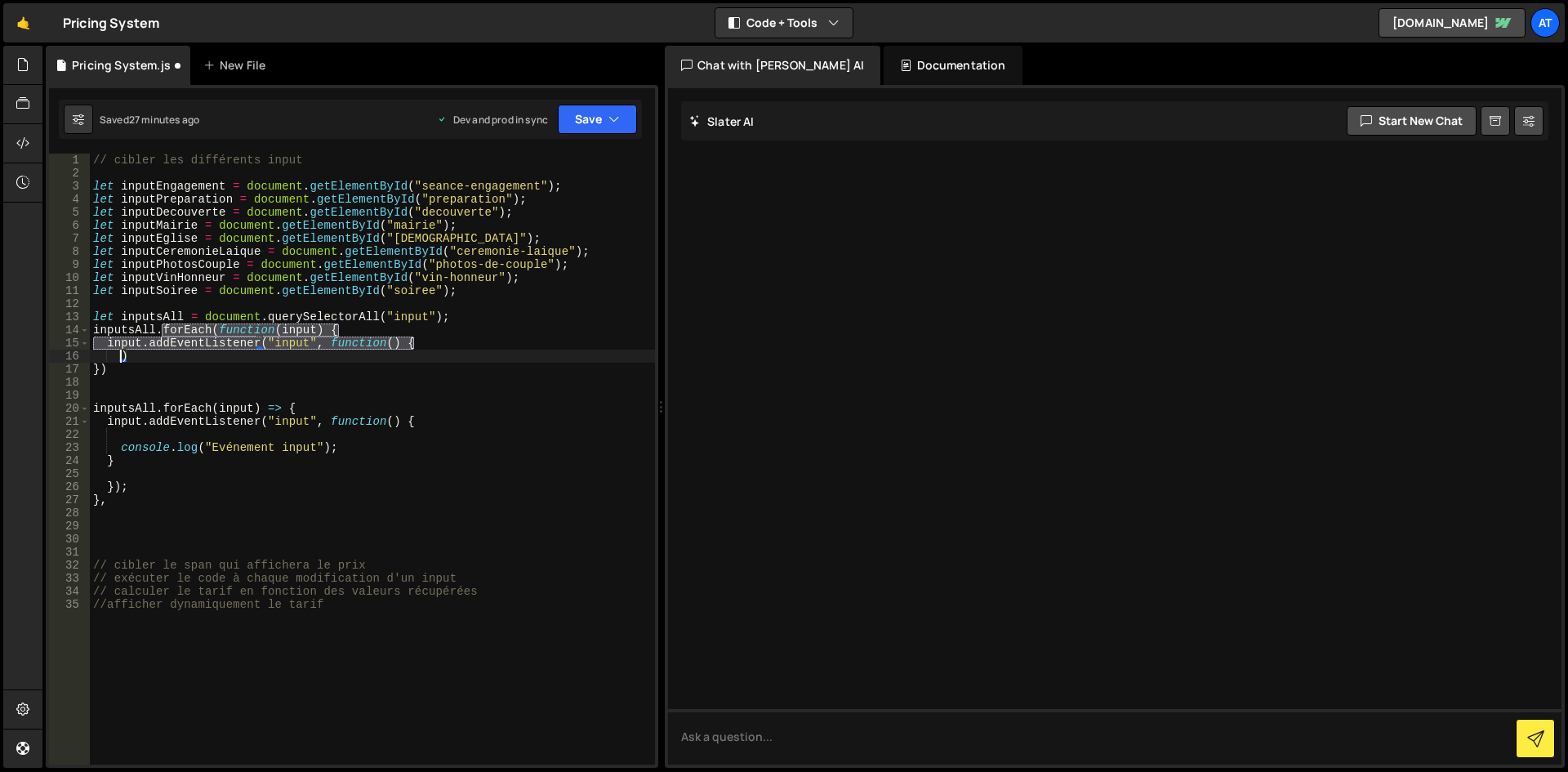
scroll to position [0, 2]
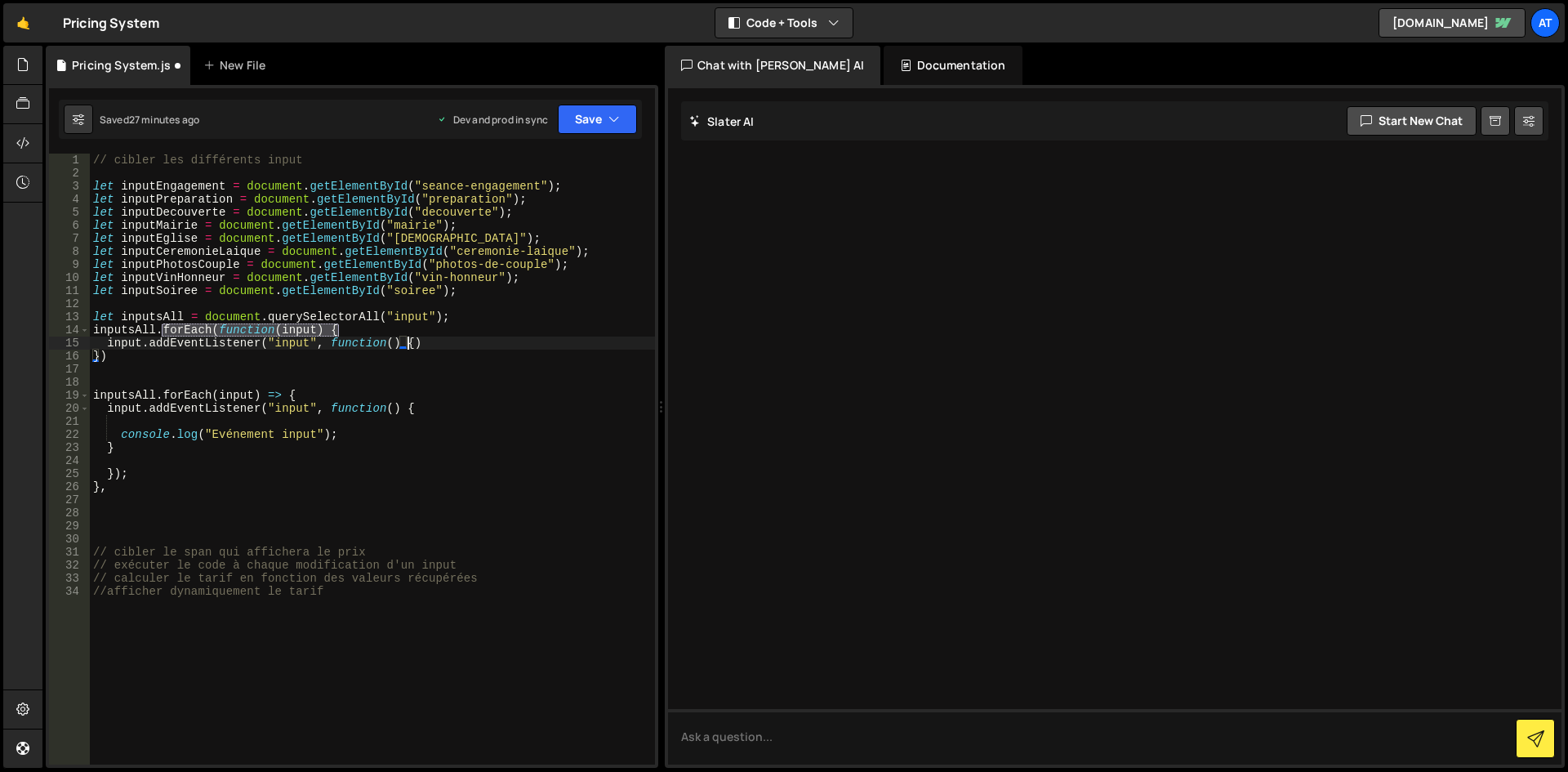
type textarea "input.addEventListener("input", function() {})"
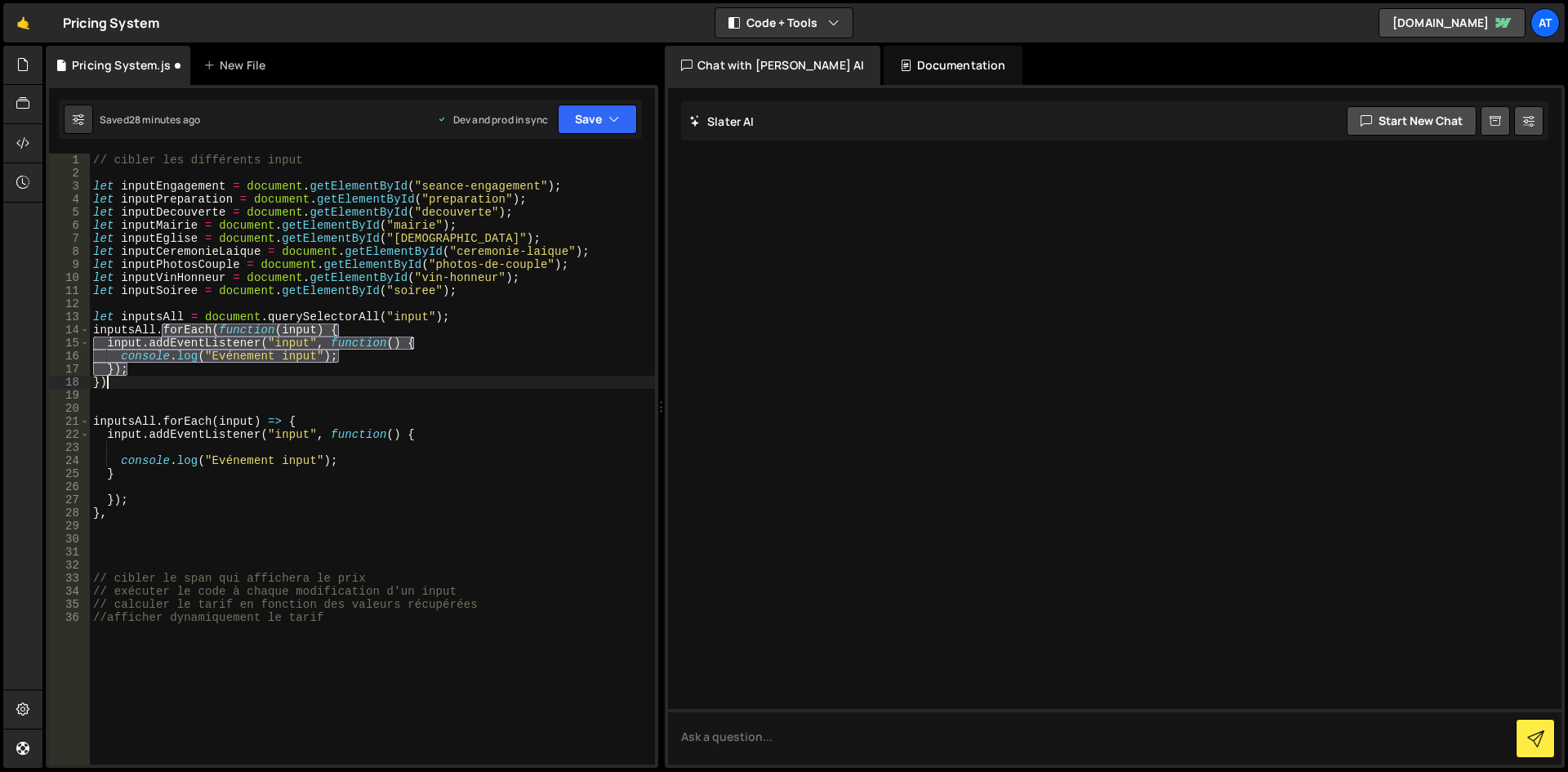
scroll to position [0, 0]
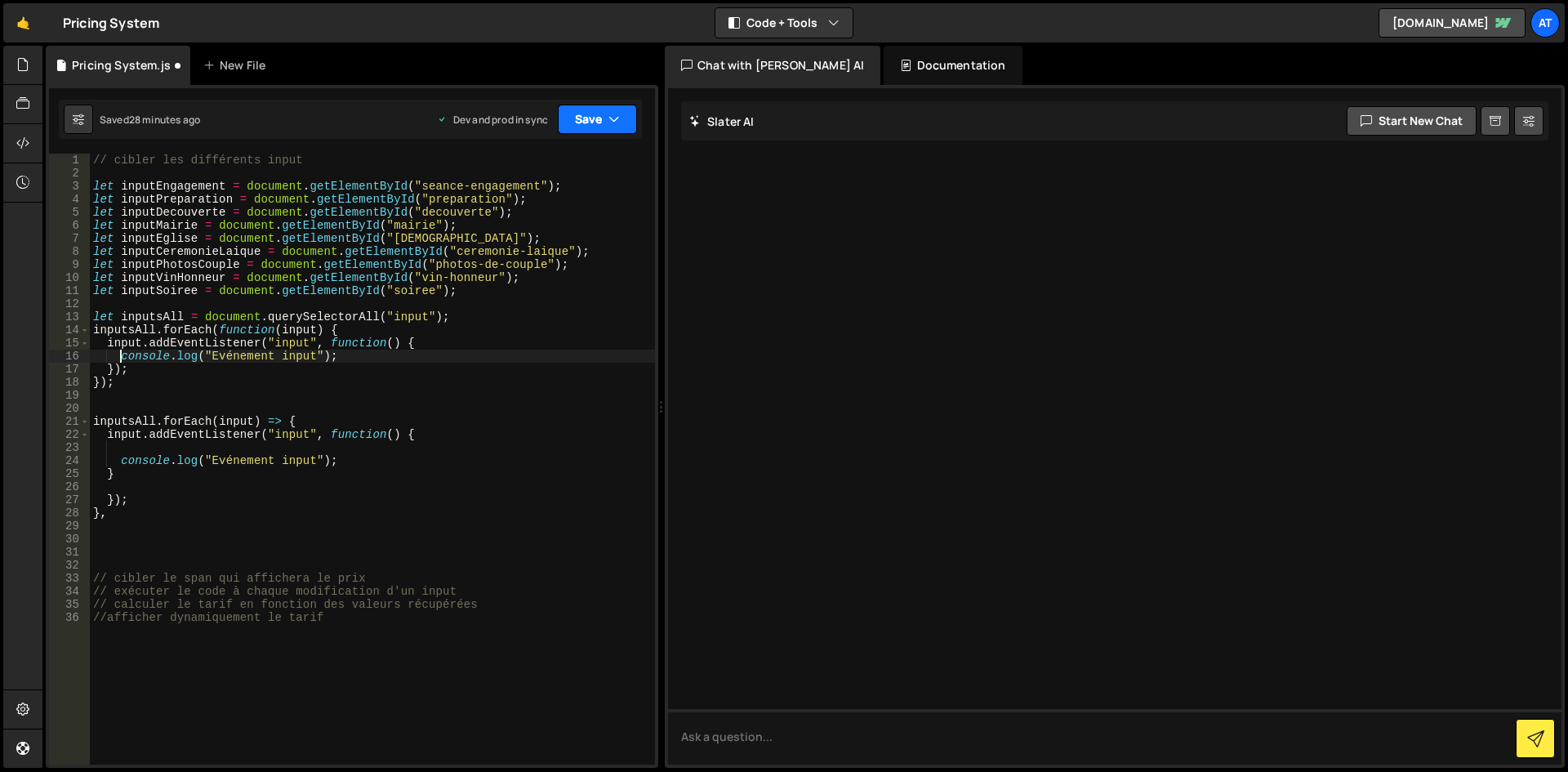
click at [599, 126] on button "Save" at bounding box center [598, 119] width 80 height 29
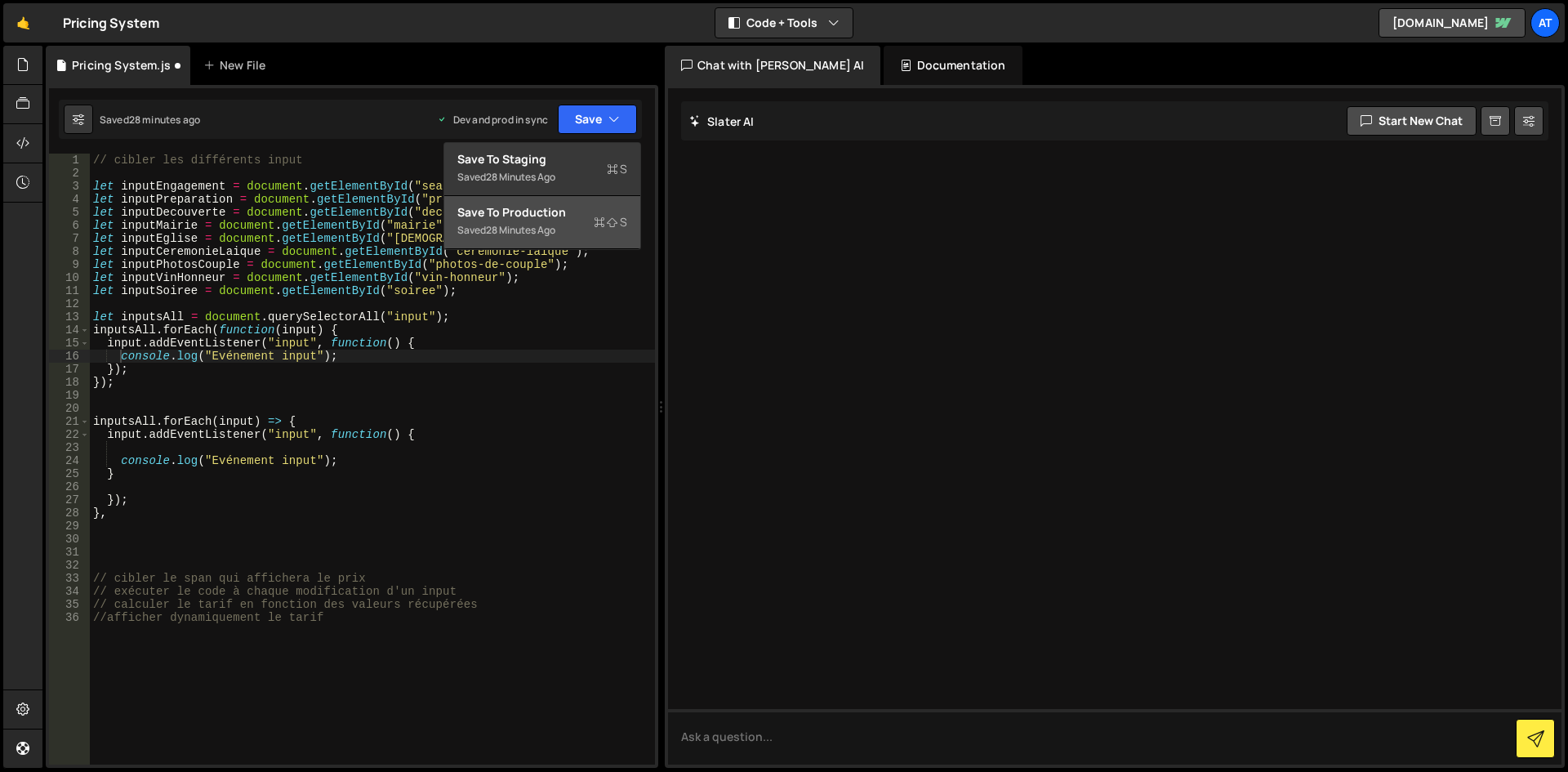
click at [534, 216] on div "Save to Production S" at bounding box center [543, 212] width 170 height 16
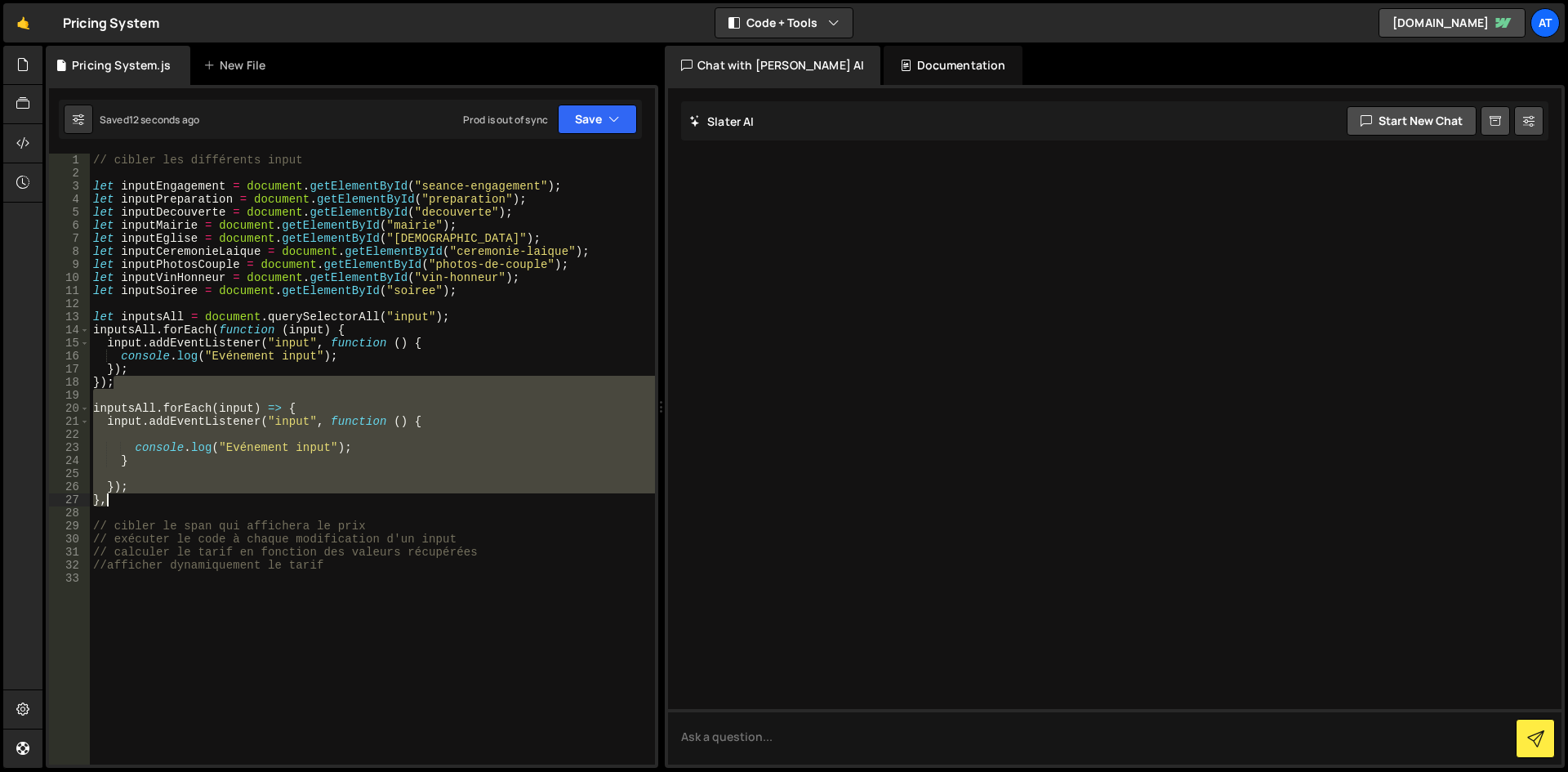
drag, startPoint x: 117, startPoint y: 387, endPoint x: 157, endPoint y: 500, distance: 119.9
click at [157, 500] on div "// cibler les différents input let inputEngagement = document . getElementById …" at bounding box center [372, 472] width 565 height 637
type textarea "});"
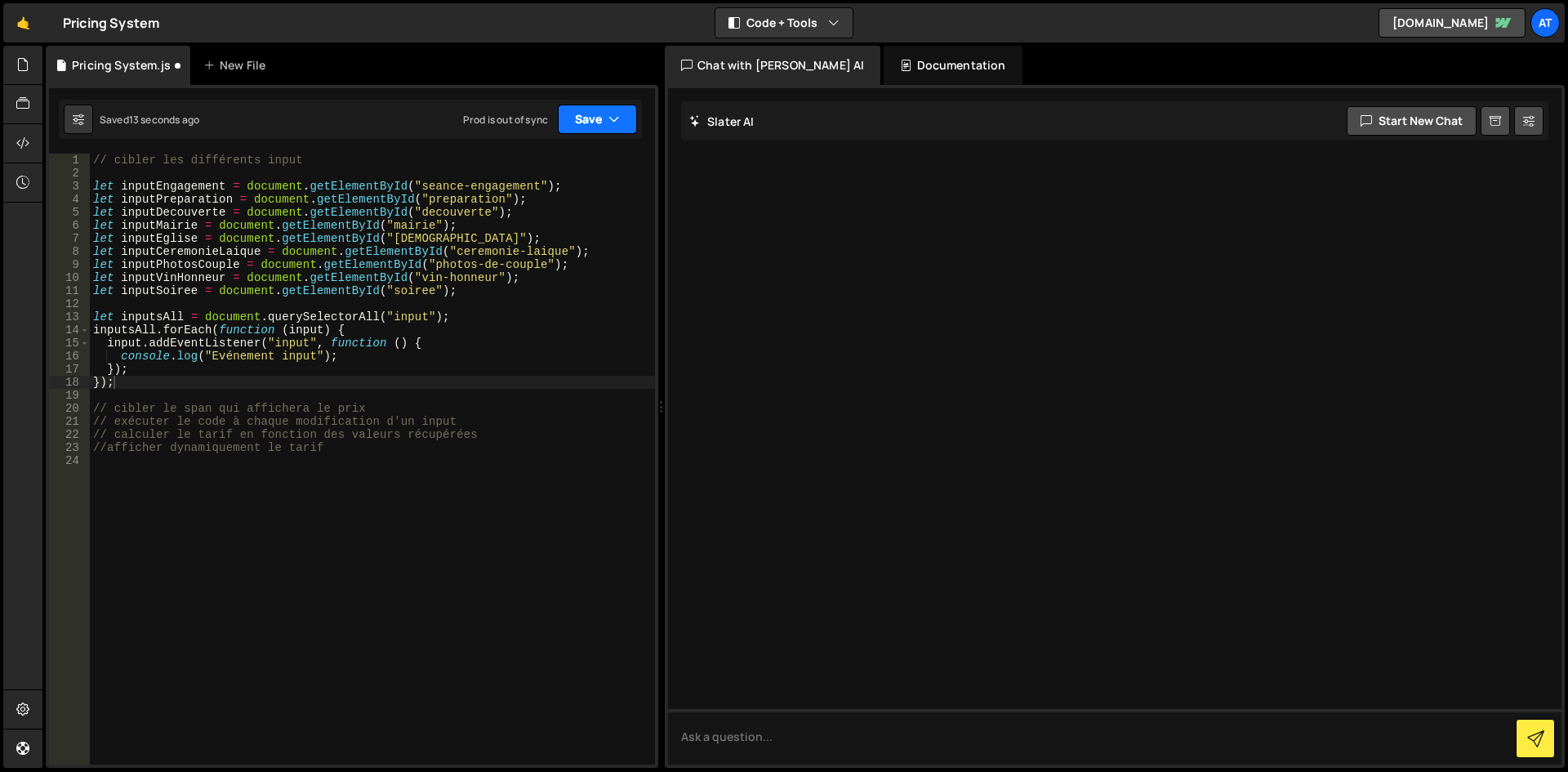
drag, startPoint x: 574, startPoint y: 110, endPoint x: 582, endPoint y: 112, distance: 8.2
click at [575, 110] on button "Save" at bounding box center [598, 119] width 80 height 29
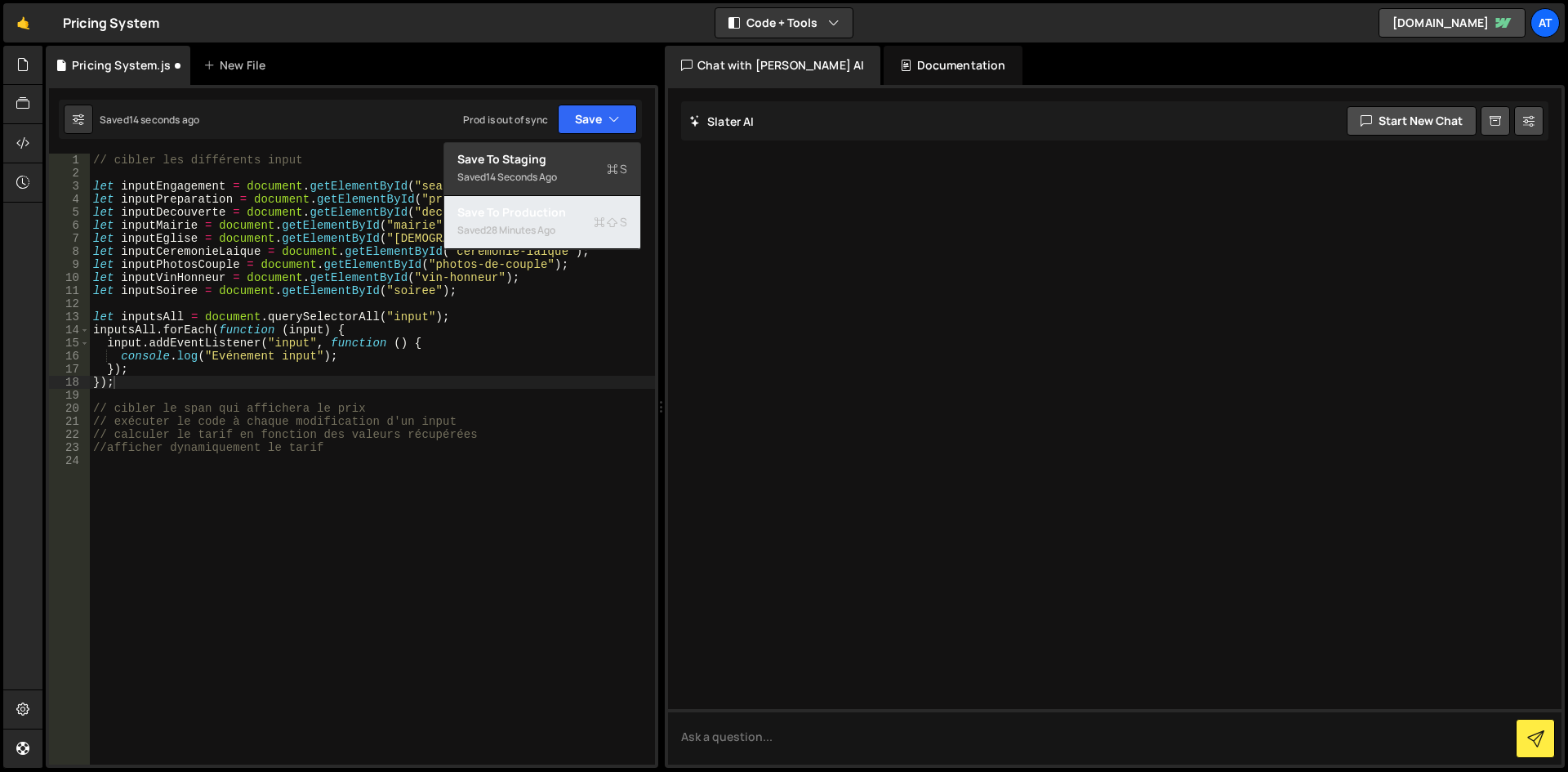
click at [547, 217] on div "Save to Production S" at bounding box center [543, 212] width 170 height 16
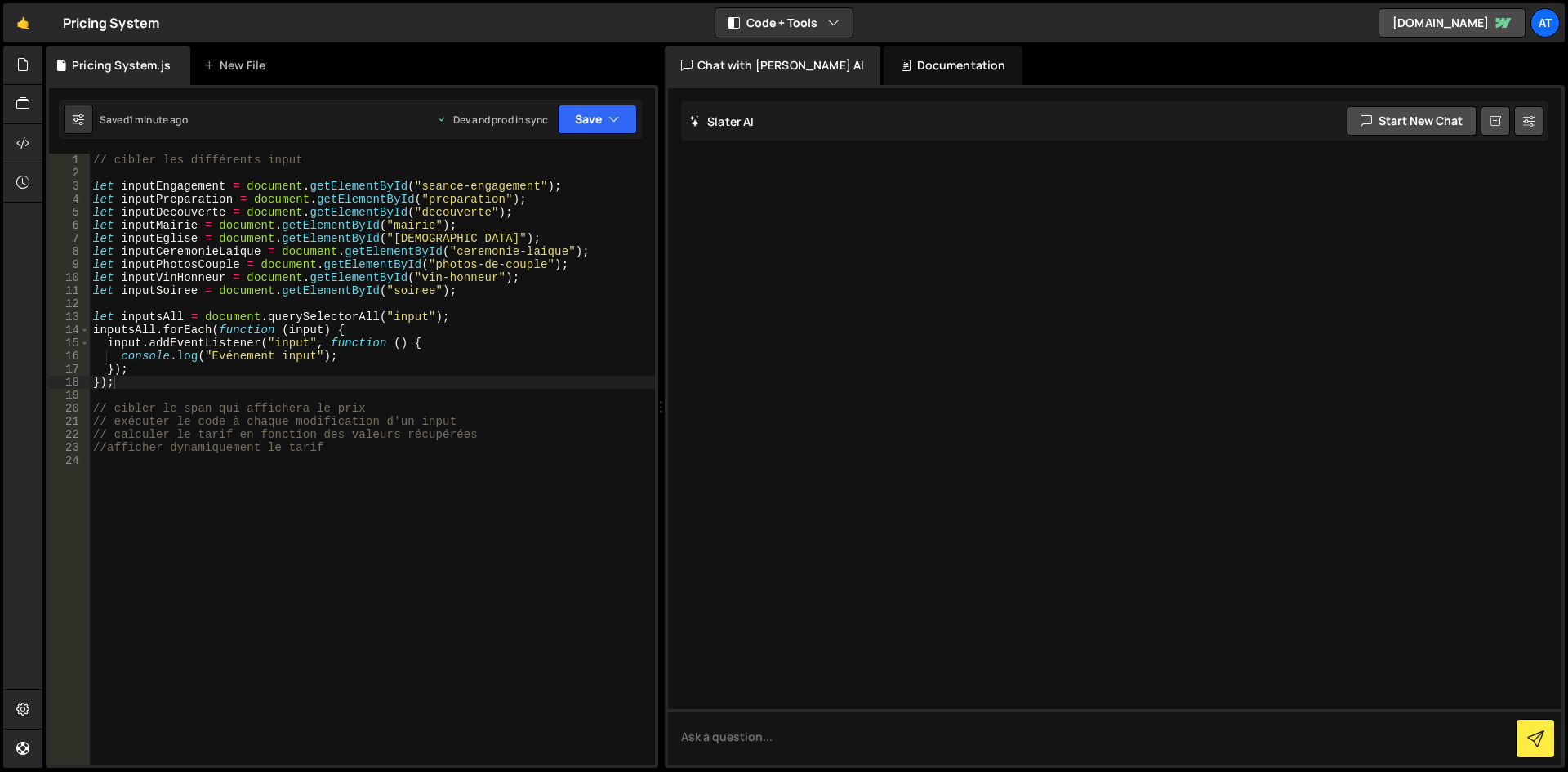
click at [173, 171] on div "// cibler les différents input let inputEngagement = document . getElementById …" at bounding box center [372, 472] width 565 height 637
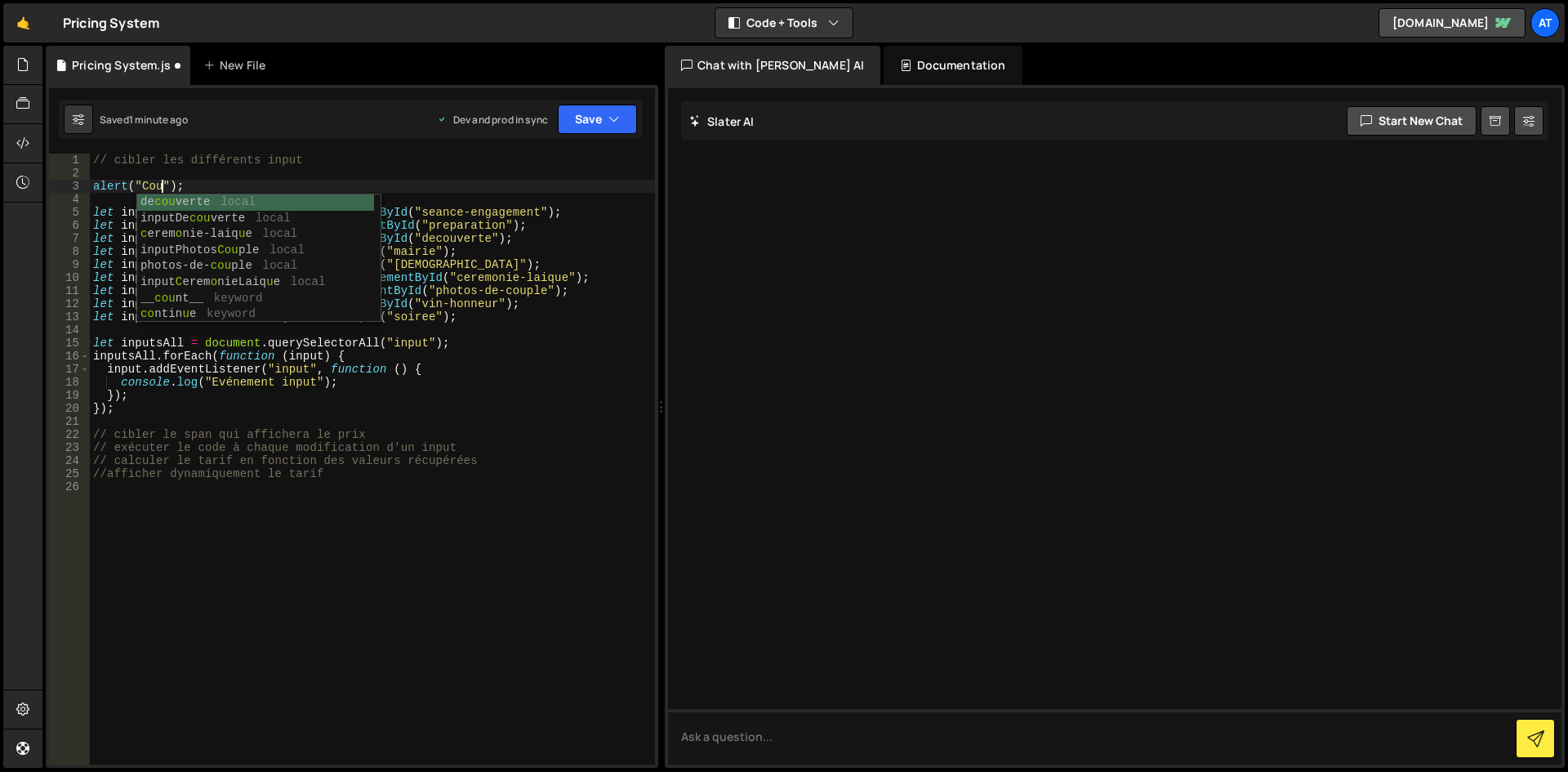
scroll to position [0, 6]
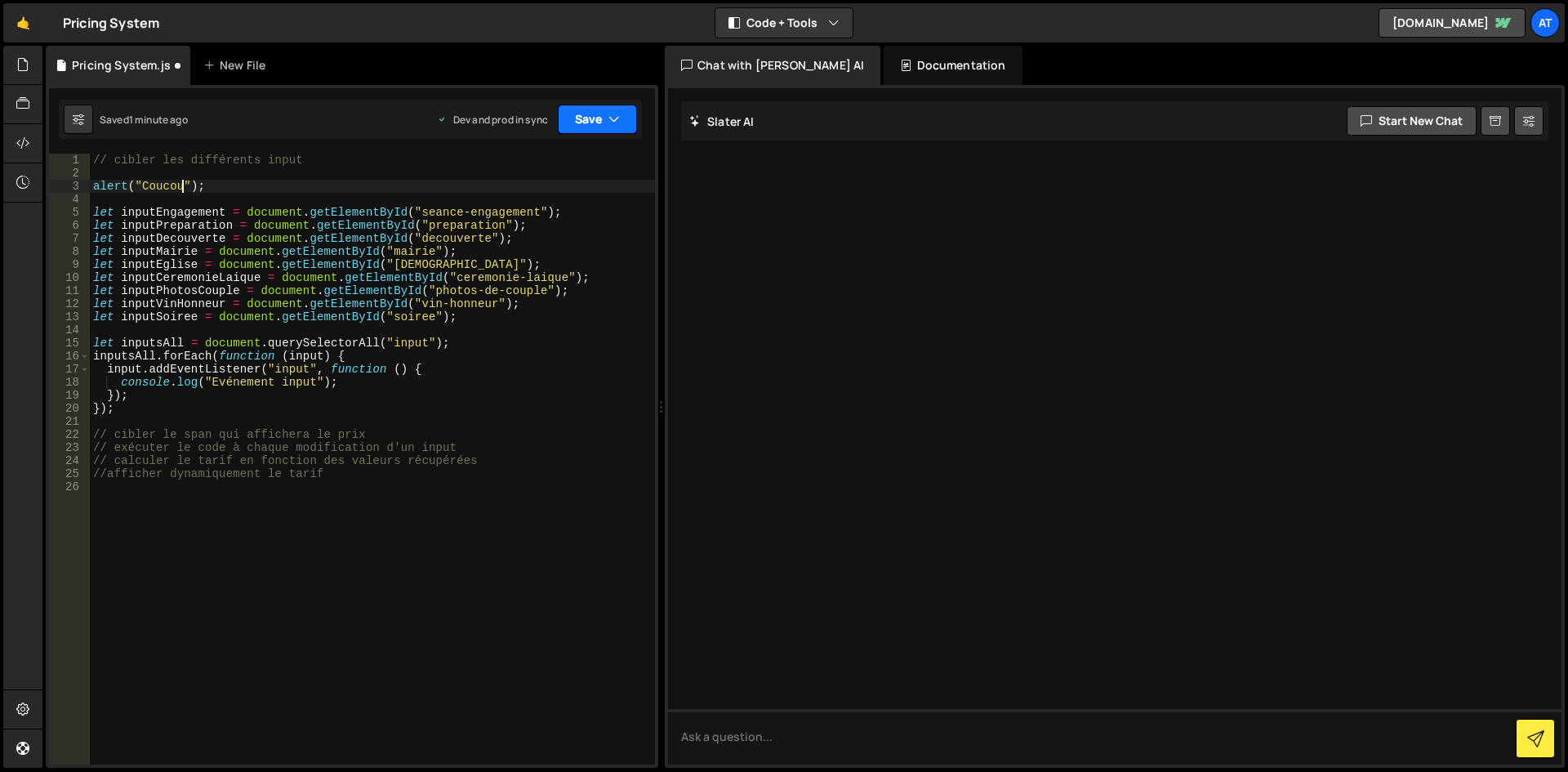
click at [610, 128] on button "Save" at bounding box center [598, 119] width 80 height 29
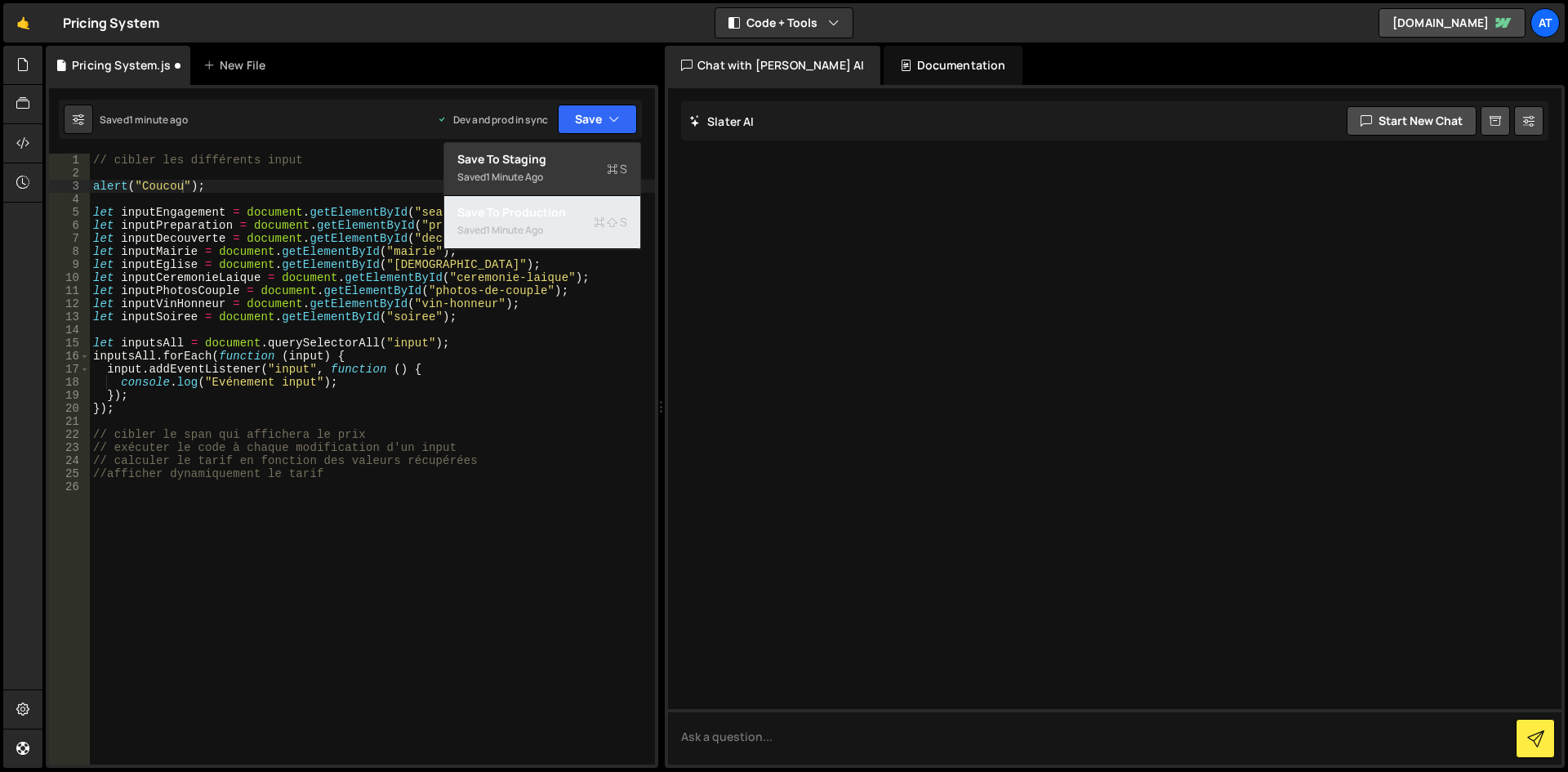
click at [579, 240] on div "Saved 1 minute ago" at bounding box center [543, 230] width 170 height 20
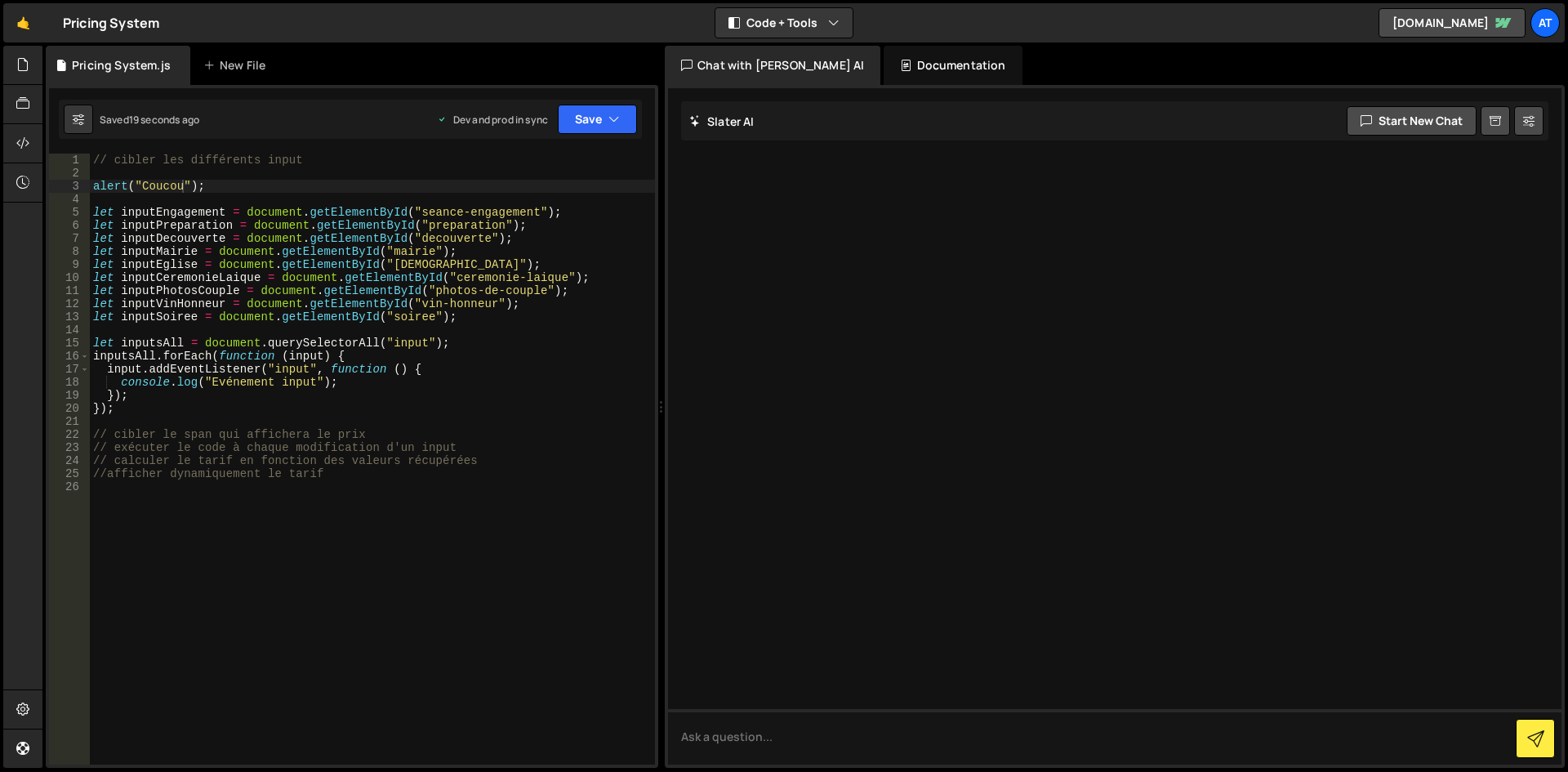
click at [127, 397] on div "// cibler les différents input alert ( "Coucou" ) ; let inputEngagement = docum…" at bounding box center [372, 472] width 565 height 637
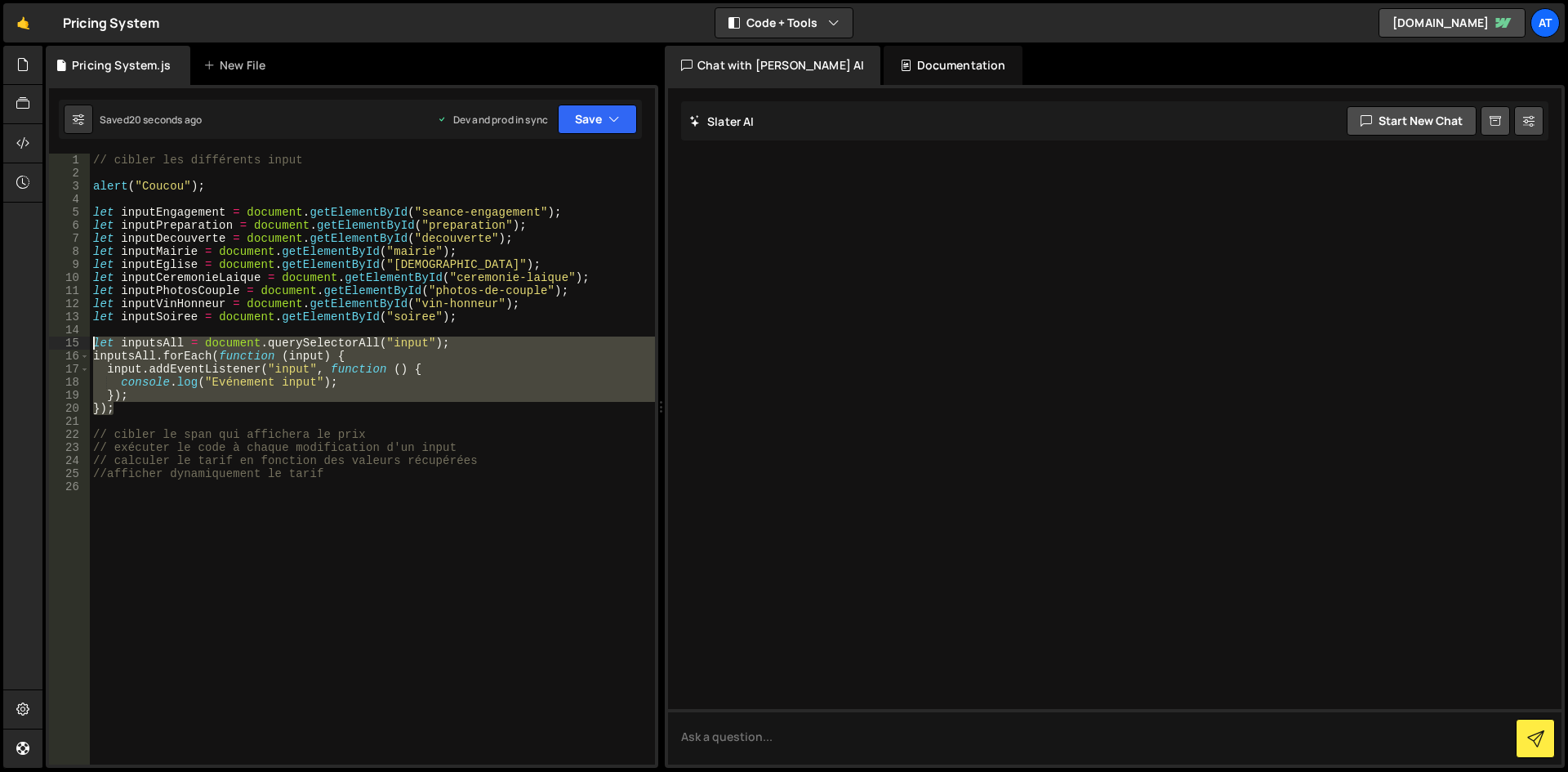
drag, startPoint x: 121, startPoint y: 414, endPoint x: 82, endPoint y: 341, distance: 82.8
click at [82, 341] on div "}); 1 2 3 4 5 6 7 8 9 10 11 12 13 14 15 16 17 18 19 20 21 22 23 24 25 26 // cib…" at bounding box center [352, 459] width 606 height 611
type textarea "let inputsAll = document.querySelectorAll("input"); inputsAll.forEach(function …"
click at [821, 732] on textarea at bounding box center [1115, 737] width 894 height 55
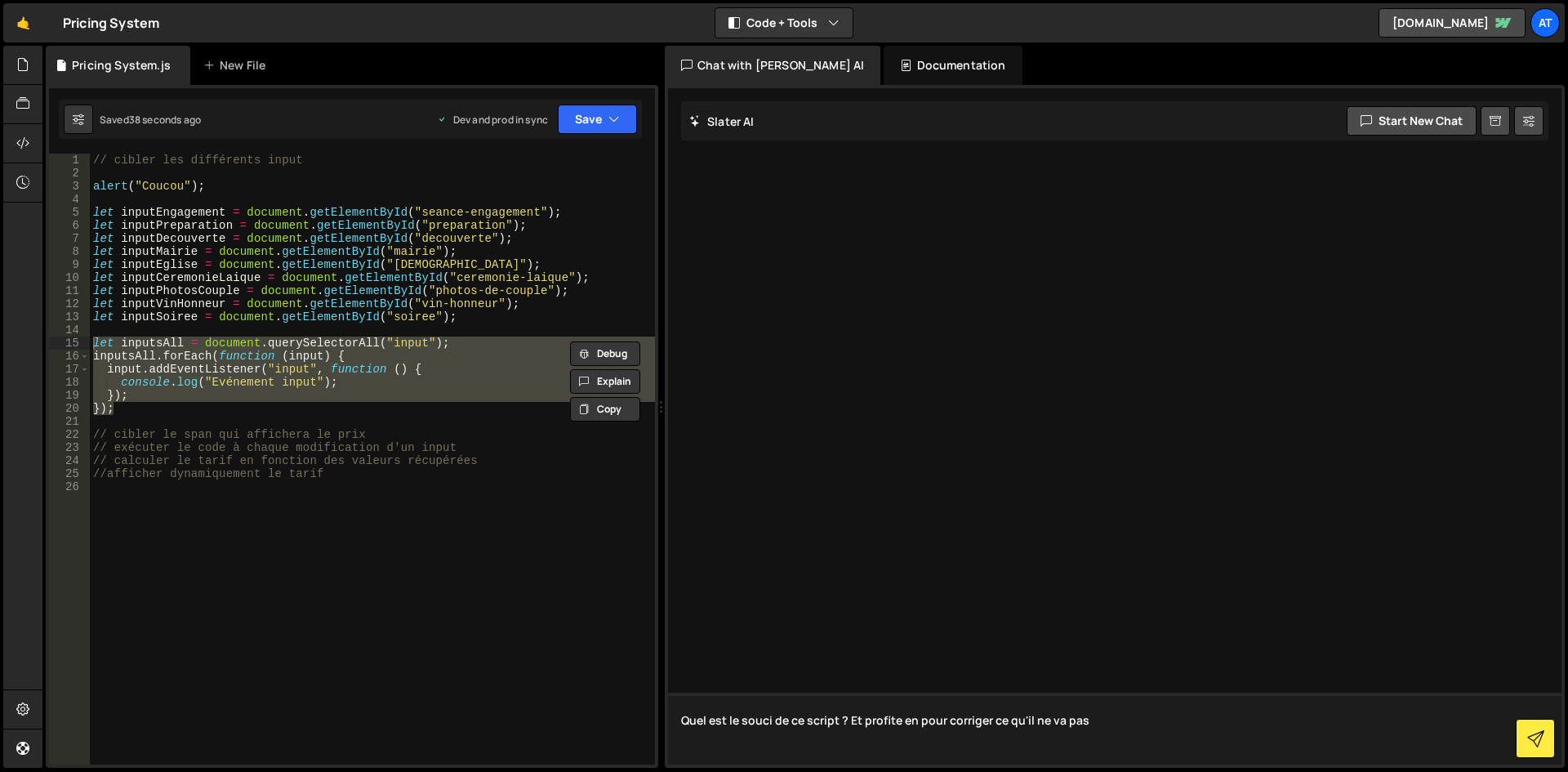
paste textarea "let inputsAll = document.querySelectorAll("input"); inputsAll.forEach(function …"
type textarea "Quel est le souci de ce script ? Et profite en pour corriger ce qu'il ne va pas…"
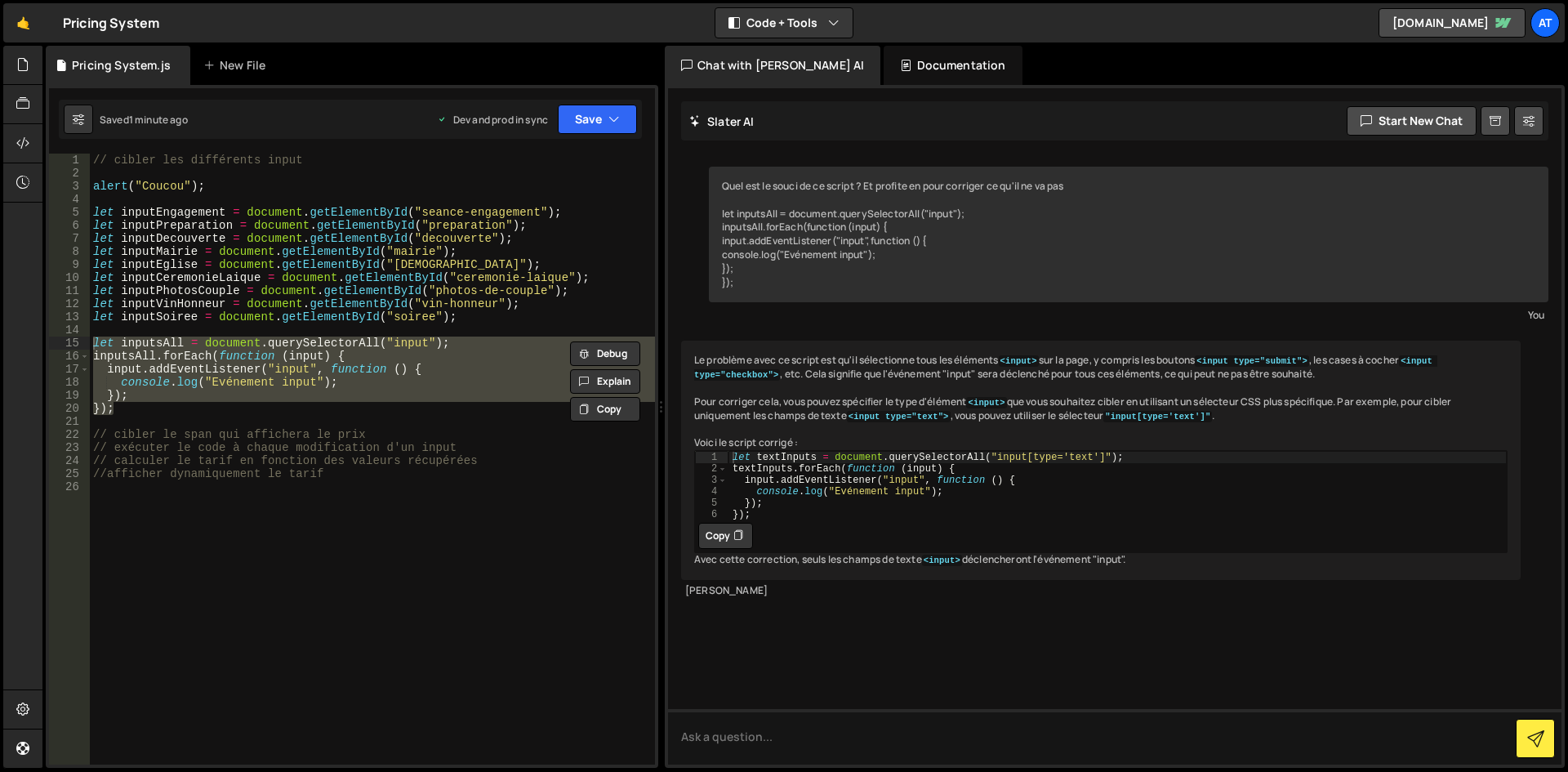
click at [1449, 272] on div "Quel est le souci de ce script ? Et profite en pour corriger ce qu'il ne va pas…" at bounding box center [1128, 235] width 839 height 136
click at [791, 745] on textarea at bounding box center [1115, 737] width 894 height 55
click at [884, 57] on div "Documentation" at bounding box center [953, 65] width 138 height 39
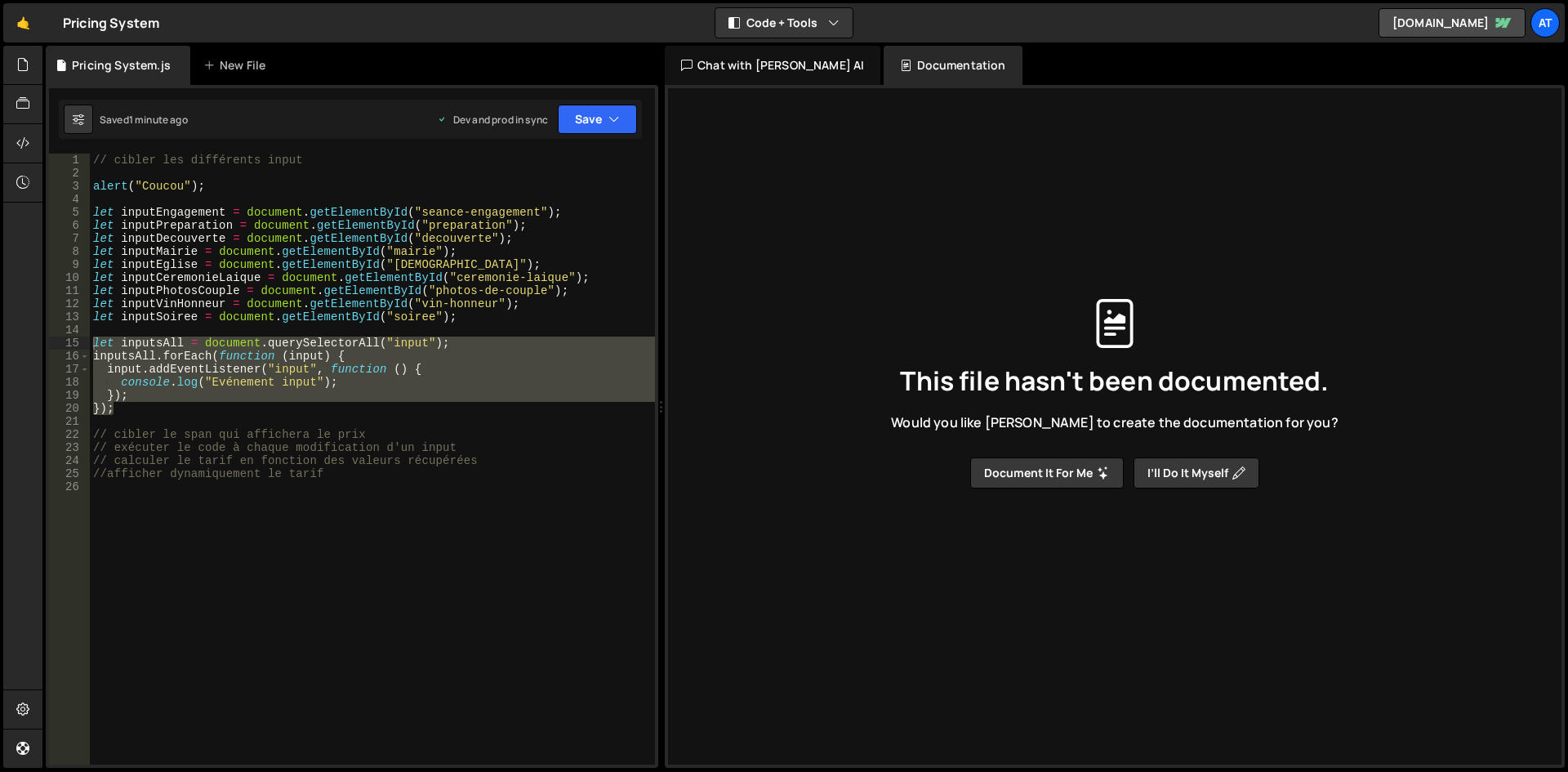
click at [791, 64] on div "Chat with [PERSON_NAME] AI" at bounding box center [772, 65] width 215 height 39
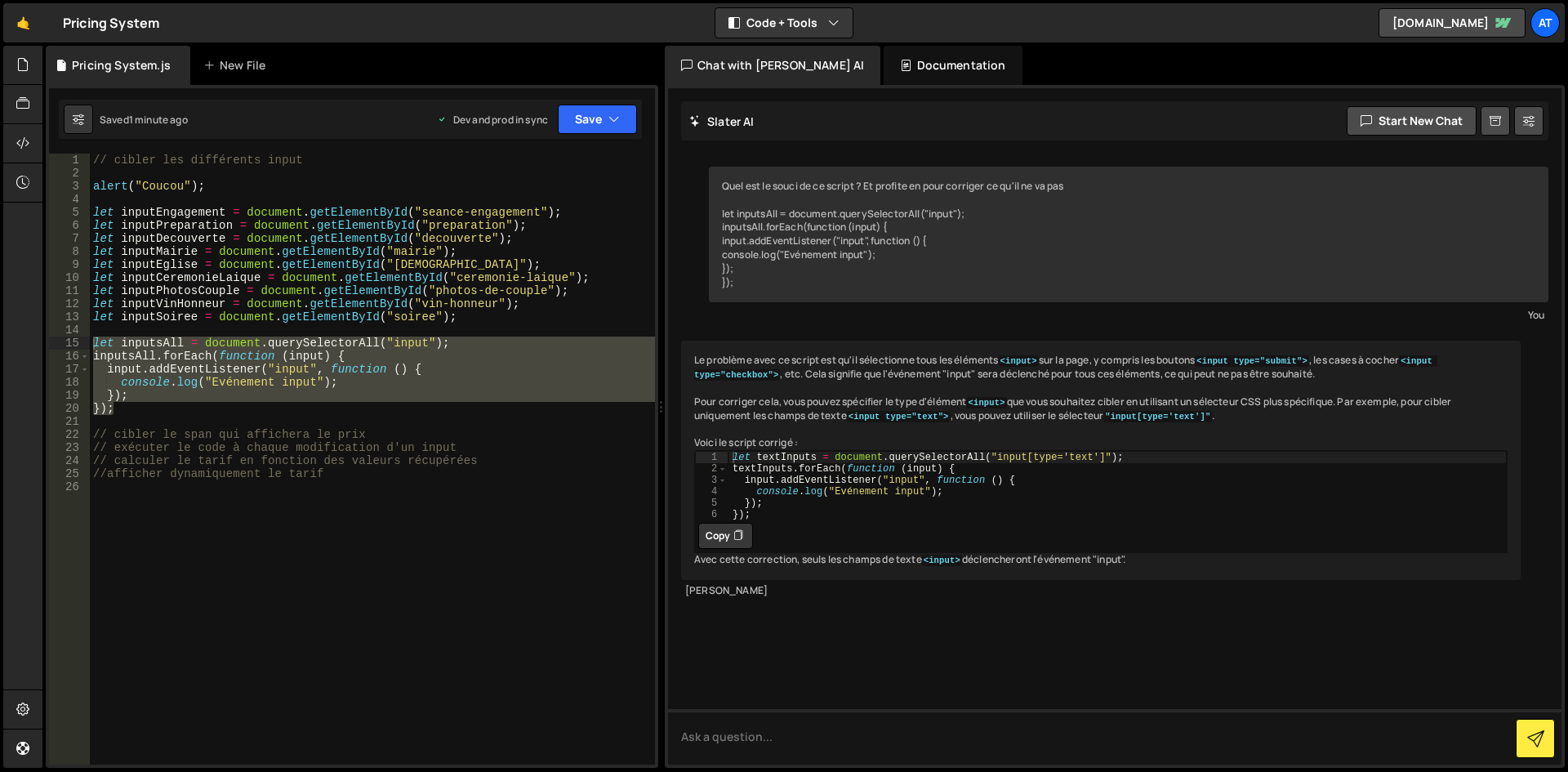
click at [287, 370] on div "// cibler les différents input alert ( "Coucou" ) ; let inputEngagement = docum…" at bounding box center [372, 459] width 565 height 611
type textarea "input.addEventListener("input", function () {"
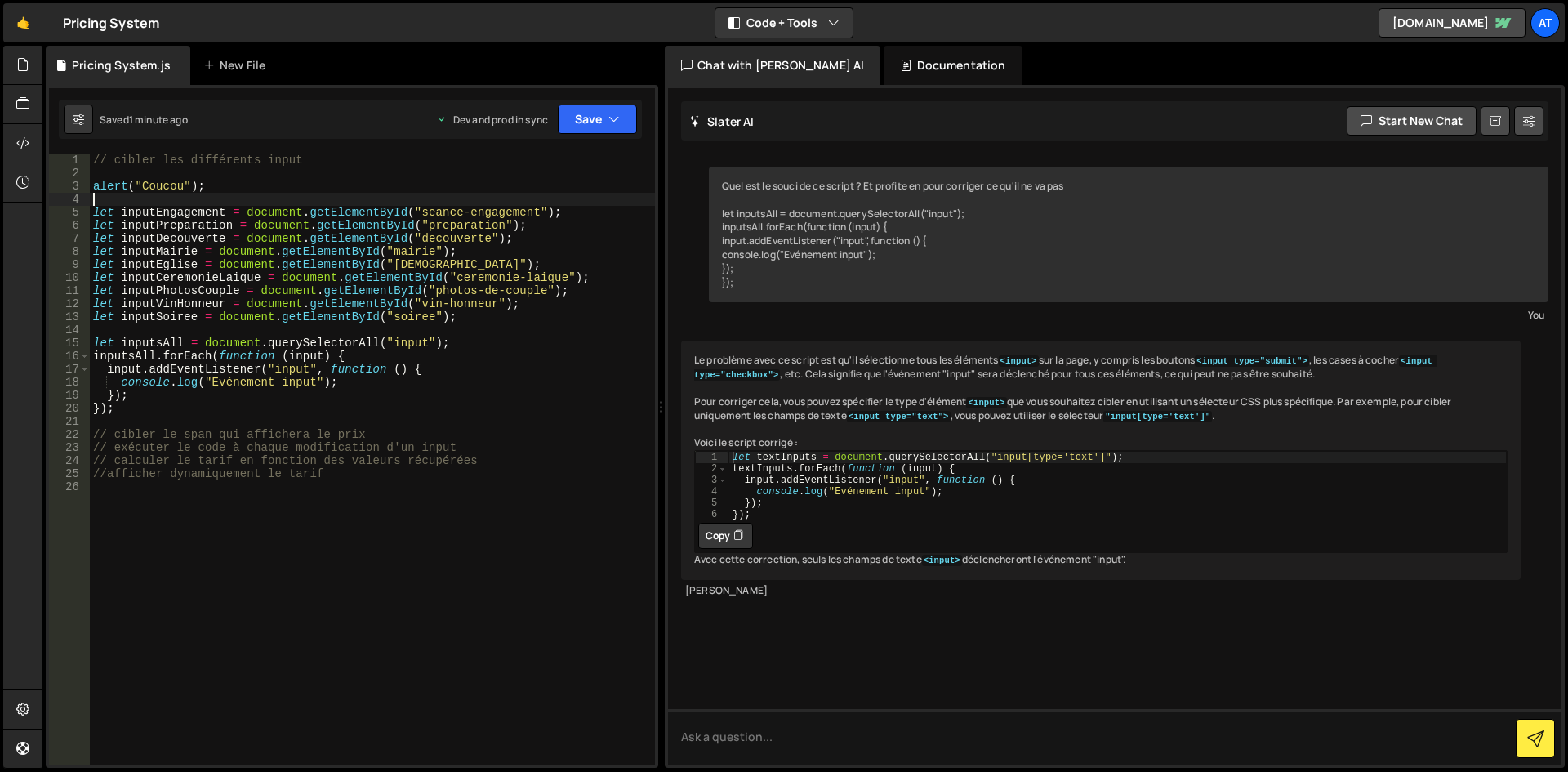
click at [245, 196] on div "// cibler les différents input alert ( "Coucou" ) ; let inputEngagement = docum…" at bounding box center [372, 472] width 565 height 637
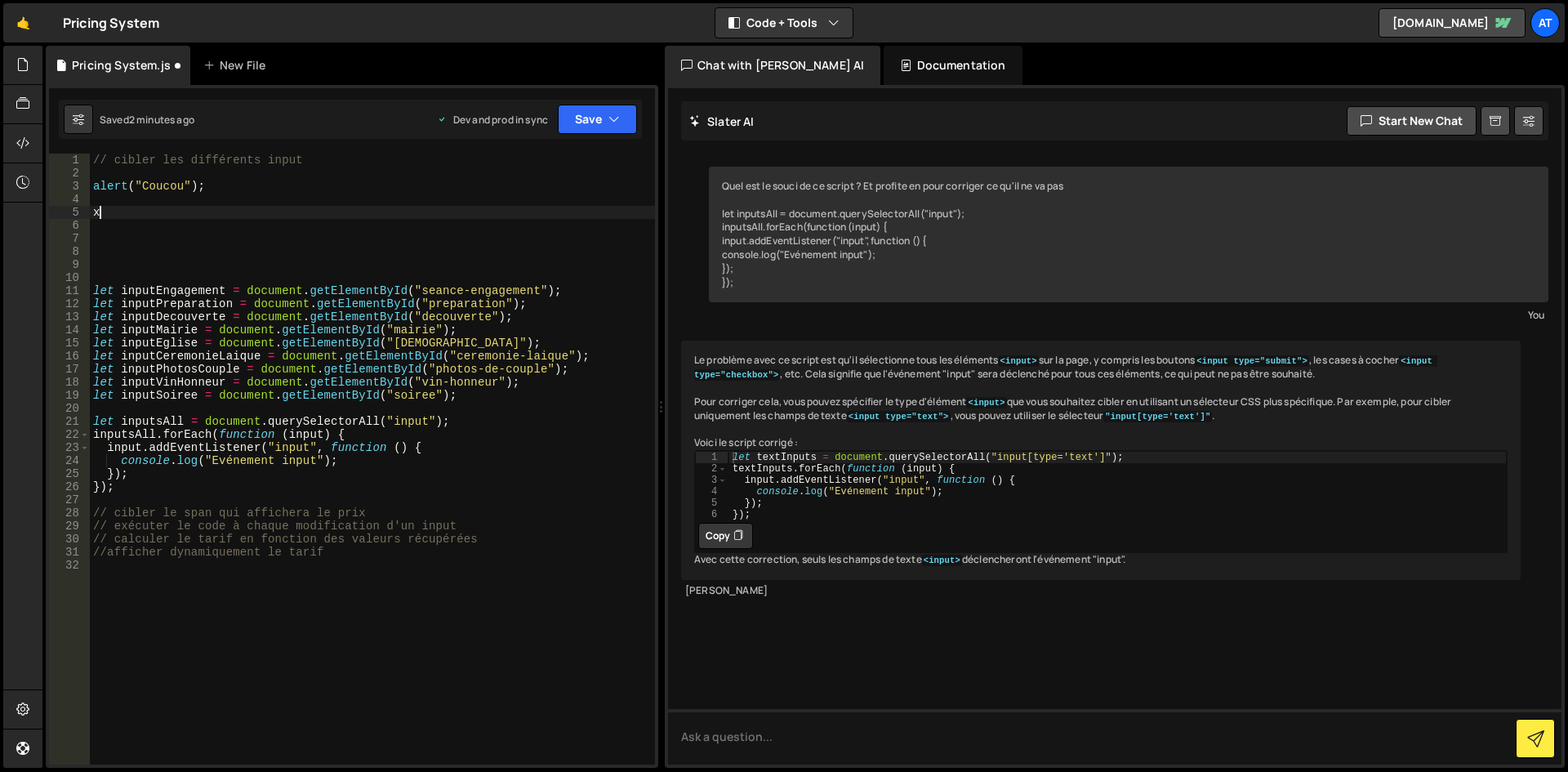
type textarea "x"
type textarea "const form = document.getElementById("stepsForm");"
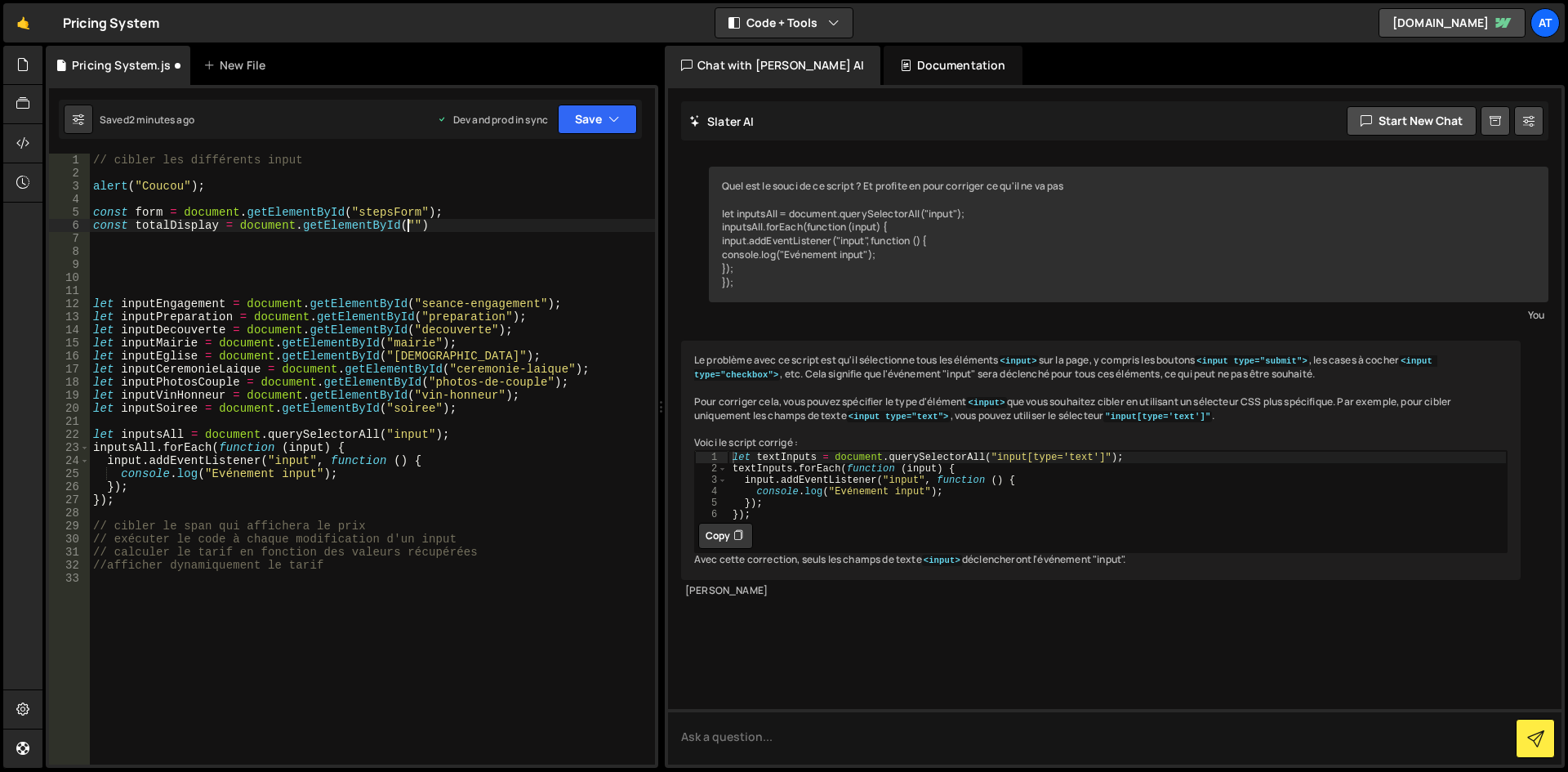
scroll to position [0, 22]
click at [403, 222] on div "// cibler les différents input alert ( "Coucou" ) ; const form = document . get…" at bounding box center [372, 472] width 565 height 637
click at [408, 222] on div "// cibler les différents input alert ( "Coucou" ) ; const form = document . get…" at bounding box center [372, 472] width 565 height 637
type textarea "const totalDisplay = document.getElementById("");"
